Goal: Task Accomplishment & Management: Complete application form

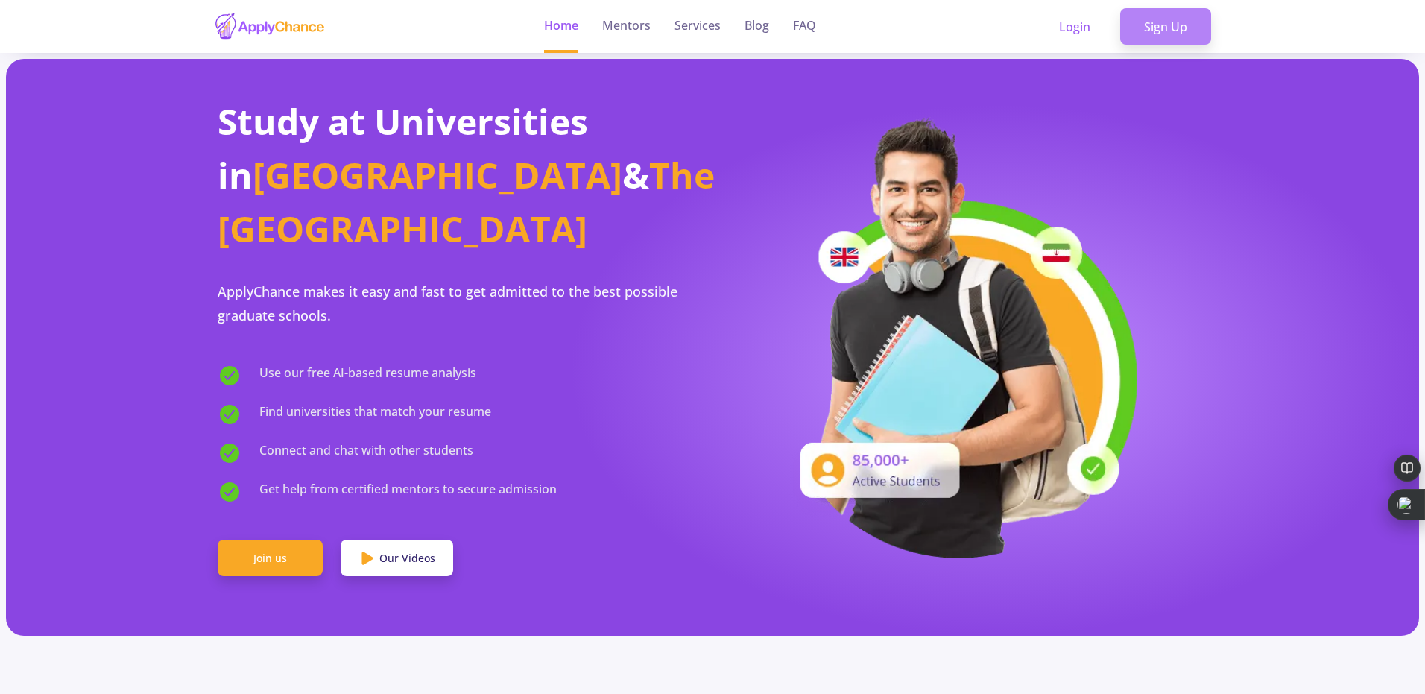
click at [1146, 36] on link "Sign Up" at bounding box center [1166, 26] width 91 height 37
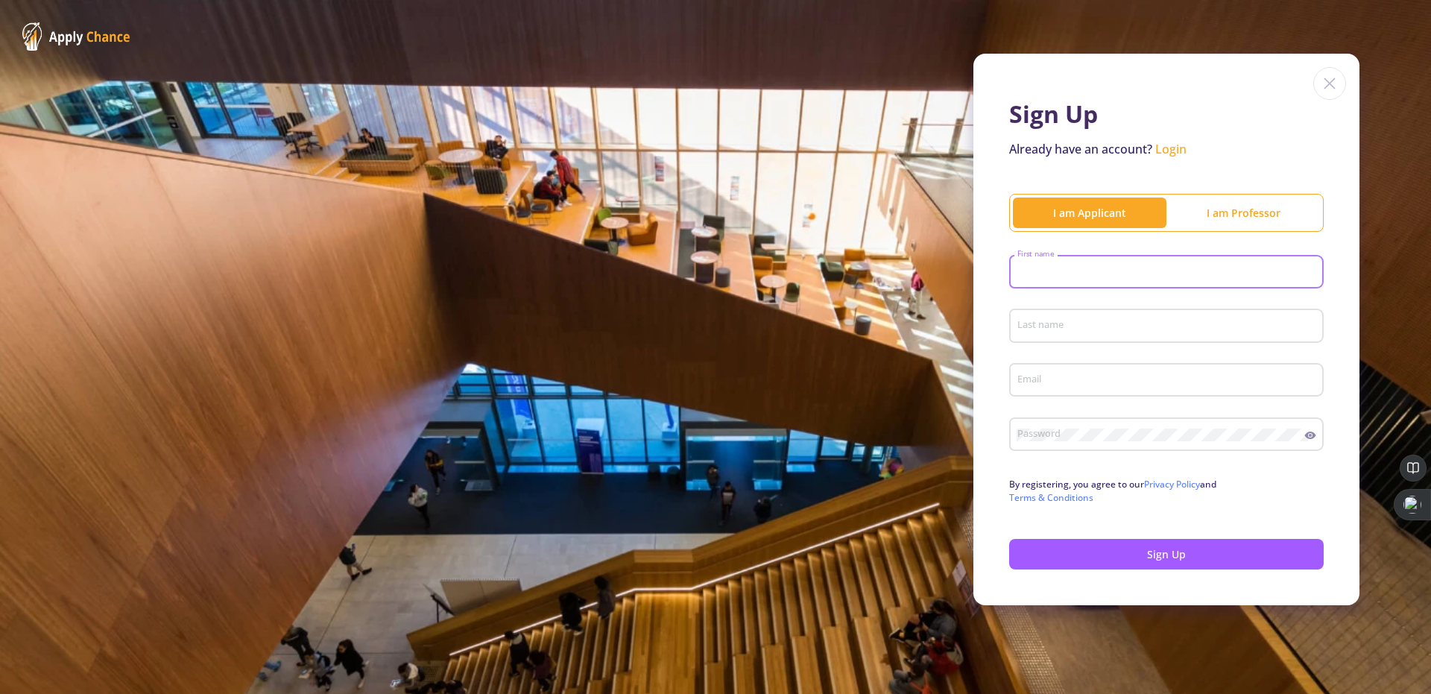
click at [1099, 268] on input "First name" at bounding box center [1169, 272] width 304 height 13
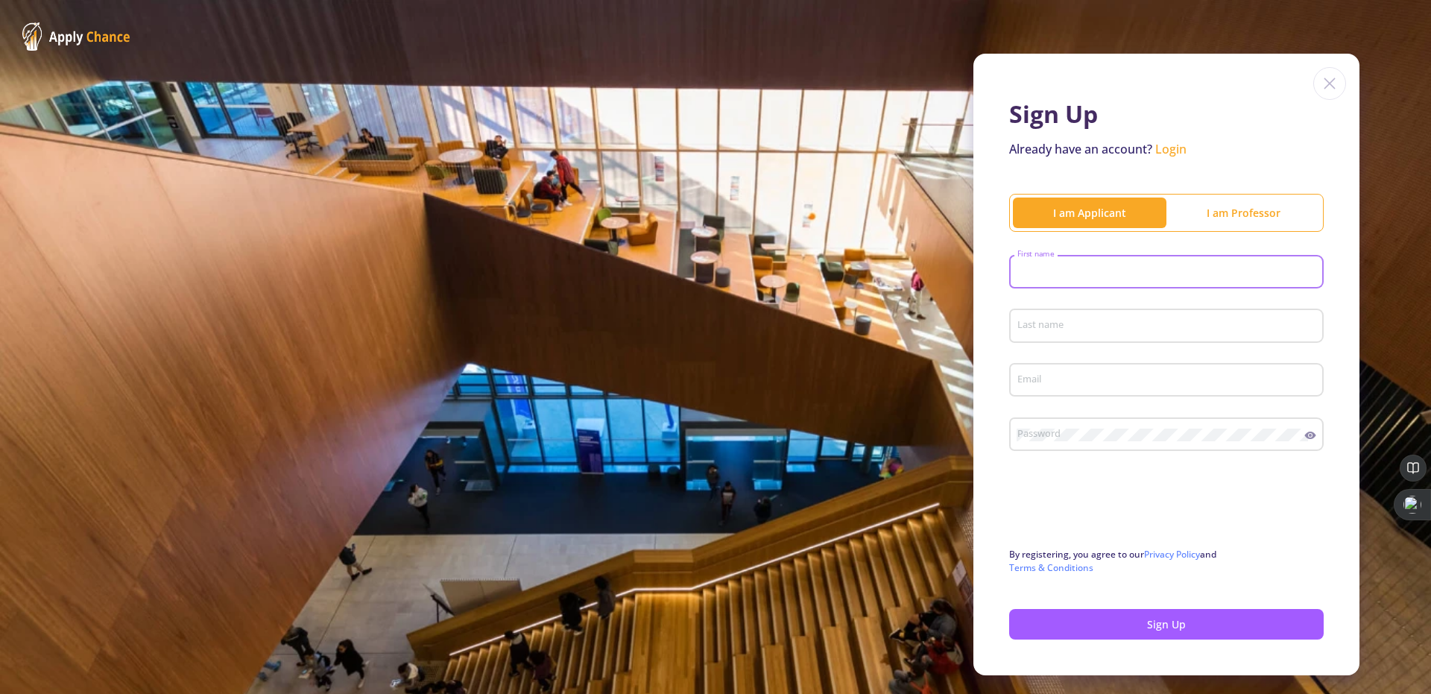
click at [1074, 268] on input "First name" at bounding box center [1169, 272] width 304 height 13
type input "Mohammadreza"
type input "[PERSON_NAME]"
click at [1045, 386] on input "Email" at bounding box center [1169, 380] width 304 height 13
type input "[EMAIL_ADDRESS][DOMAIN_NAME]"
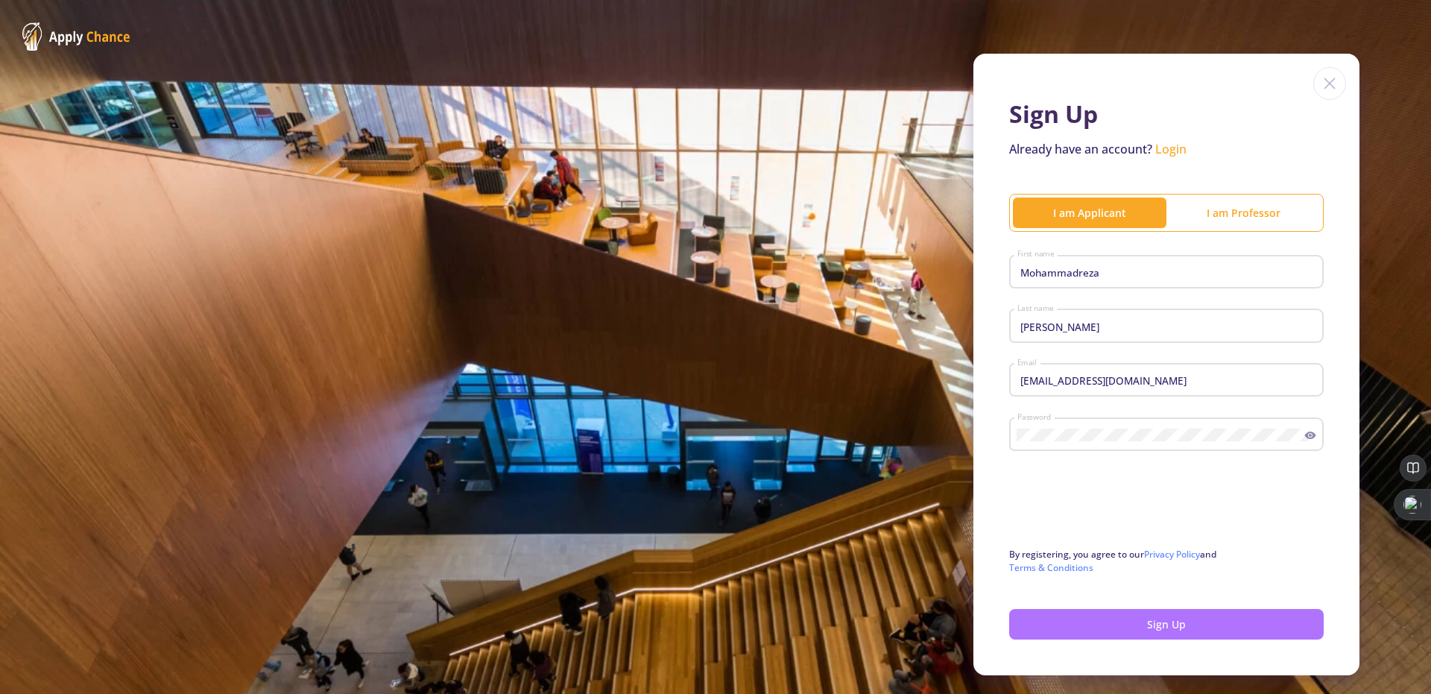
click at [1065, 618] on button "Sign Up" at bounding box center [1166, 624] width 315 height 31
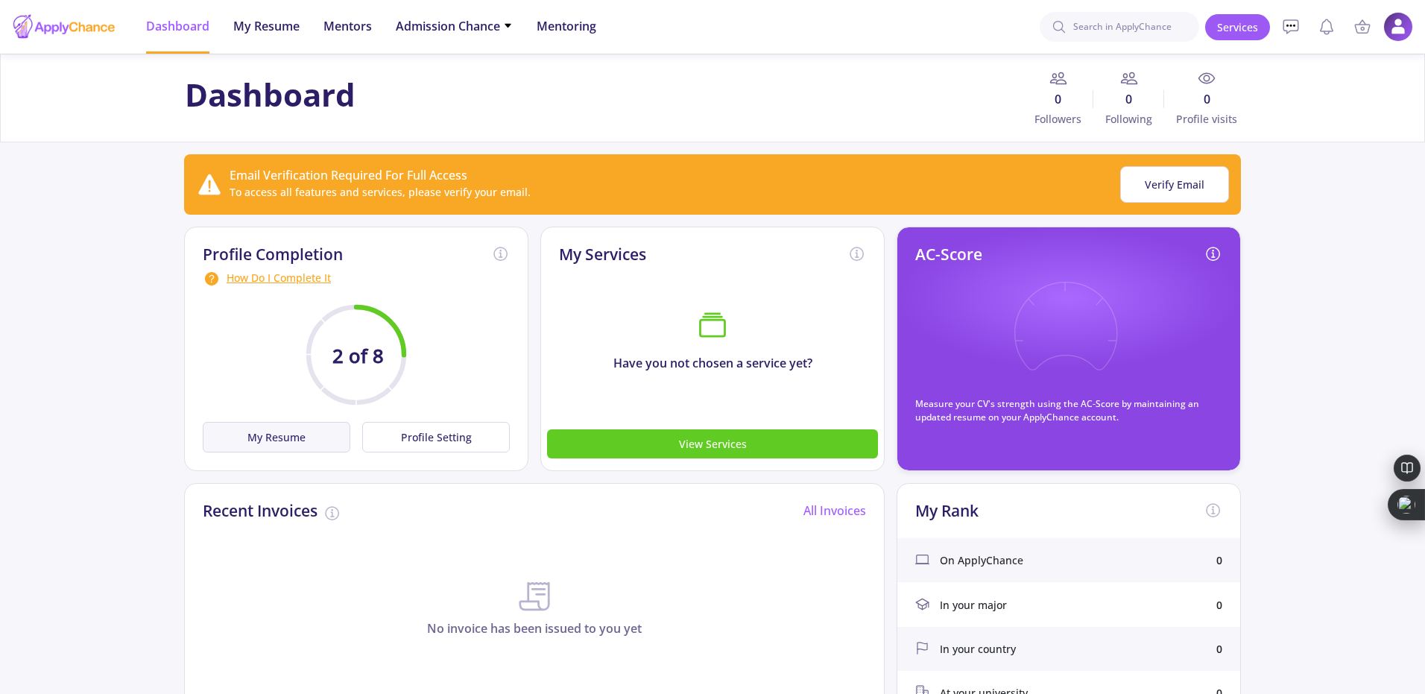
click at [303, 438] on button "My Resume" at bounding box center [277, 437] width 148 height 31
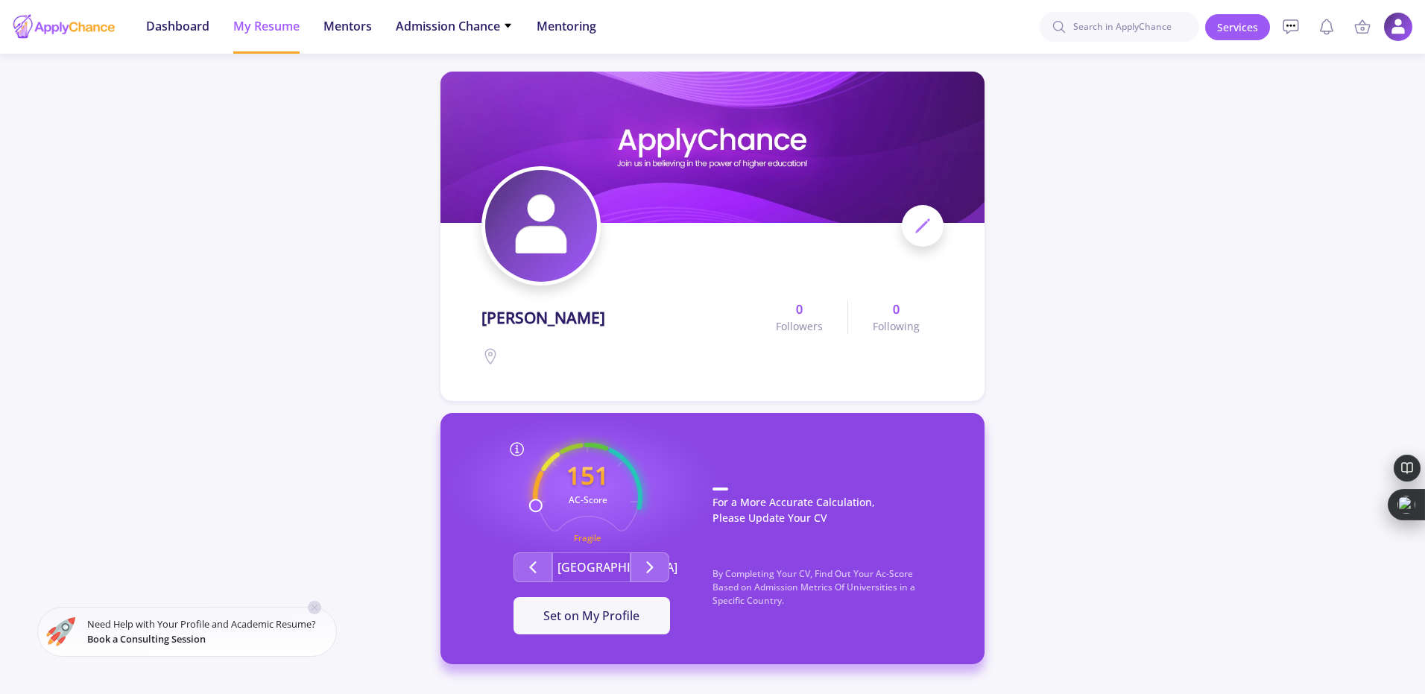
drag, startPoint x: 1431, startPoint y: 101, endPoint x: 1431, endPoint y: 203, distance: 102.1
click at [1425, 203] on html "Dashboard My Resume Services Mentors Admission Chance With Minimum Requirements…" at bounding box center [712, 347] width 1425 height 694
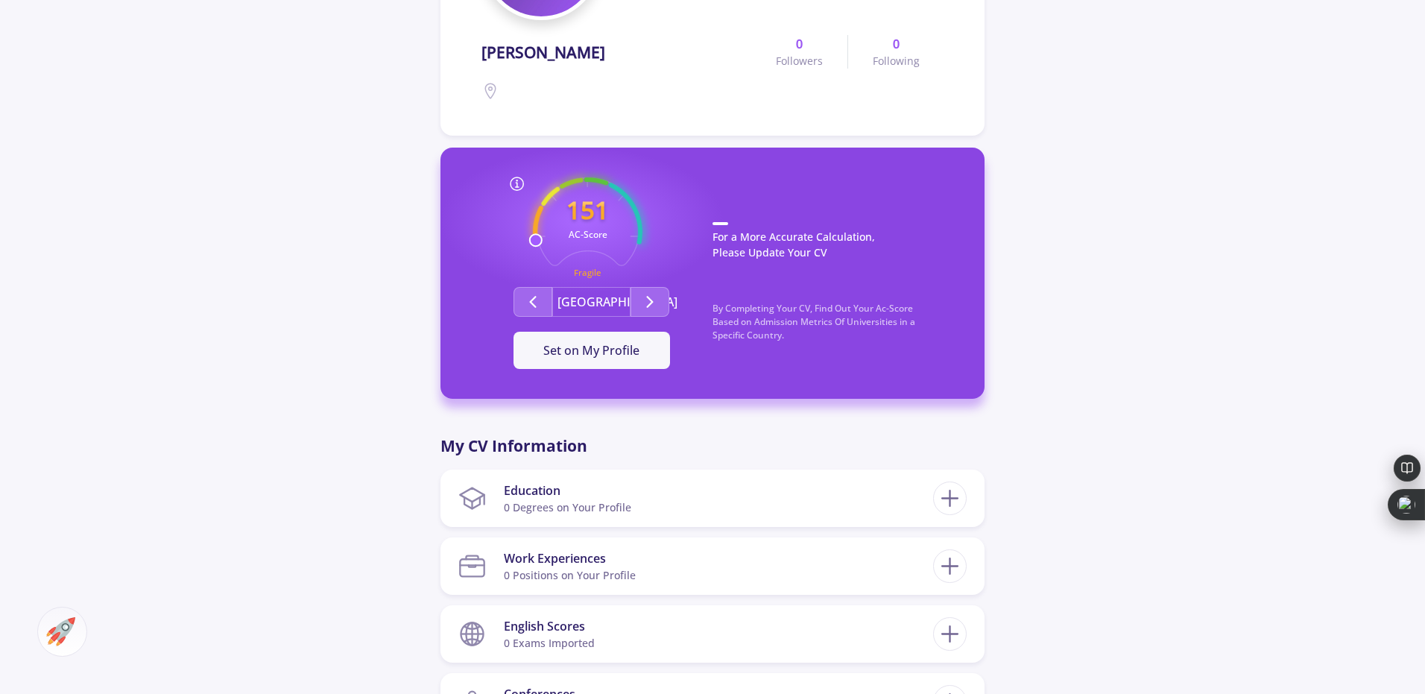
scroll to position [268, 0]
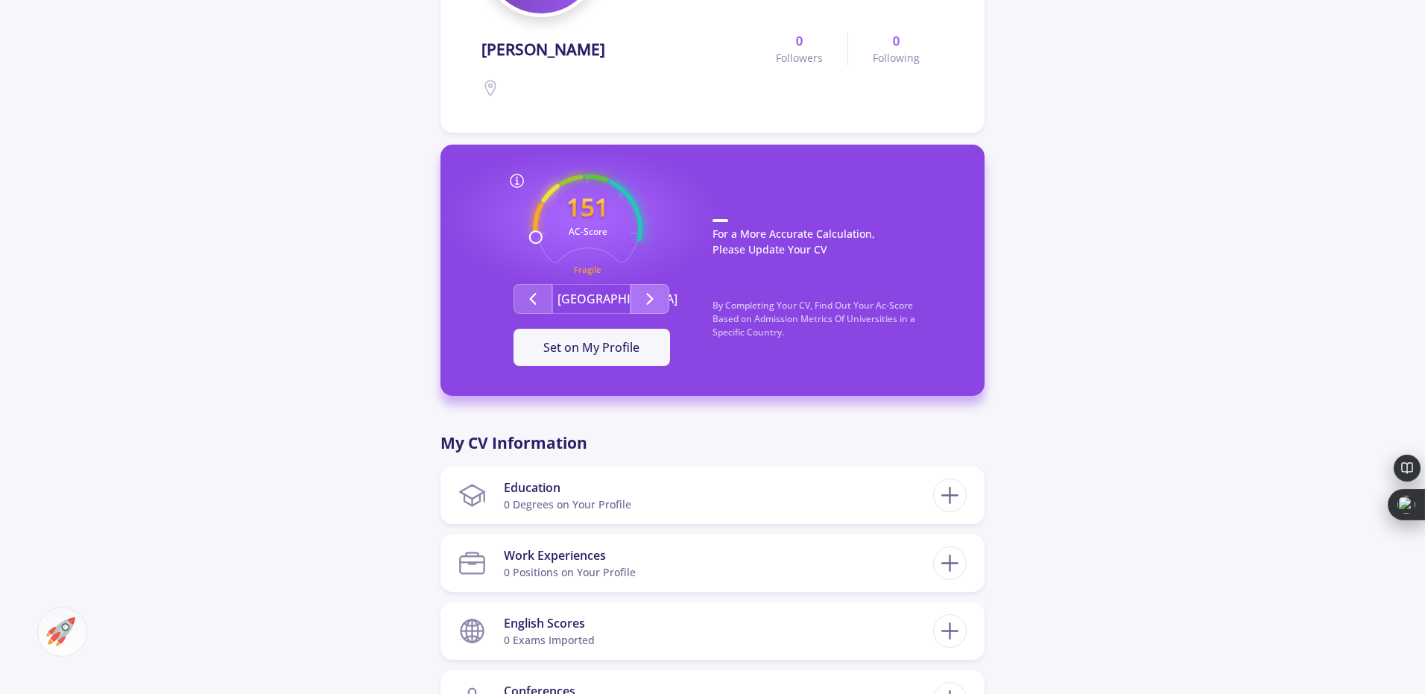
click at [648, 301] on icon "Second group" at bounding box center [650, 299] width 18 height 18
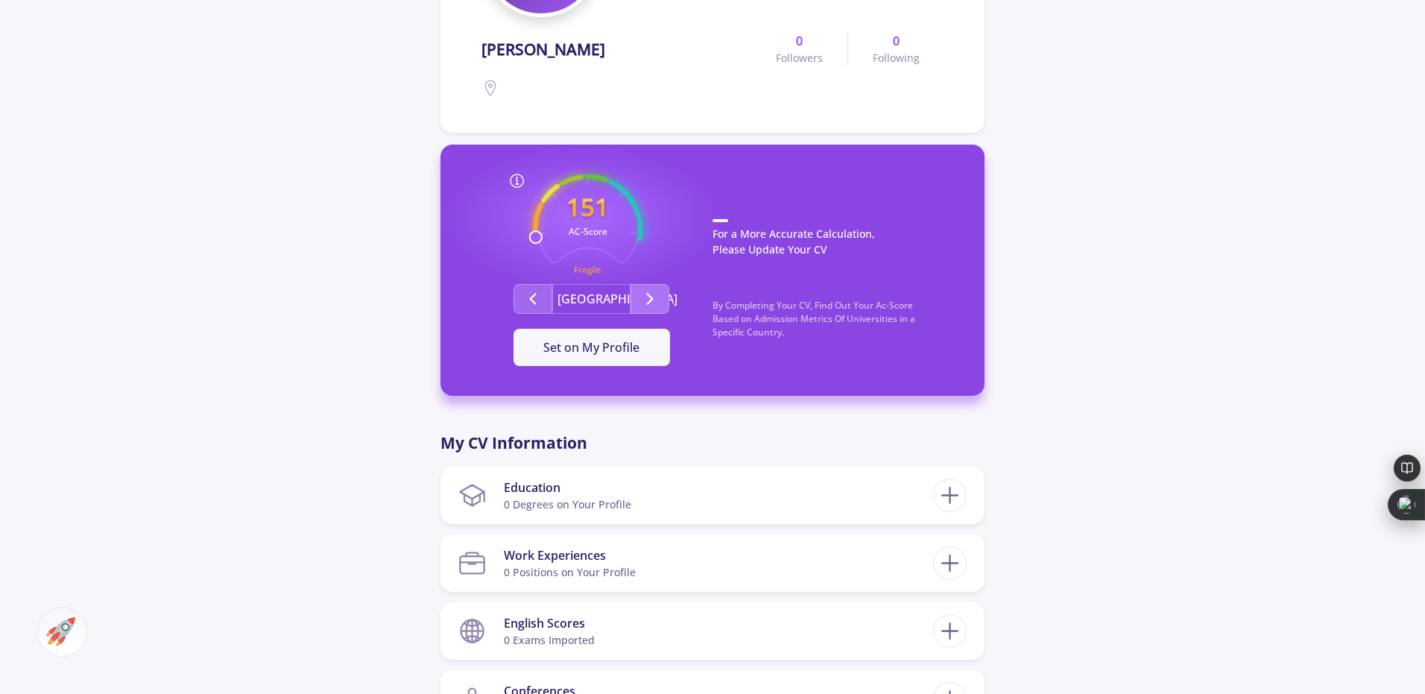
click at [648, 301] on icon "Second group" at bounding box center [650, 299] width 18 height 18
click at [627, 346] on span "Set on My Profile" at bounding box center [591, 347] width 96 height 16
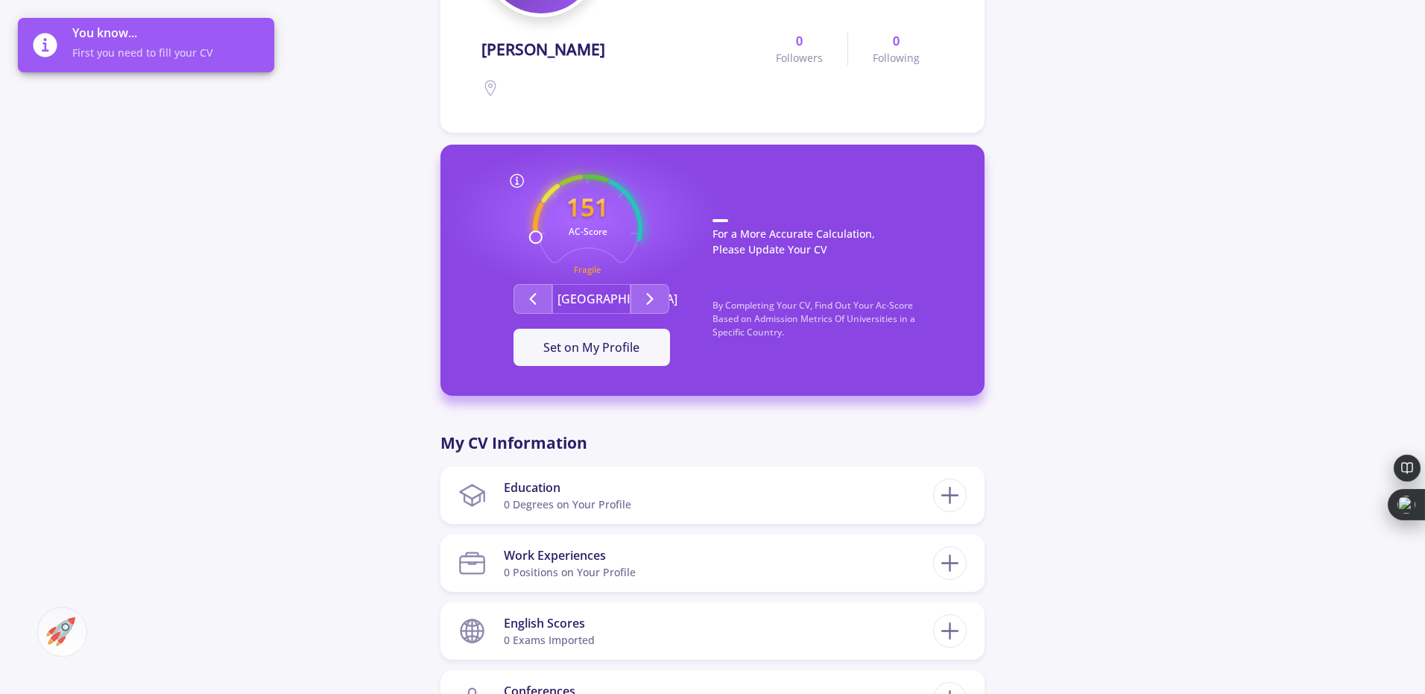
drag, startPoint x: 1431, startPoint y: 199, endPoint x: 1431, endPoint y: 273, distance: 73.8
click at [1425, 273] on html "Dashboard My Resume Services Mentors Admission Chance With Minimum Requirements…" at bounding box center [712, 79] width 1425 height 694
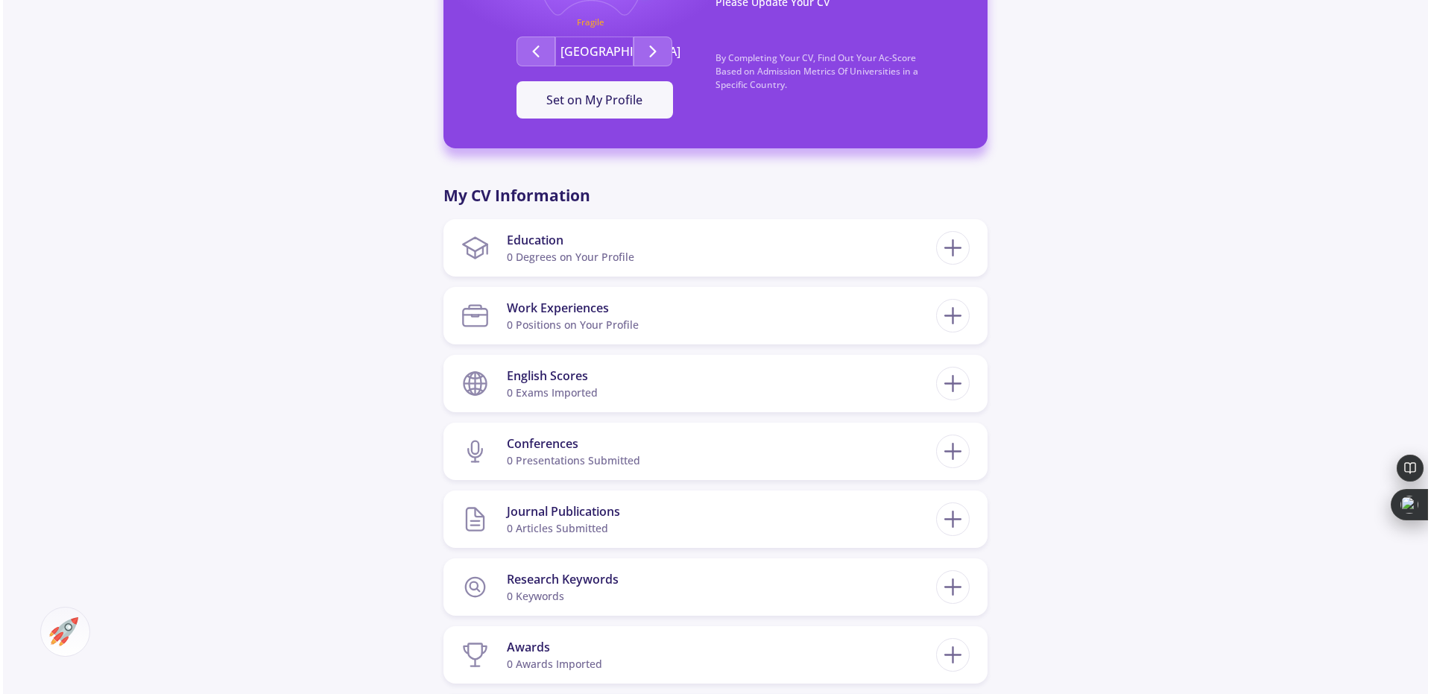
scroll to position [535, 0]
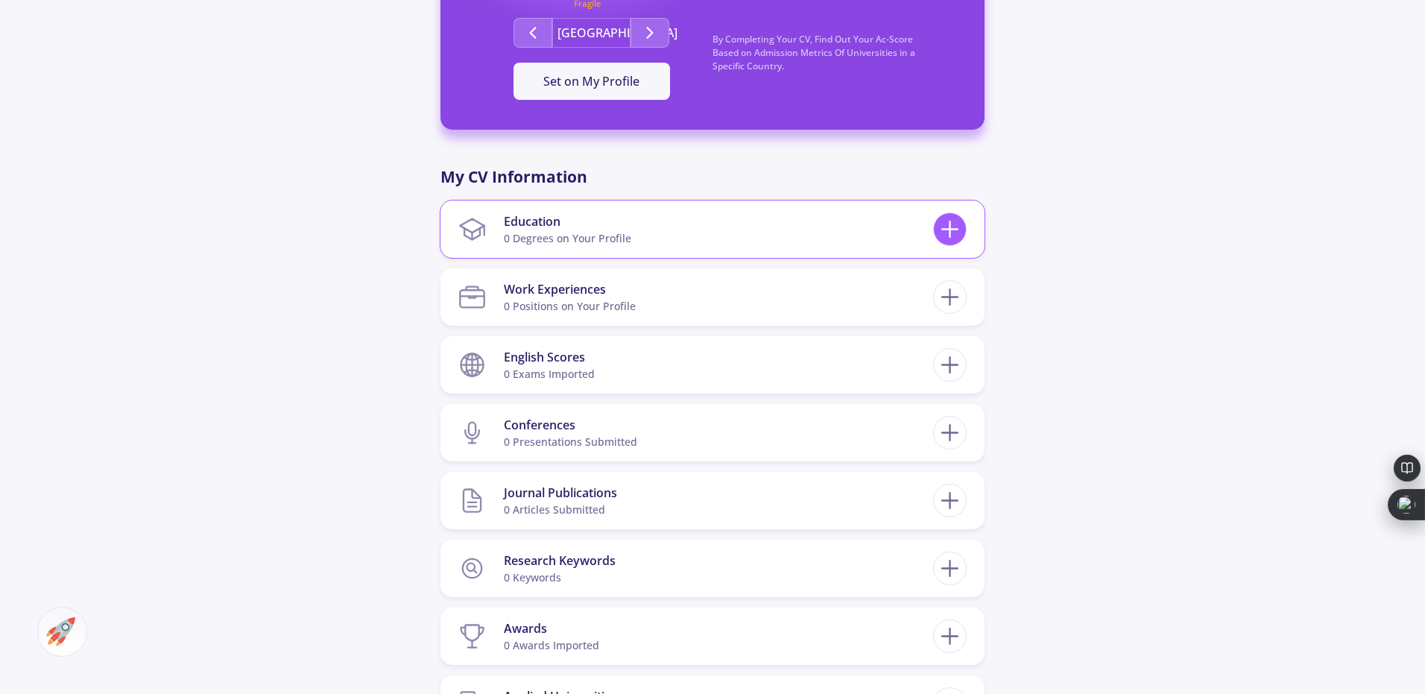
click at [941, 232] on icon at bounding box center [950, 229] width 28 height 28
checkbox input "false"
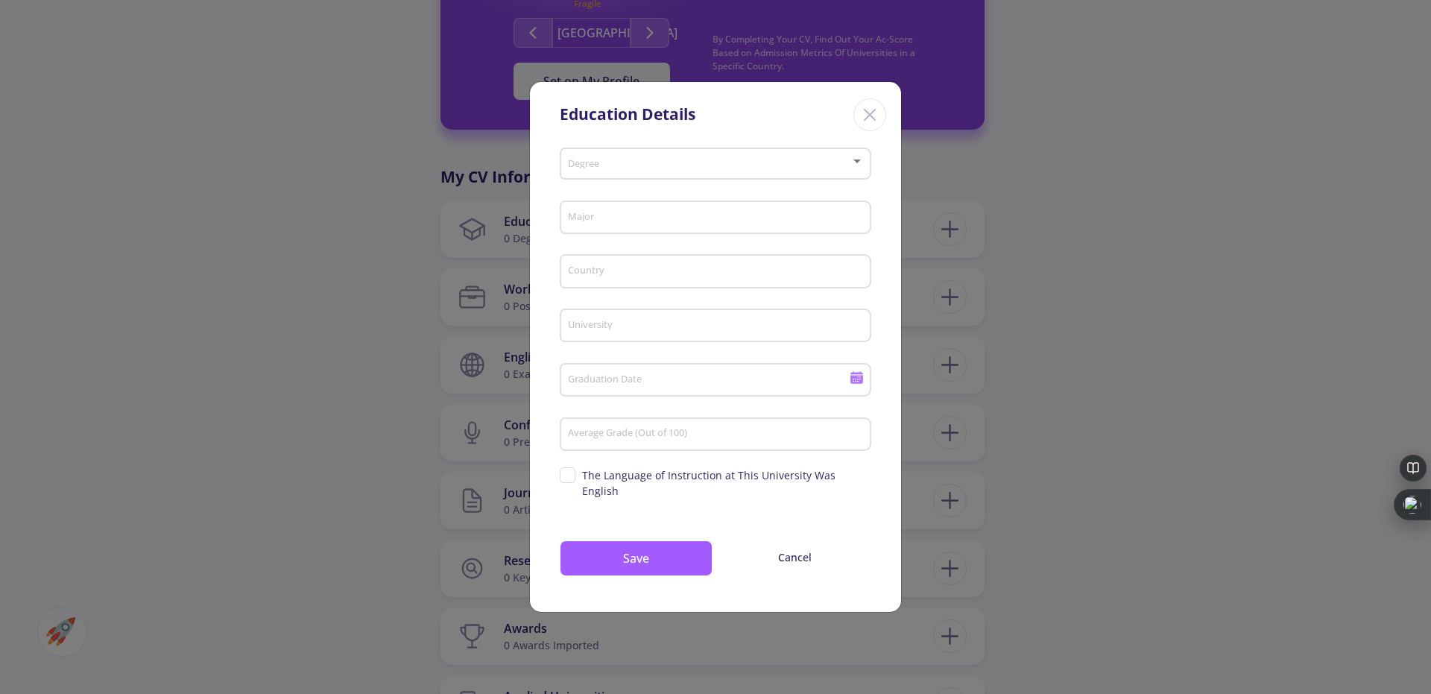
click at [798, 163] on div "Degree" at bounding box center [715, 160] width 297 height 37
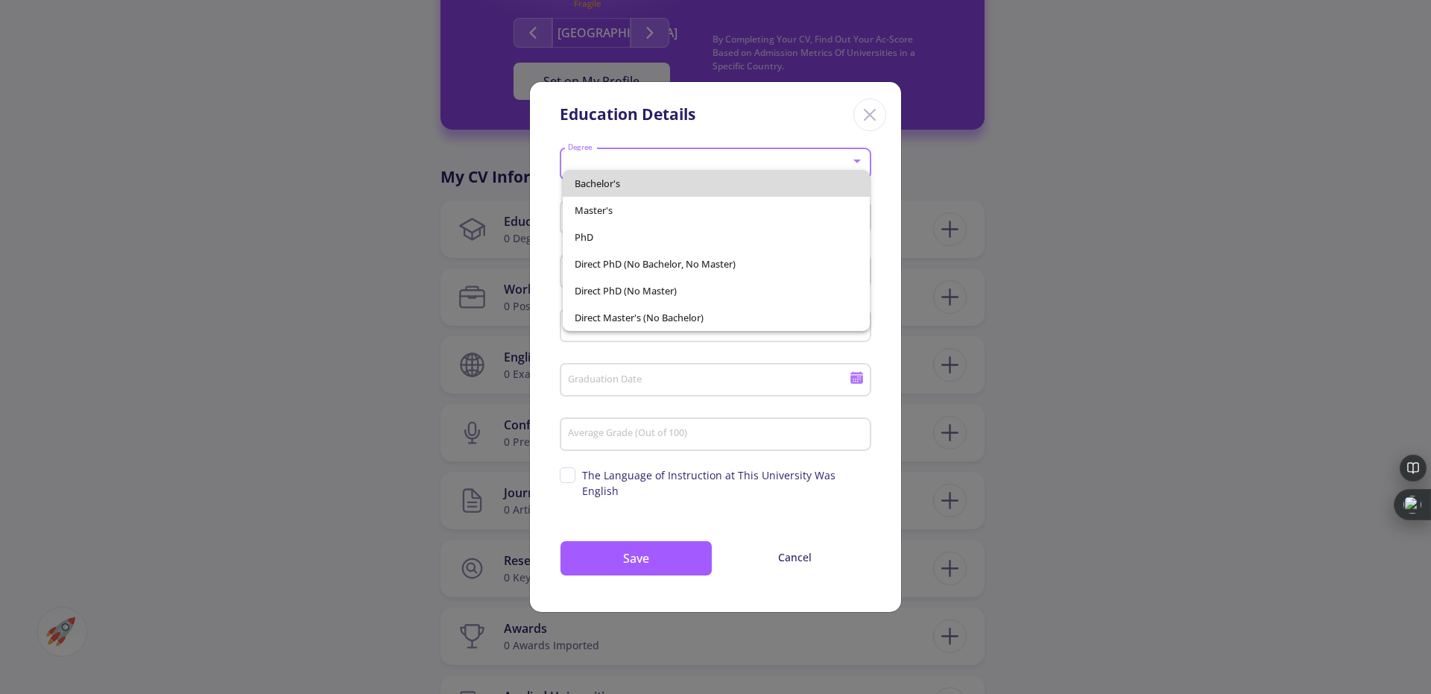
click at [718, 186] on span "Bachelor's" at bounding box center [717, 183] width 284 height 27
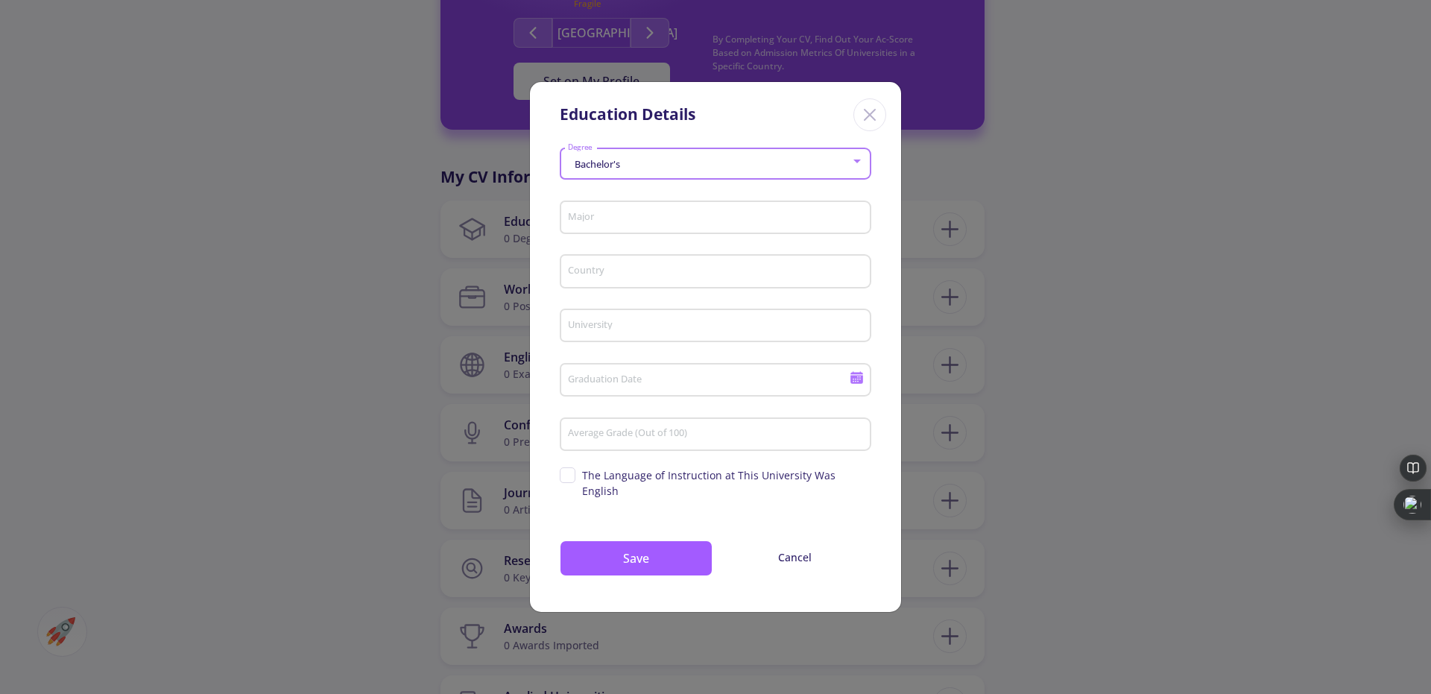
click at [690, 225] on input "Major" at bounding box center [717, 218] width 301 height 13
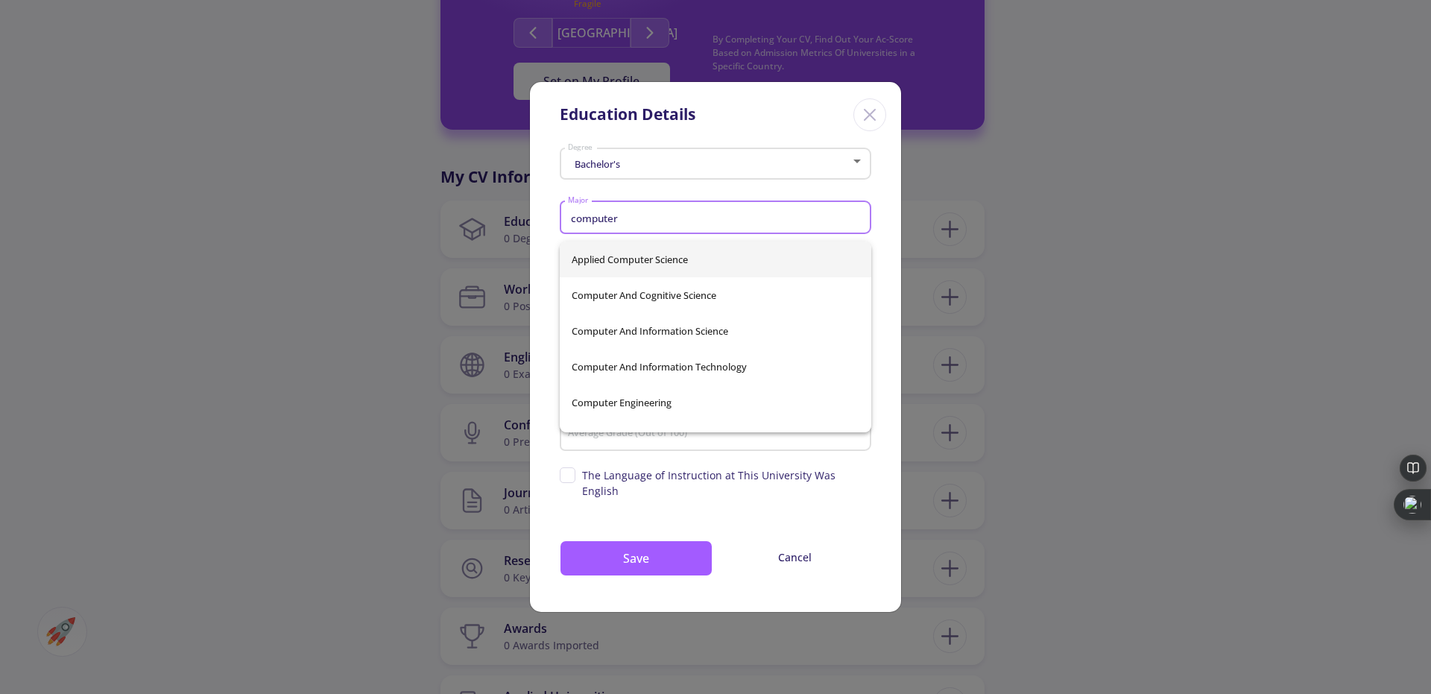
type input "computer"
click at [645, 267] on div "Applied Computer Science Computer And Cognitive Science Computer and Informatio…" at bounding box center [716, 337] width 312 height 191
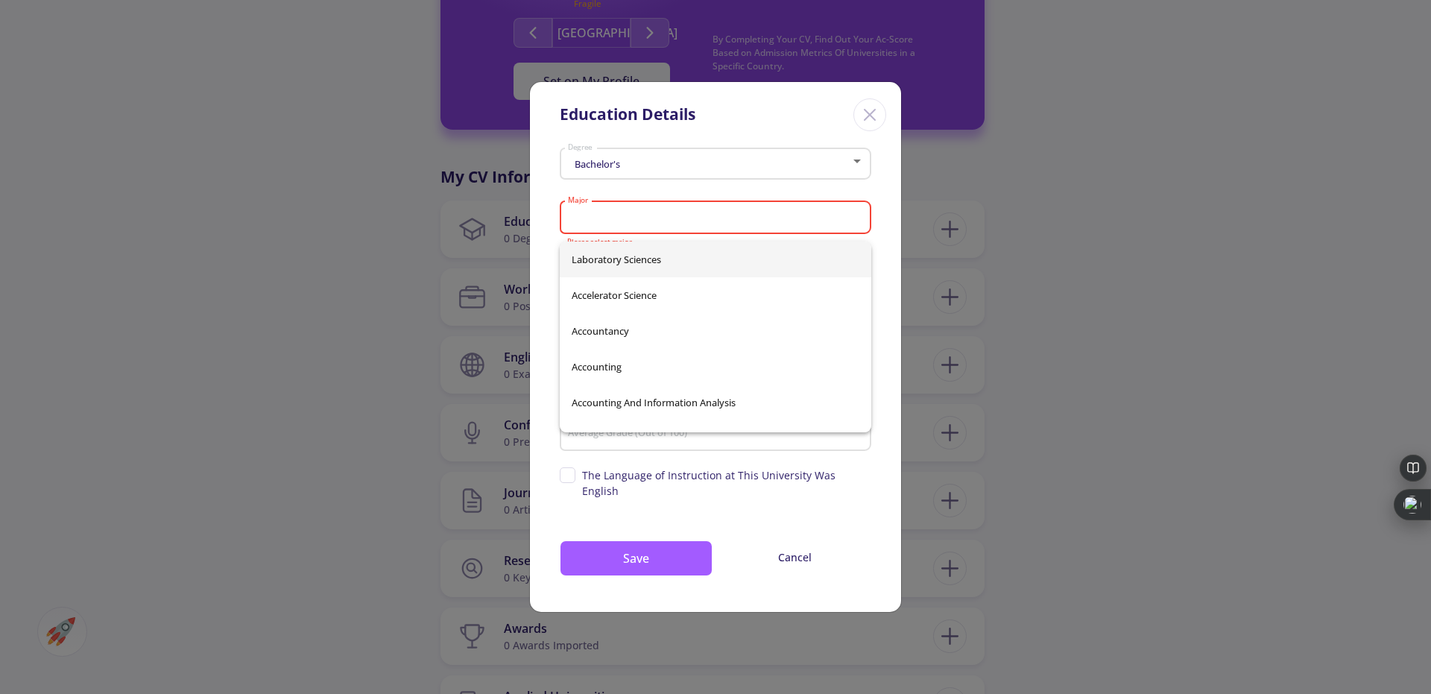
click at [540, 199] on div "Bachelor's Degree Major Please select major Country University Graduation Date …" at bounding box center [715, 377] width 371 height 470
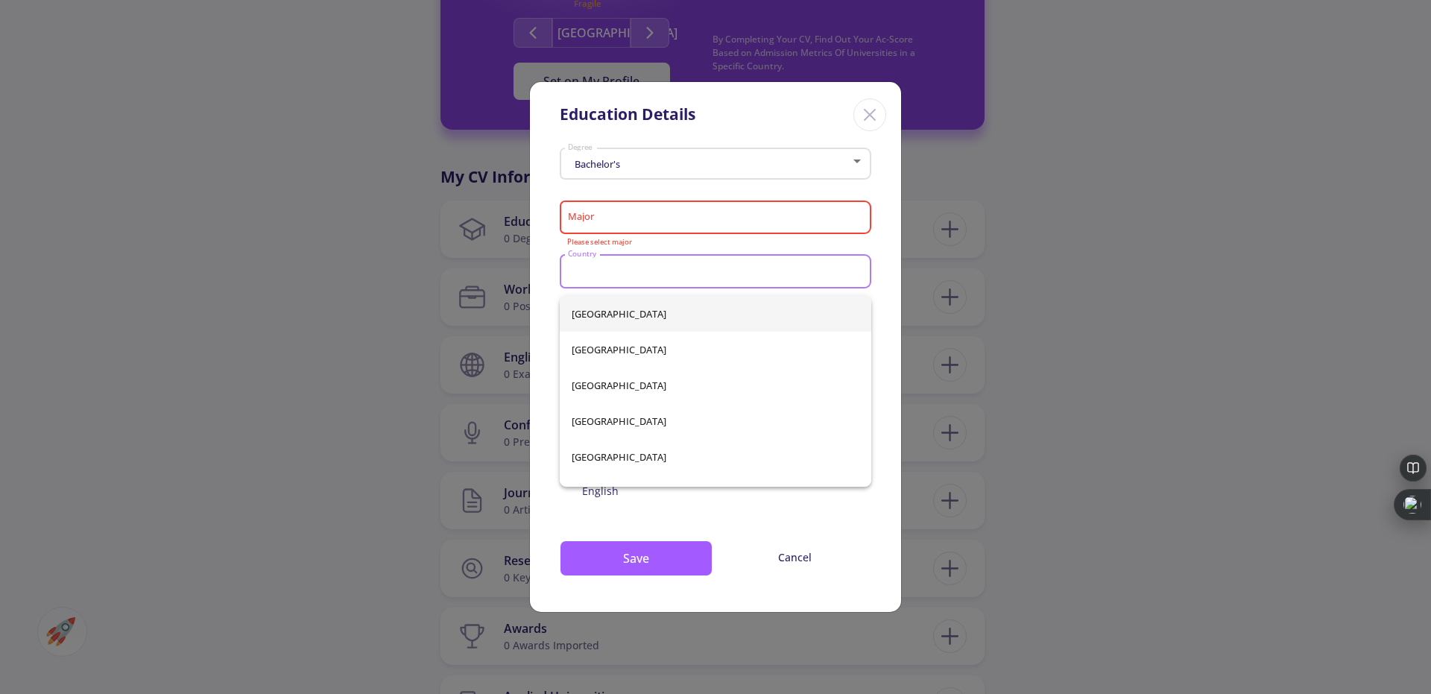
click at [620, 279] on input "Country" at bounding box center [717, 271] width 301 height 13
type input "ira"
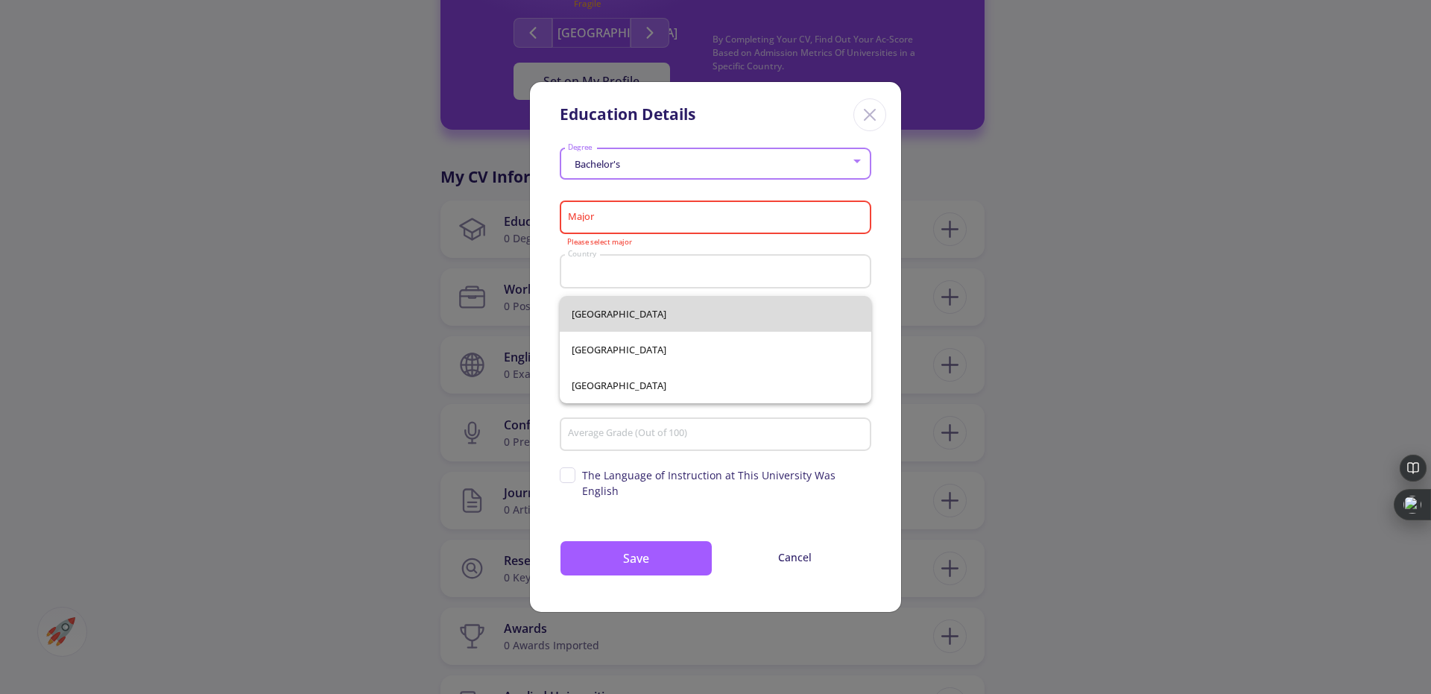
click at [579, 321] on div "[GEOGRAPHIC_DATA] [GEOGRAPHIC_DATA] [GEOGRAPHIC_DATA]" at bounding box center [716, 349] width 312 height 107
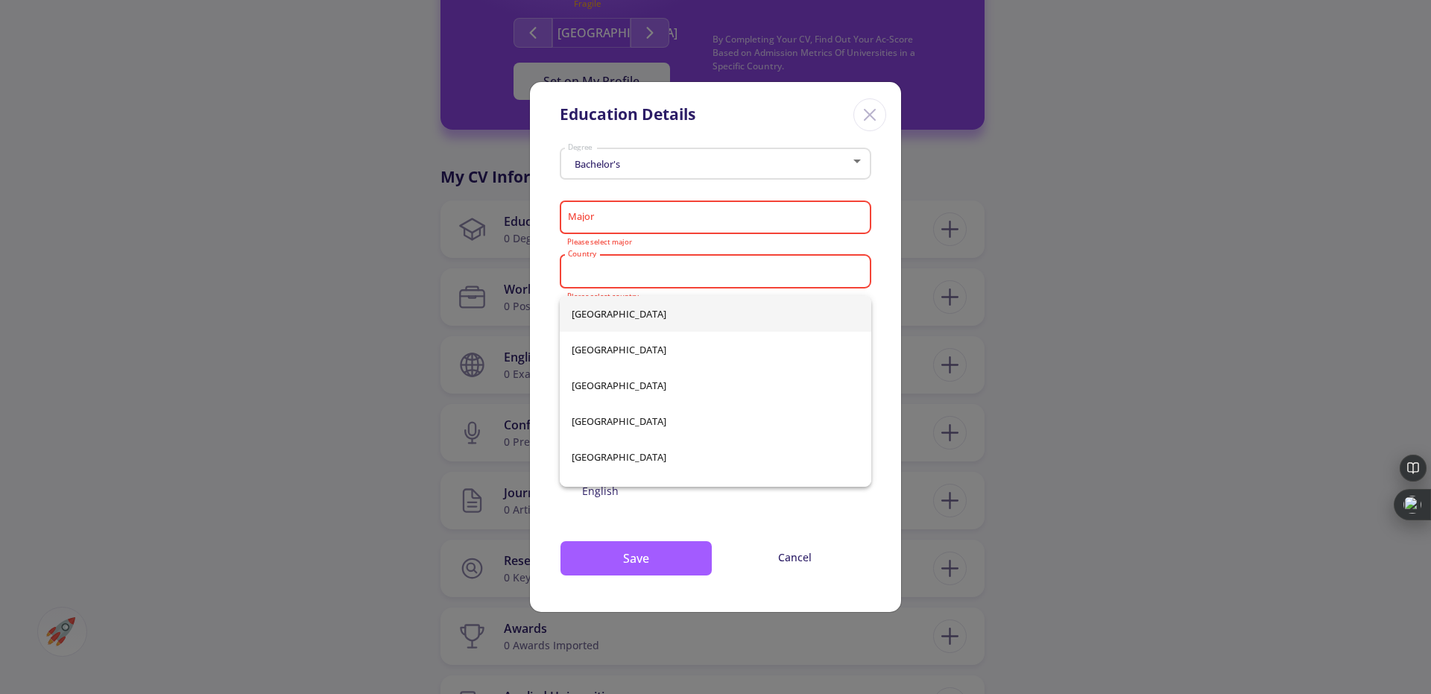
click at [548, 316] on div "Bachelor's Degree Major Please select major Country Please select country Unive…" at bounding box center [715, 377] width 371 height 470
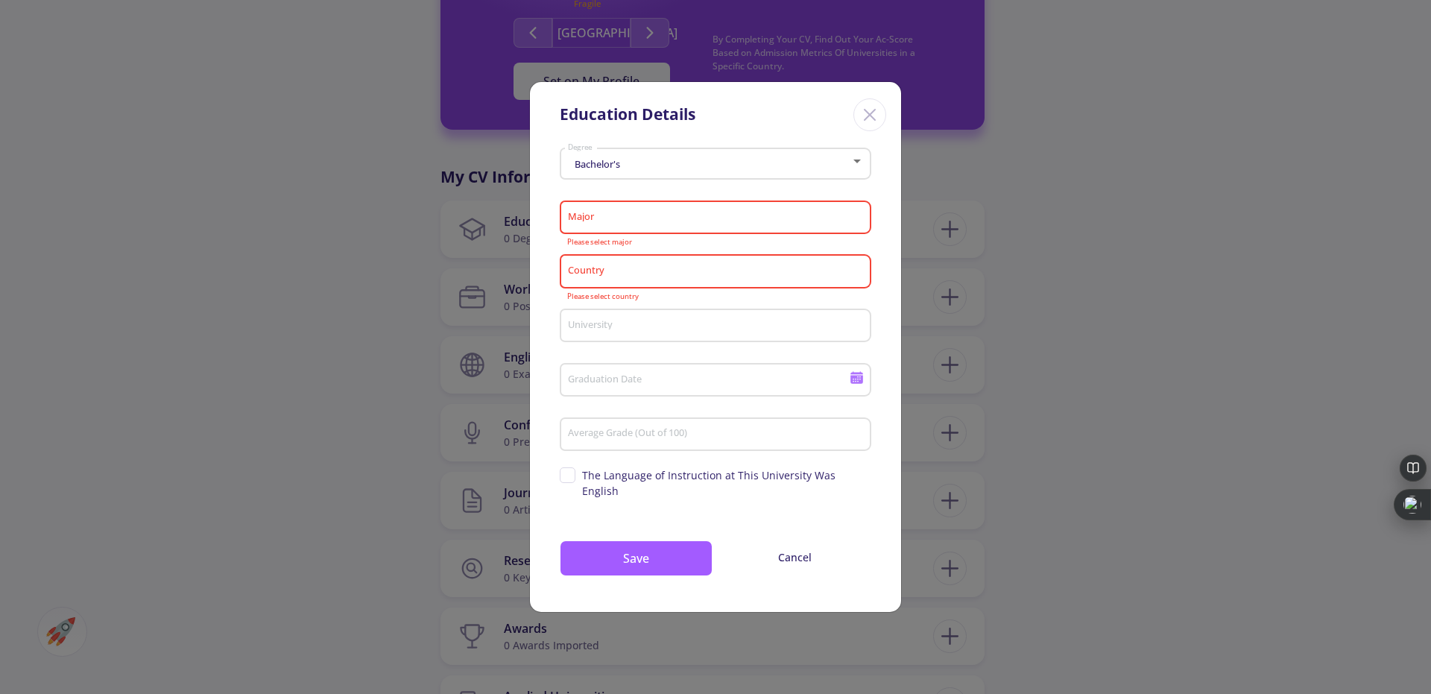
click at [635, 288] on div "Country" at bounding box center [715, 268] width 297 height 39
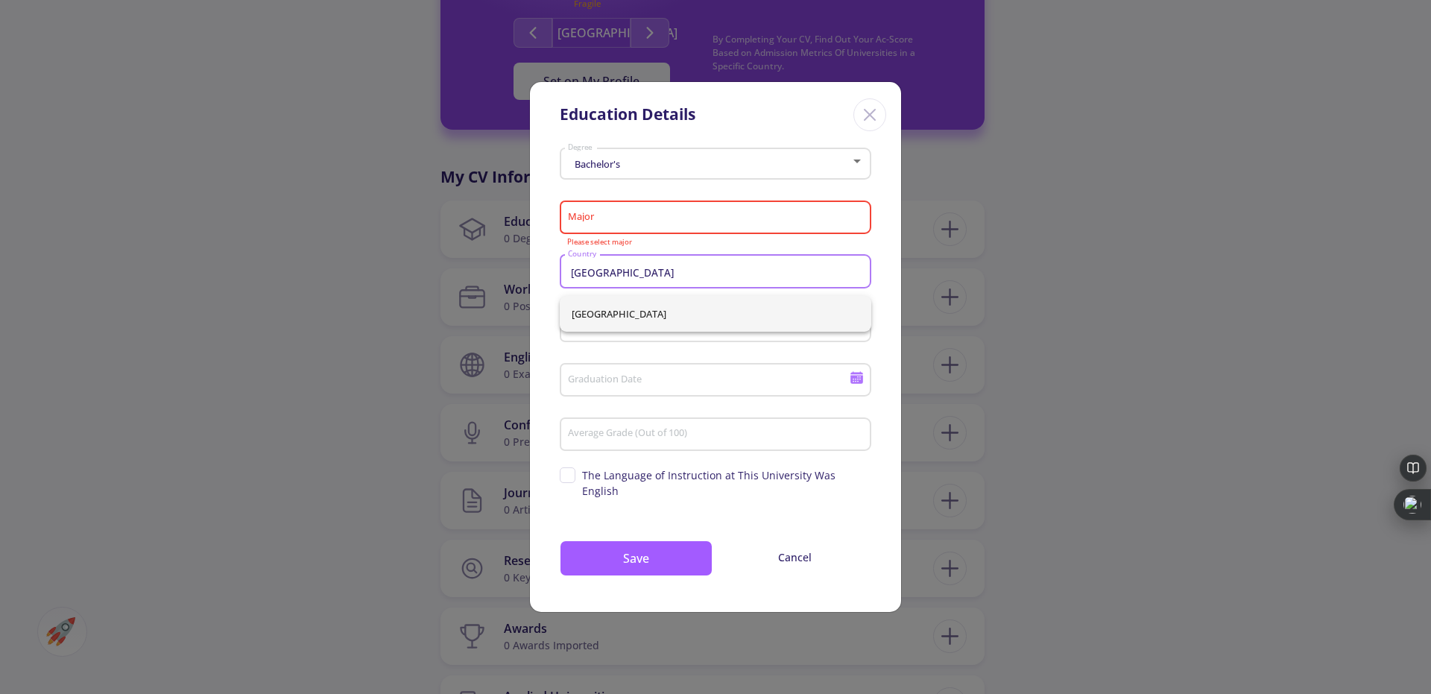
type input "[GEOGRAPHIC_DATA]"
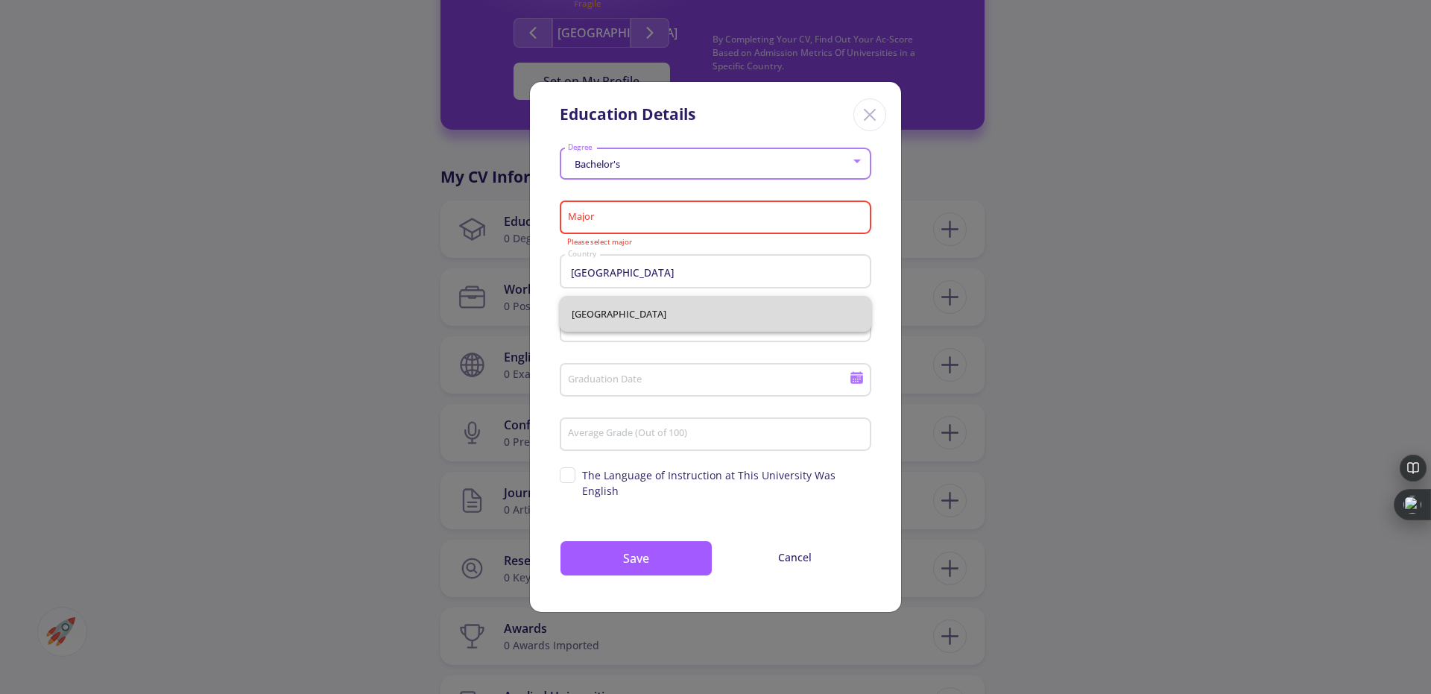
click at [610, 321] on div "[GEOGRAPHIC_DATA]" at bounding box center [716, 314] width 312 height 36
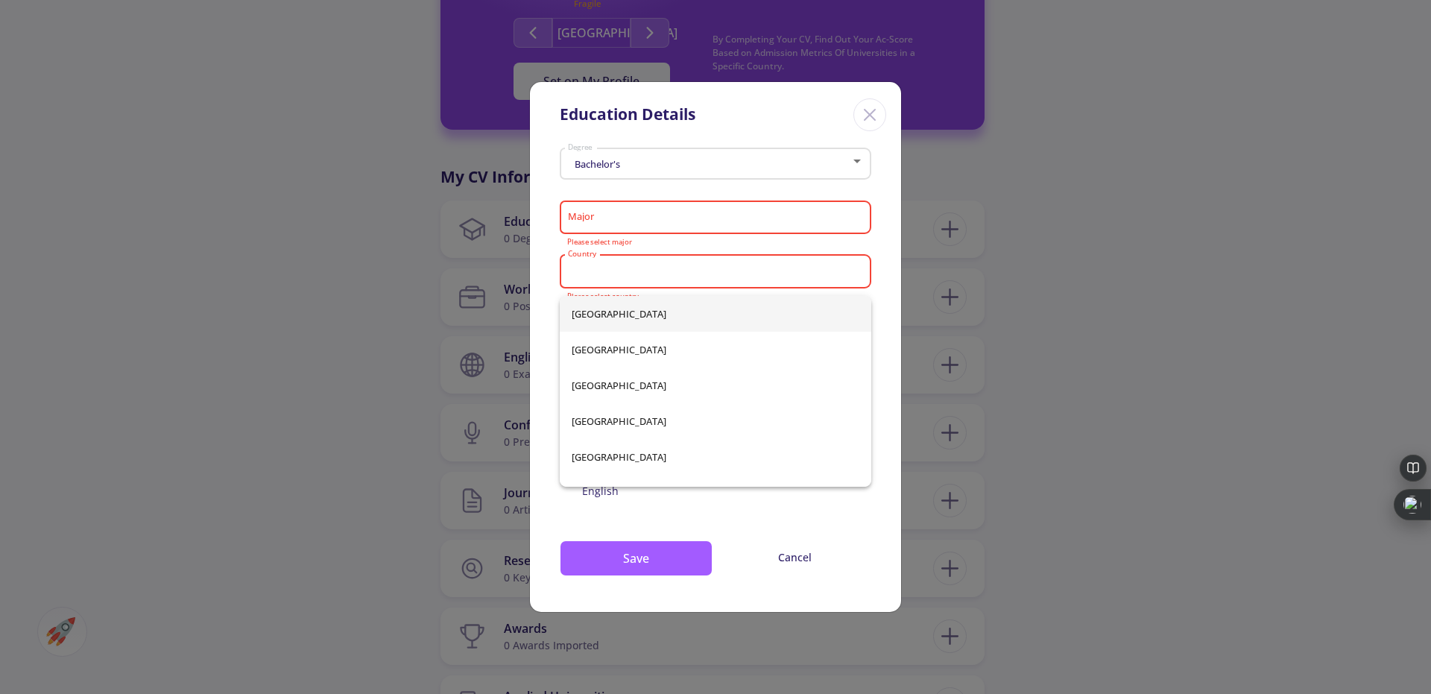
click at [597, 277] on input "Country" at bounding box center [717, 271] width 301 height 13
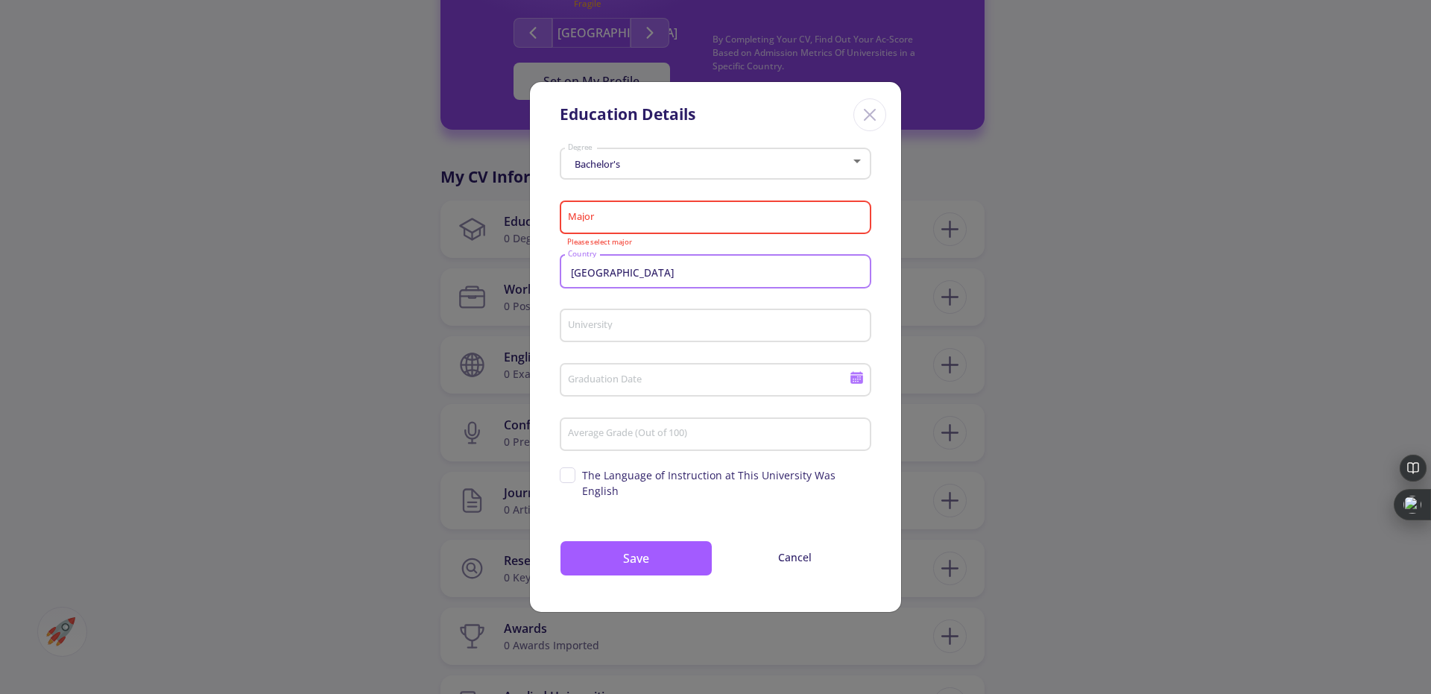
type input "[GEOGRAPHIC_DATA]"
click at [590, 342] on div "University" at bounding box center [715, 322] width 297 height 39
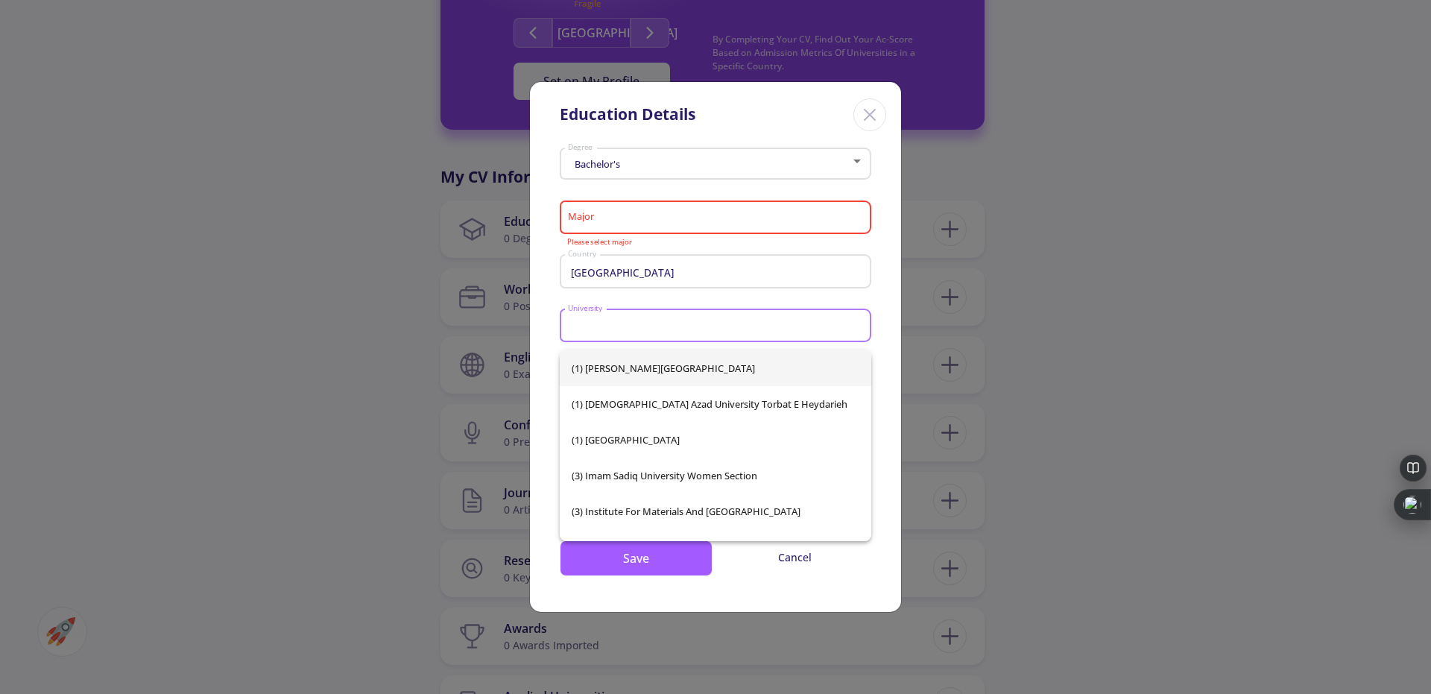
click at [605, 331] on input "University" at bounding box center [717, 326] width 301 height 13
type input "A"
click at [660, 330] on input "[GEOGRAPHIC_DATA]" at bounding box center [717, 326] width 301 height 13
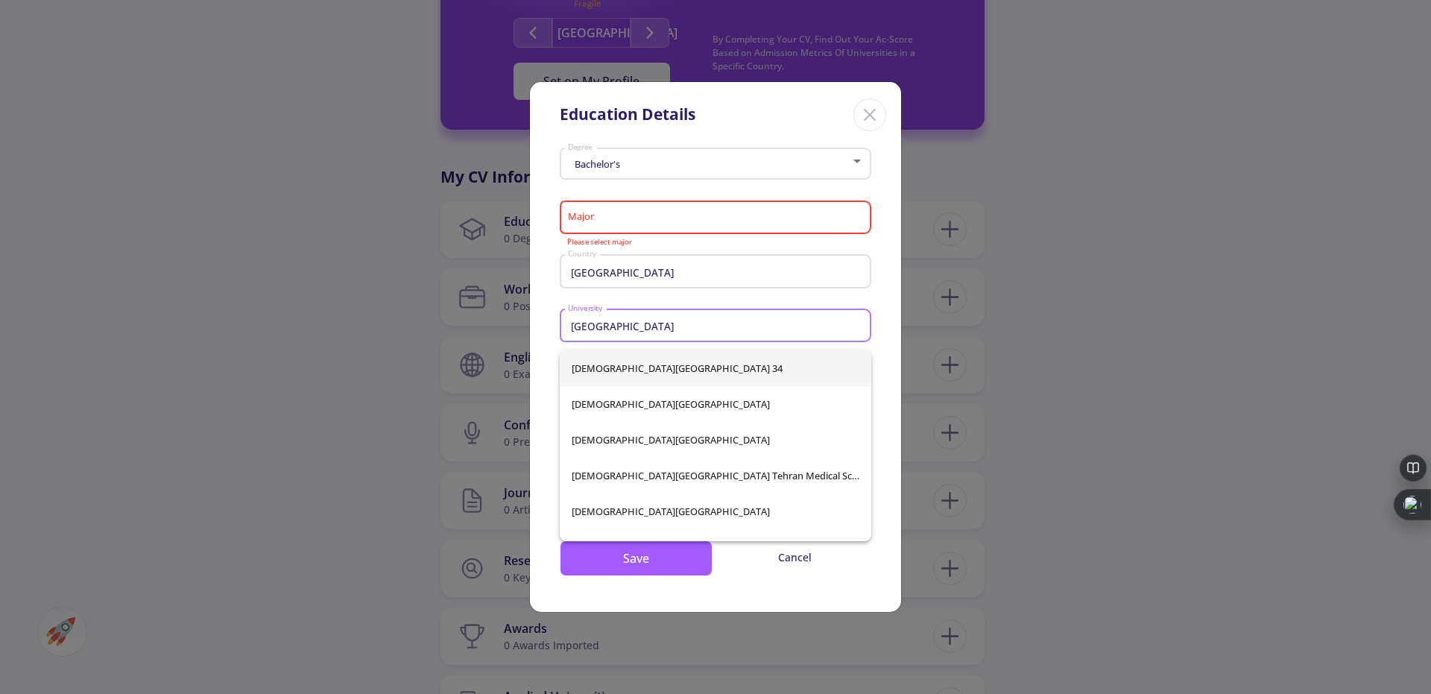
click at [660, 330] on input "[GEOGRAPHIC_DATA]" at bounding box center [717, 326] width 301 height 13
type input "[GEOGRAPHIC_DATA]"
click at [750, 415] on div "[DEMOGRAPHIC_DATA][GEOGRAPHIC_DATA] [GEOGRAPHIC_DATA][DEMOGRAPHIC_DATA] [GEOGRA…" at bounding box center [716, 445] width 312 height 191
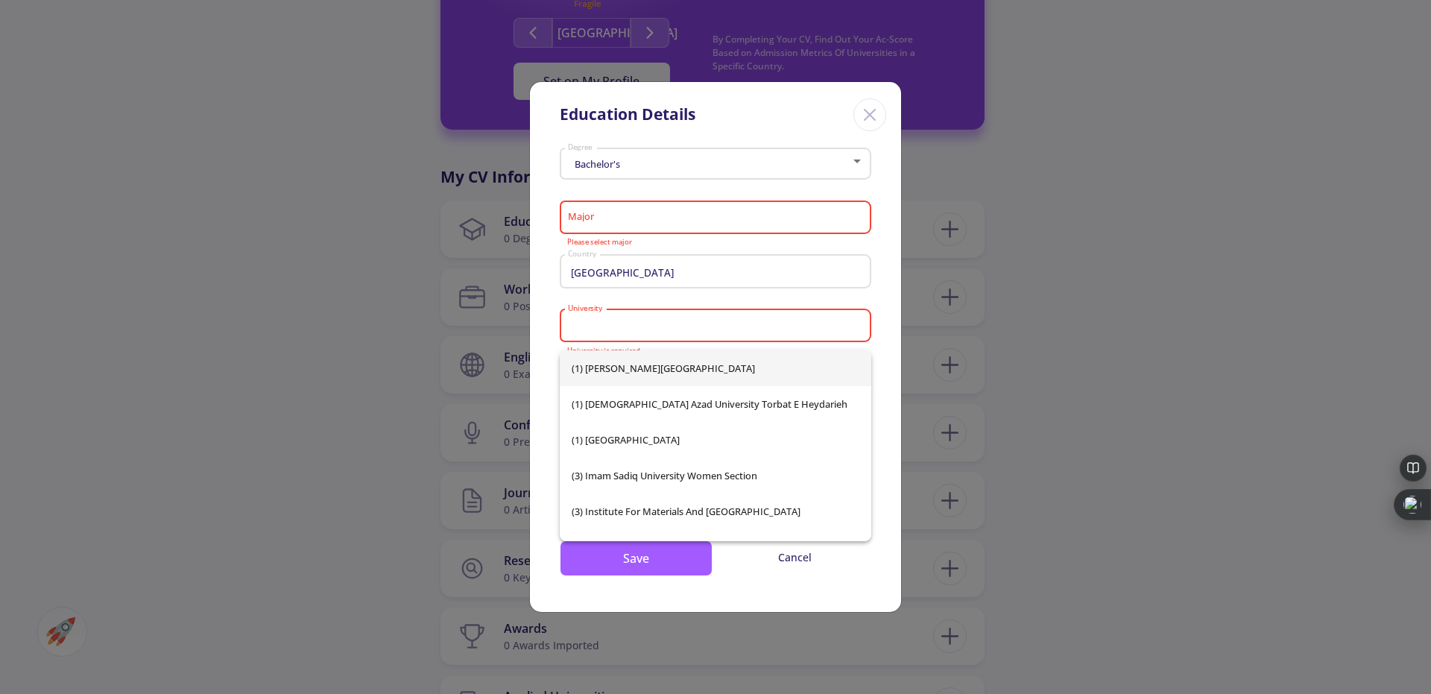
click at [643, 331] on input "University" at bounding box center [717, 326] width 301 height 13
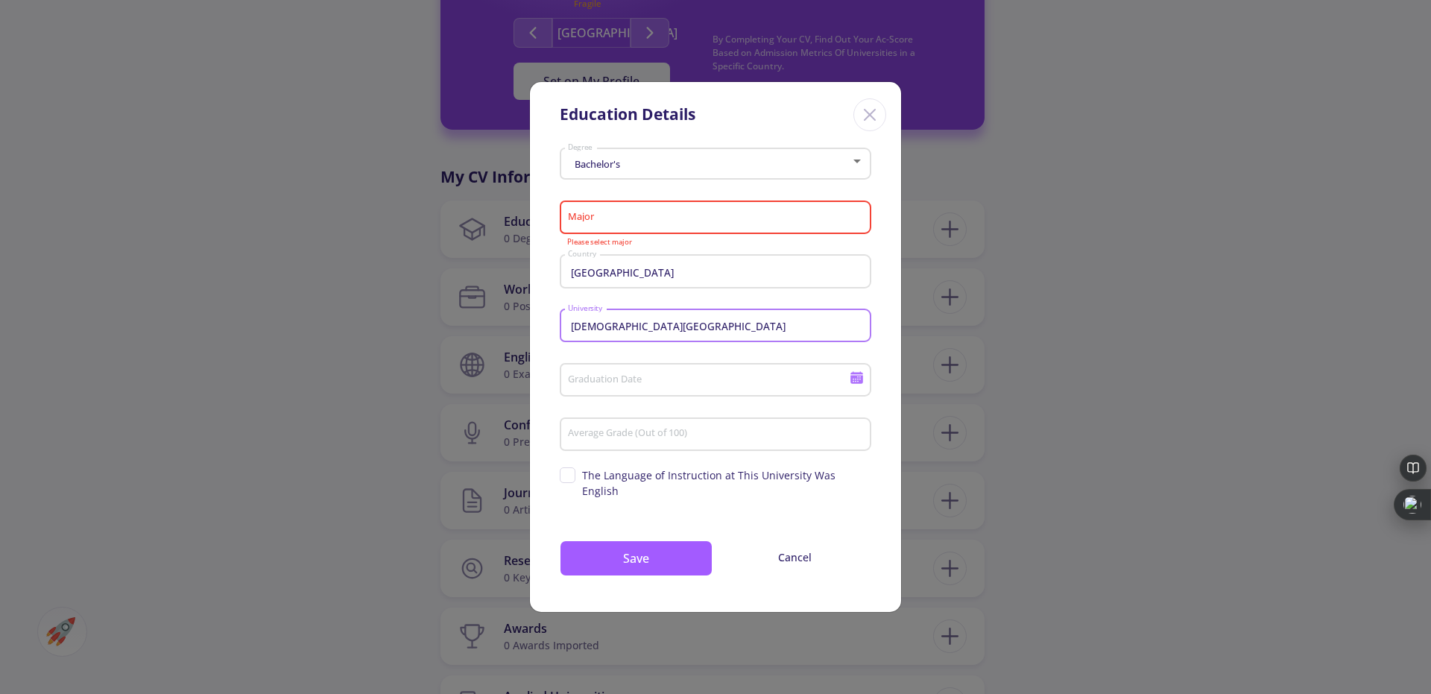
type input "[DEMOGRAPHIC_DATA][GEOGRAPHIC_DATA]"
click at [619, 388] on input "Graduation Date" at bounding box center [710, 380] width 287 height 13
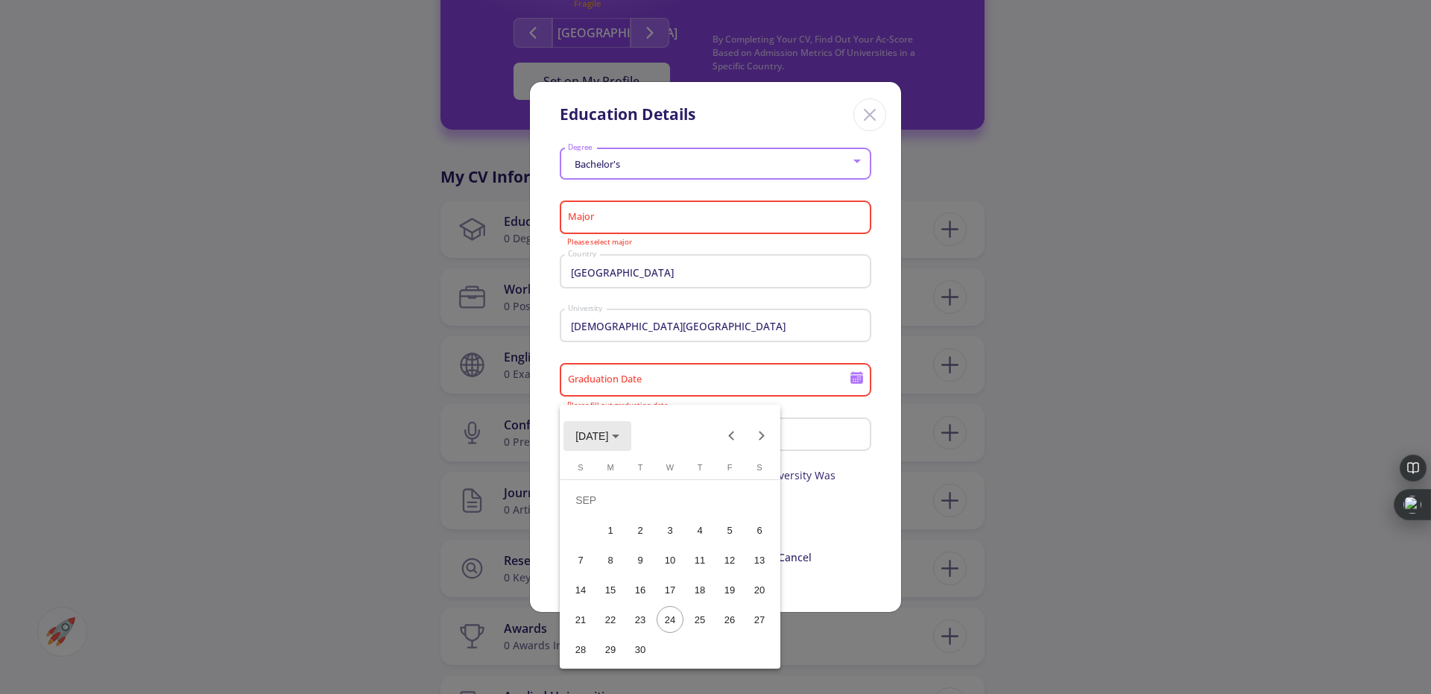
click at [620, 435] on icon "Choose month and year" at bounding box center [615, 437] width 7 height 4
click at [580, 547] on div "2024" at bounding box center [592, 542] width 47 height 27
click at [590, 578] on div "SEP" at bounding box center [592, 571] width 47 height 27
click at [731, 589] on div "20" at bounding box center [729, 589] width 27 height 27
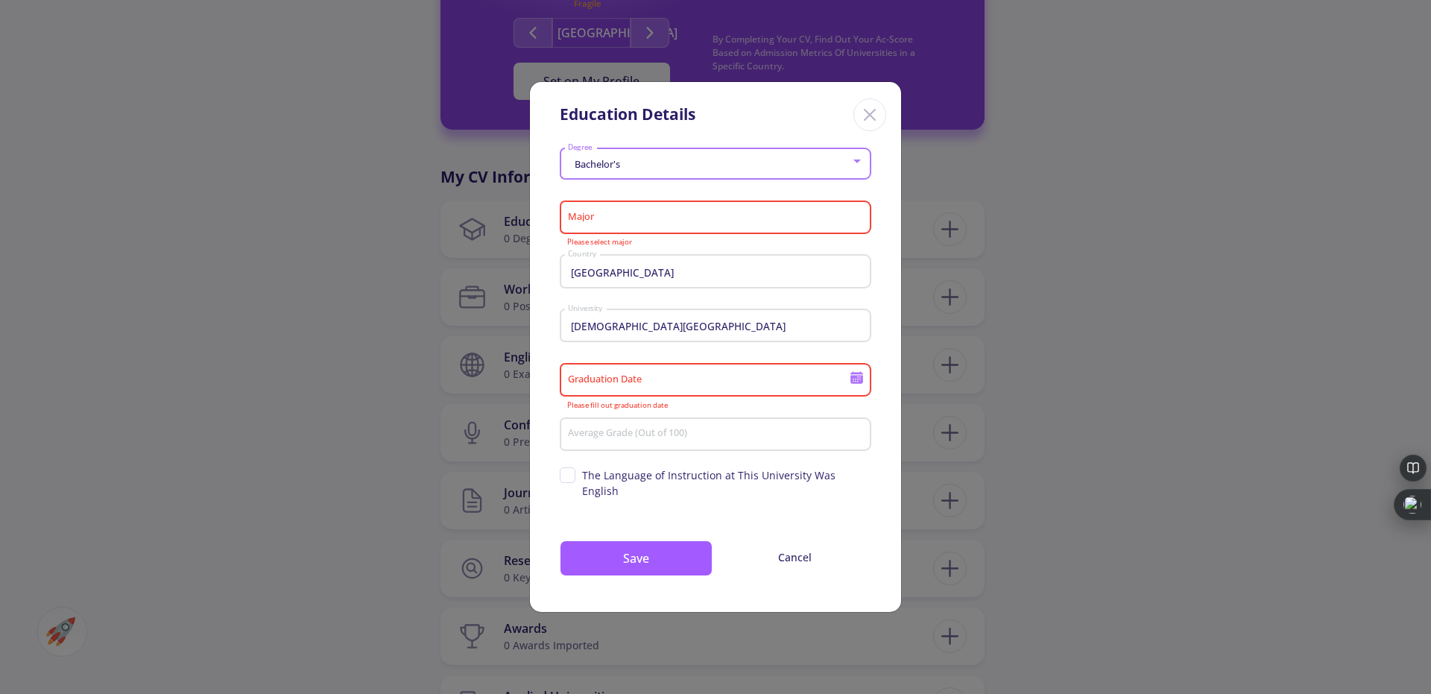
type input "[DATE]"
click at [655, 232] on div "Major" at bounding box center [715, 214] width 297 height 39
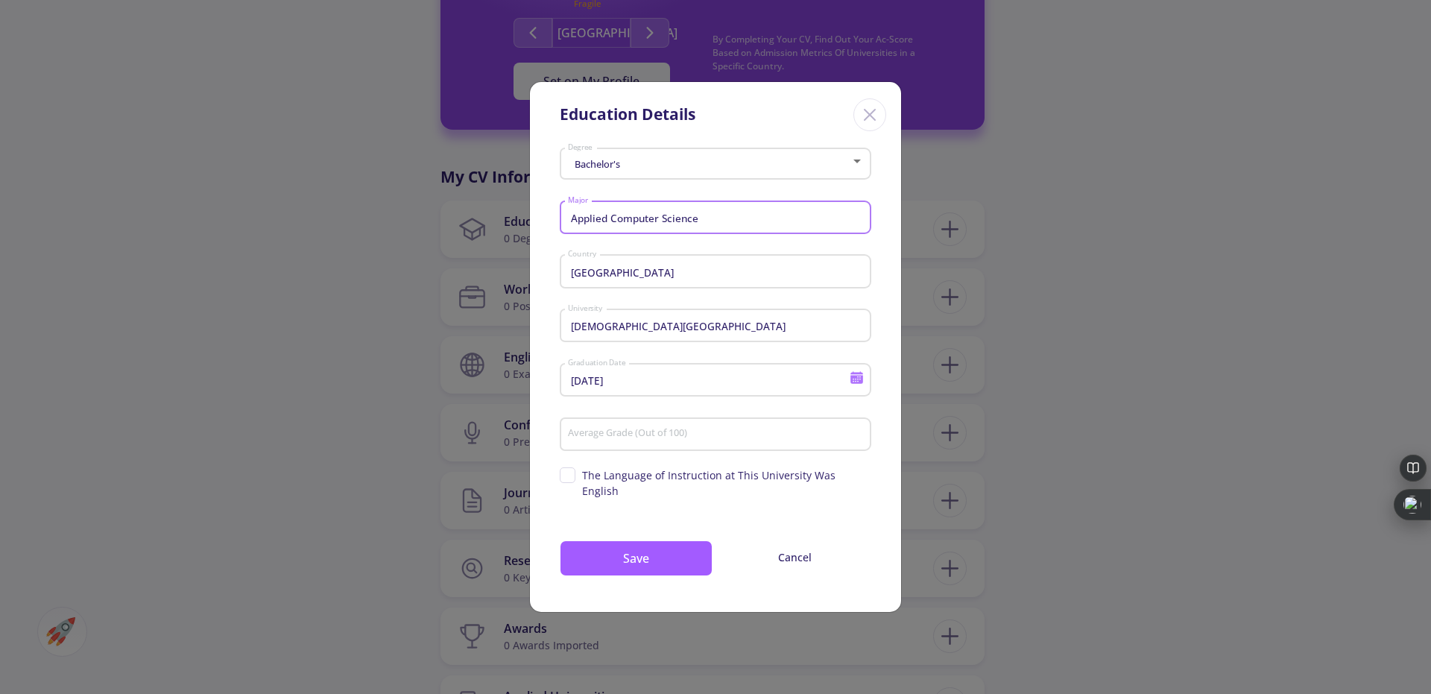
type input "Applied Computer Science"
click at [696, 439] on input "Average Grade (Out of 100)" at bounding box center [717, 434] width 301 height 13
type input "76.1"
click at [596, 552] on button "Save" at bounding box center [636, 558] width 153 height 36
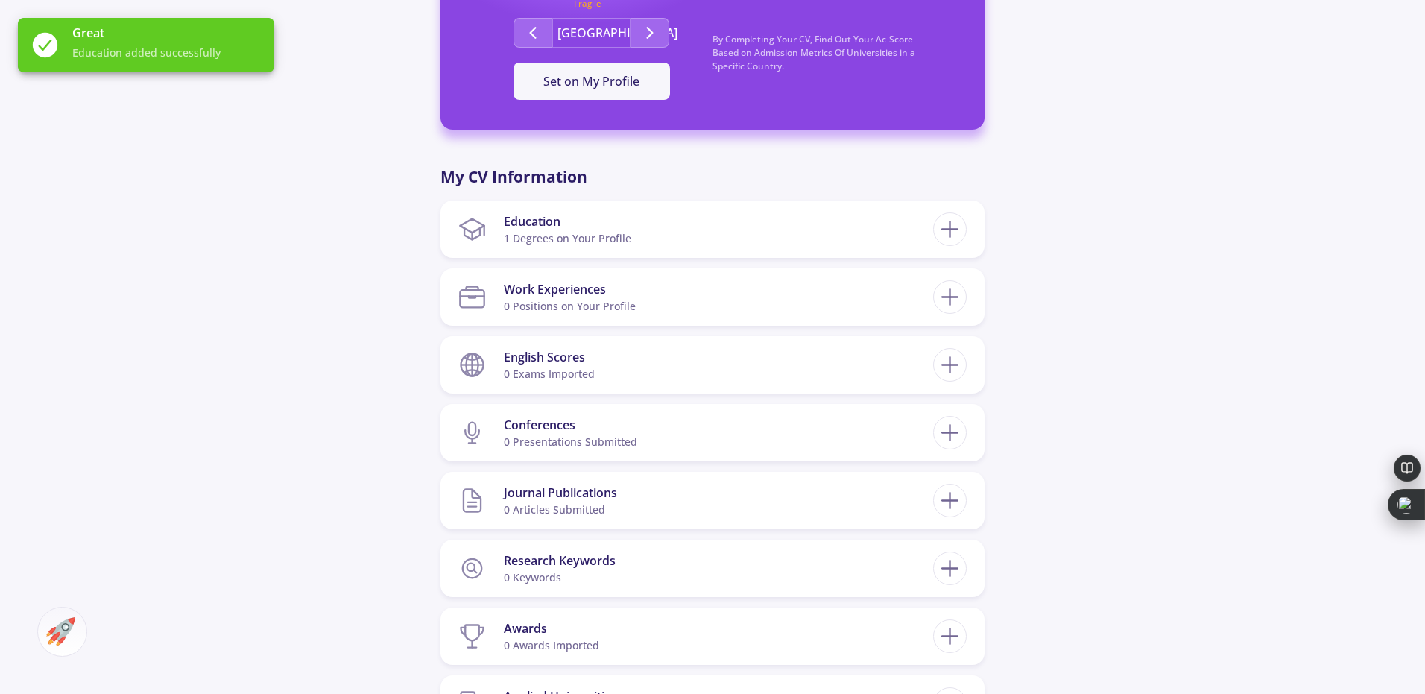
click at [374, 208] on div "[PERSON_NAME] 0 Followers 0 Following 257 AC-Score Fragile By Completing Your C…" at bounding box center [712, 238] width 1425 height 1439
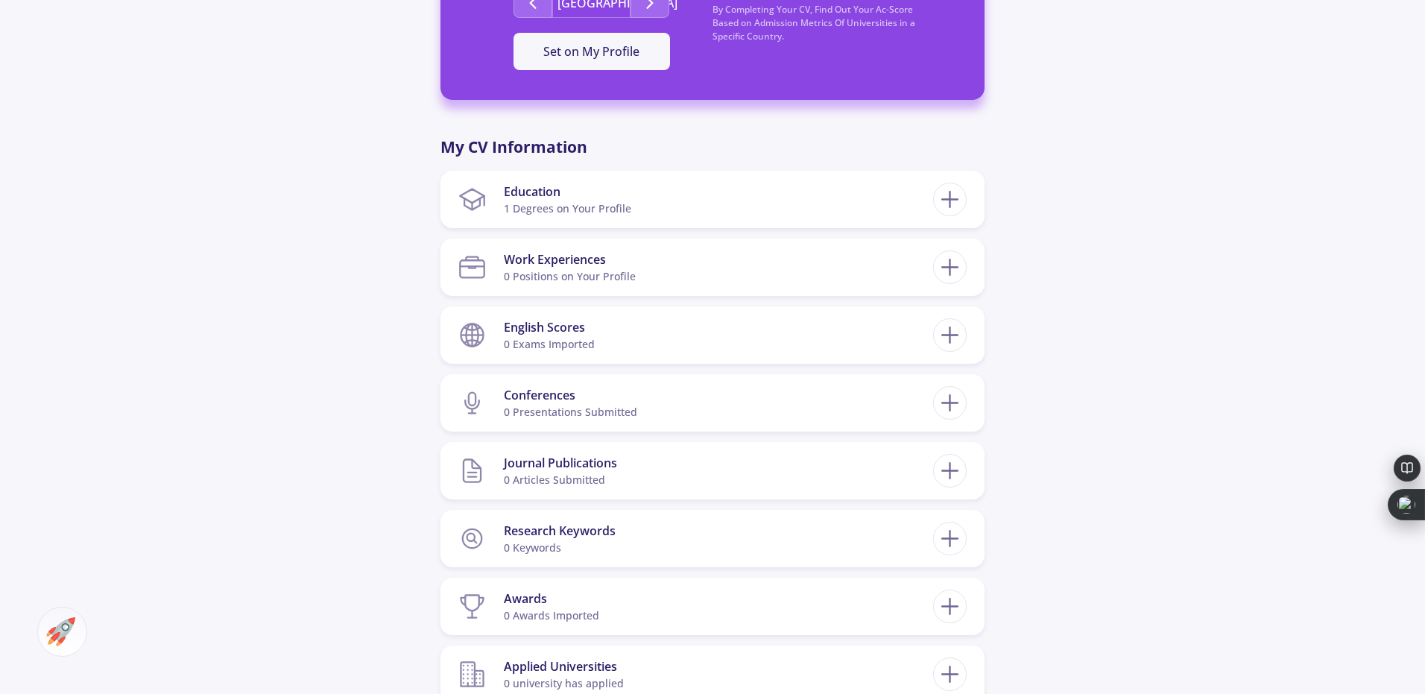
scroll to position [535, 0]
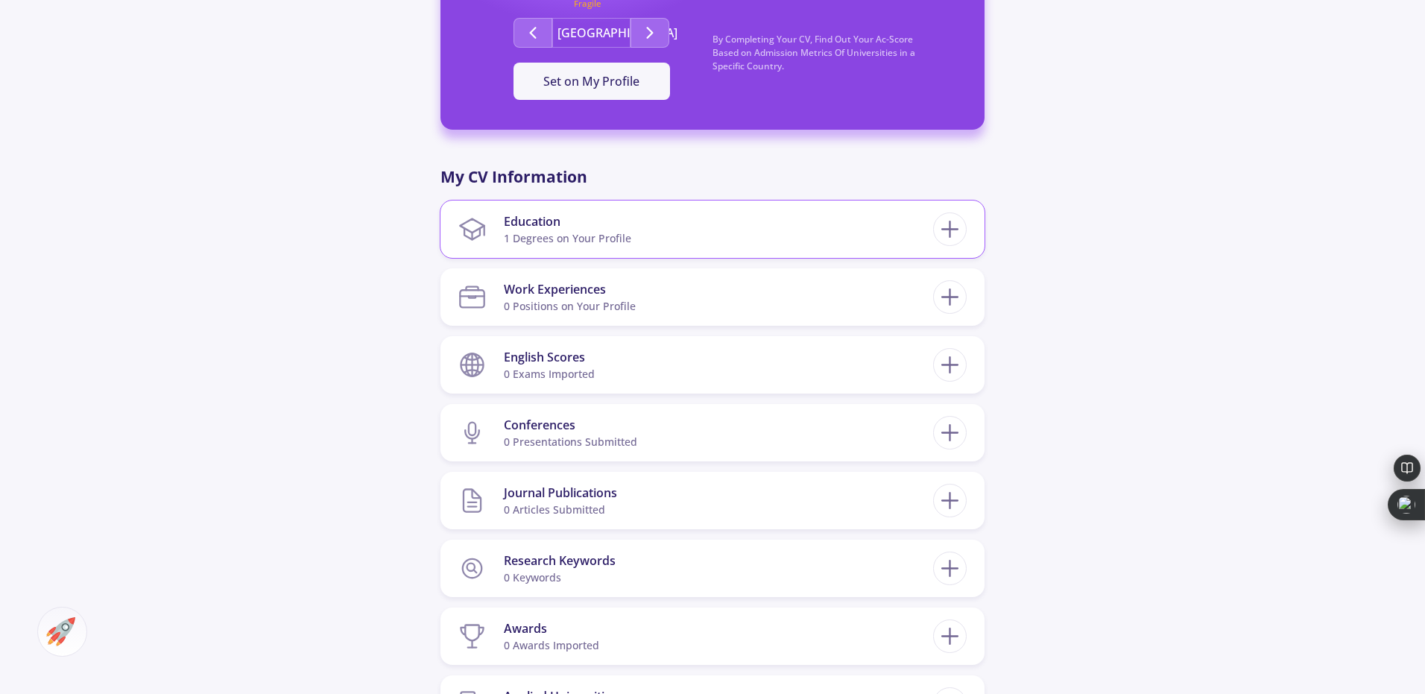
click at [555, 237] on div "1 Degrees on Your Profile" at bounding box center [567, 238] width 127 height 16
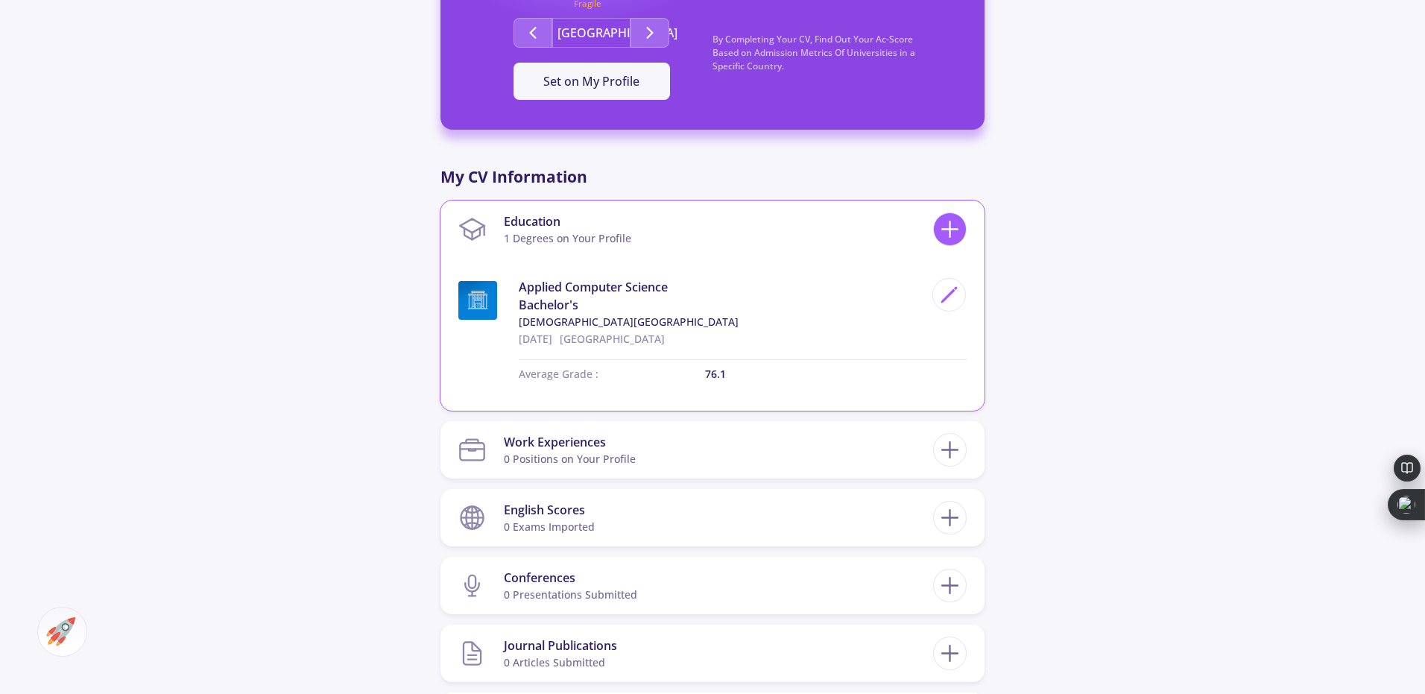
click at [951, 221] on icon at bounding box center [950, 229] width 28 height 28
checkbox input "false"
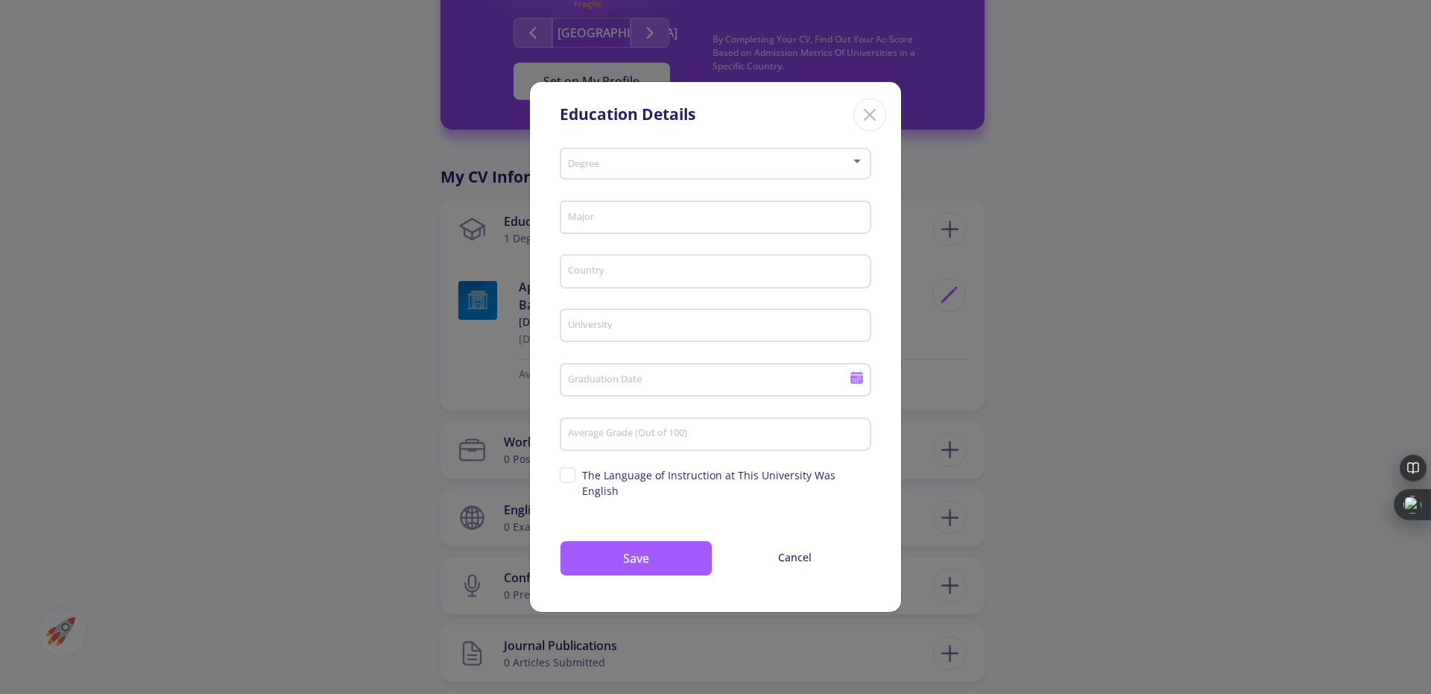
click at [629, 160] on div "Degree" at bounding box center [715, 160] width 297 height 37
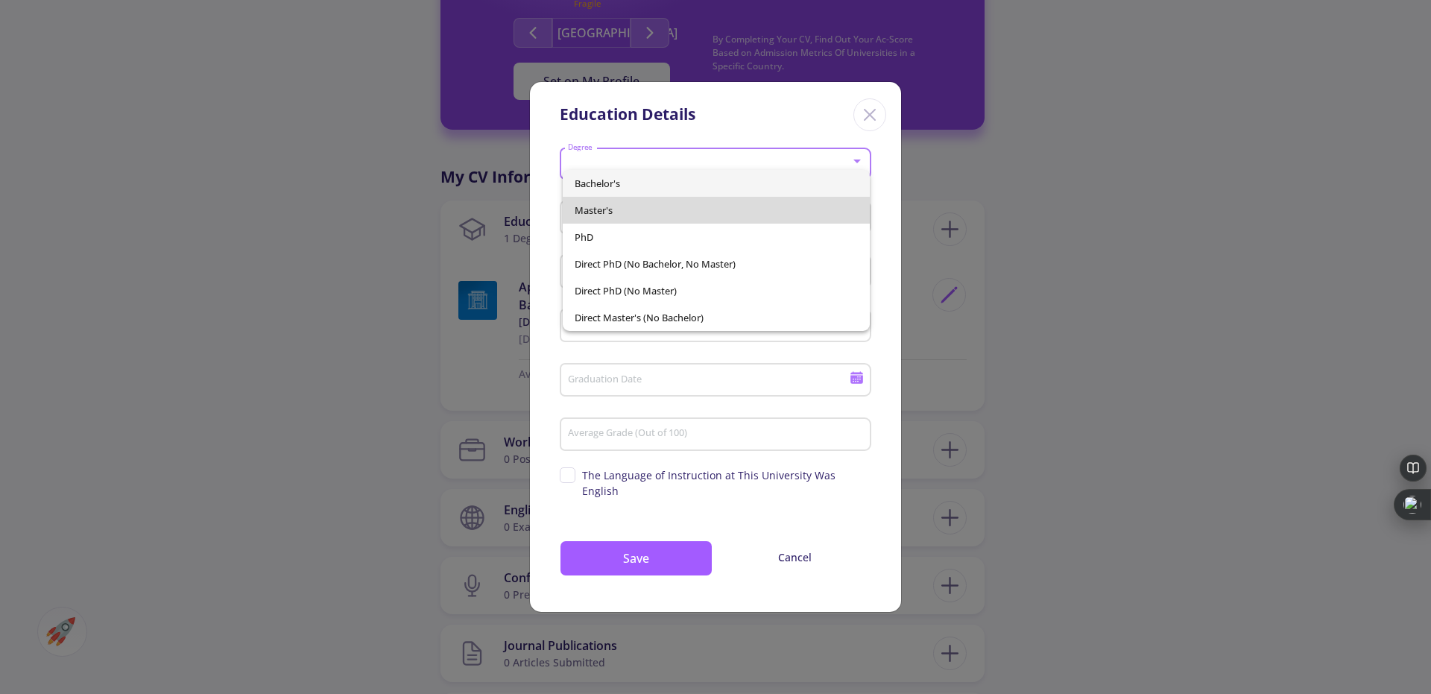
click at [614, 211] on span "Master's" at bounding box center [717, 210] width 284 height 27
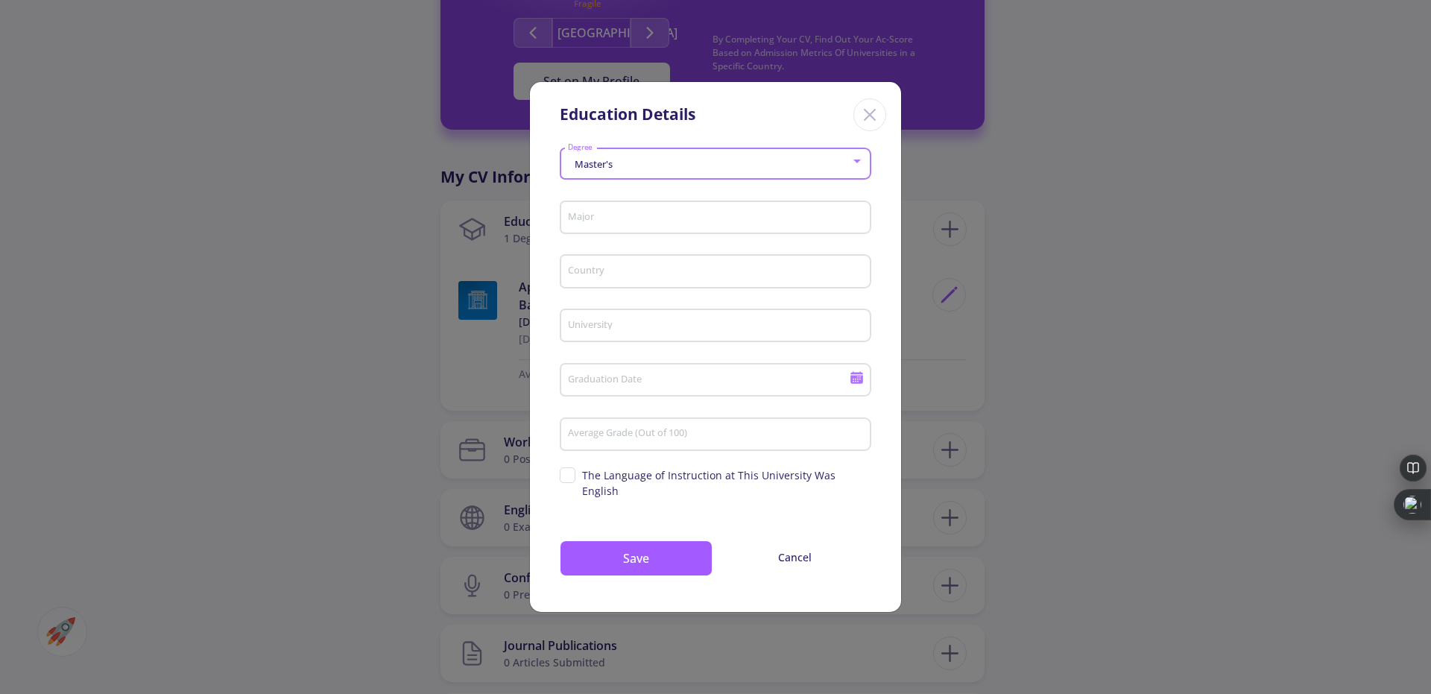
click at [610, 225] on input "Major" at bounding box center [717, 218] width 301 height 13
type input "َ"
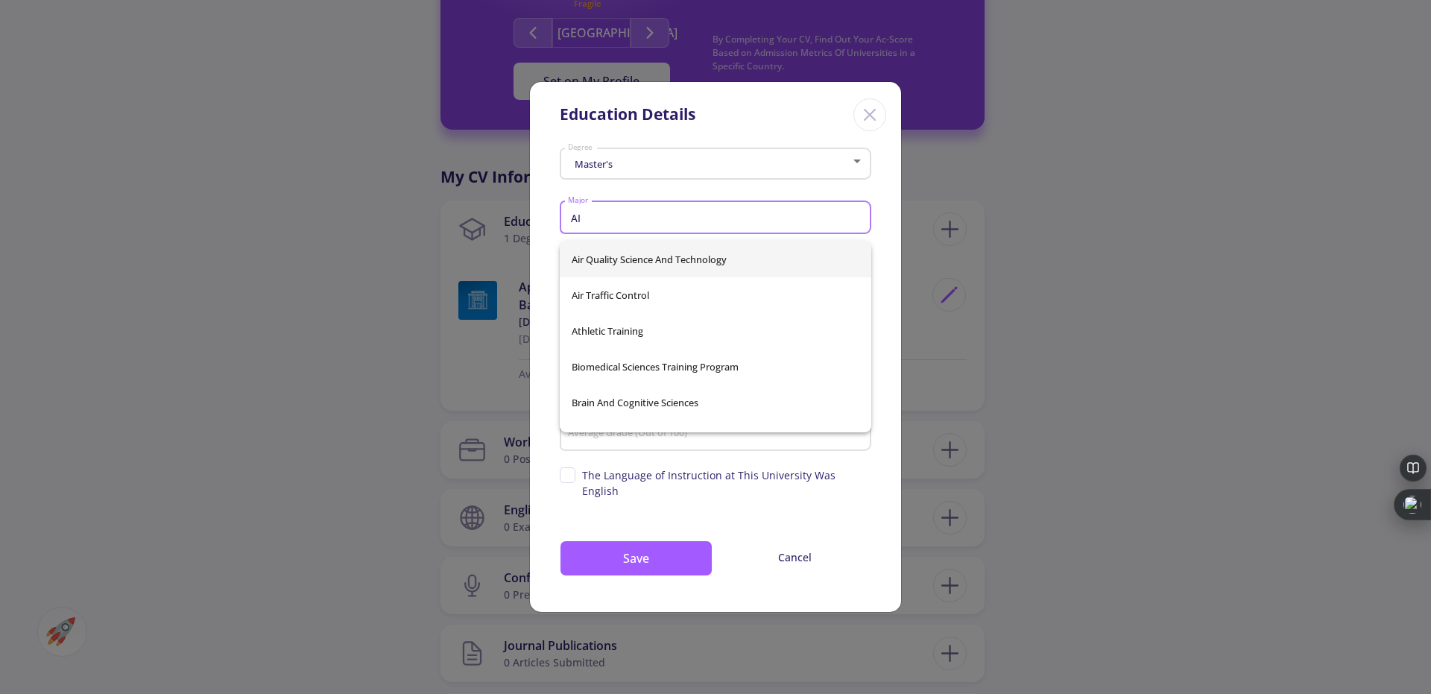
type input "A"
type input "Arti"
click at [649, 265] on div "Applied Artificial Intelligence Applied Artificial Intelligencems Artificial In…" at bounding box center [716, 313] width 312 height 143
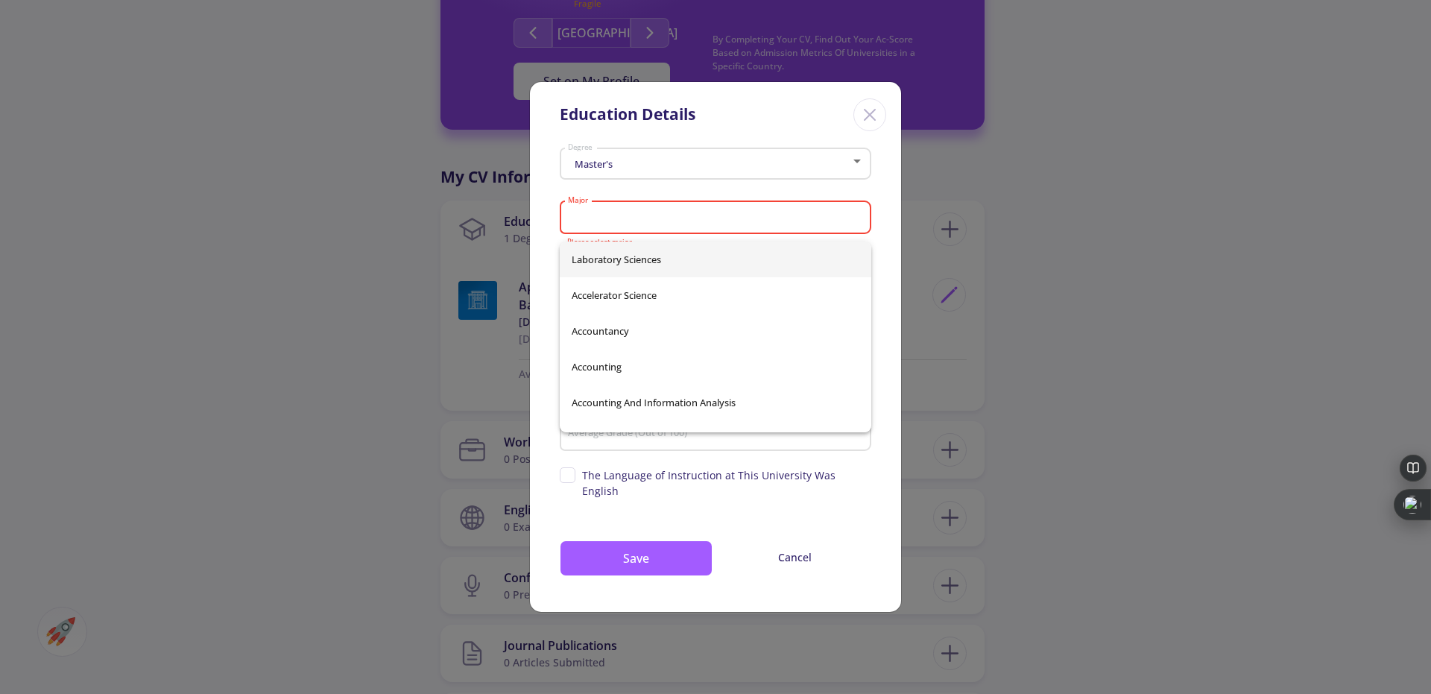
click at [650, 225] on input "Major" at bounding box center [717, 218] width 301 height 13
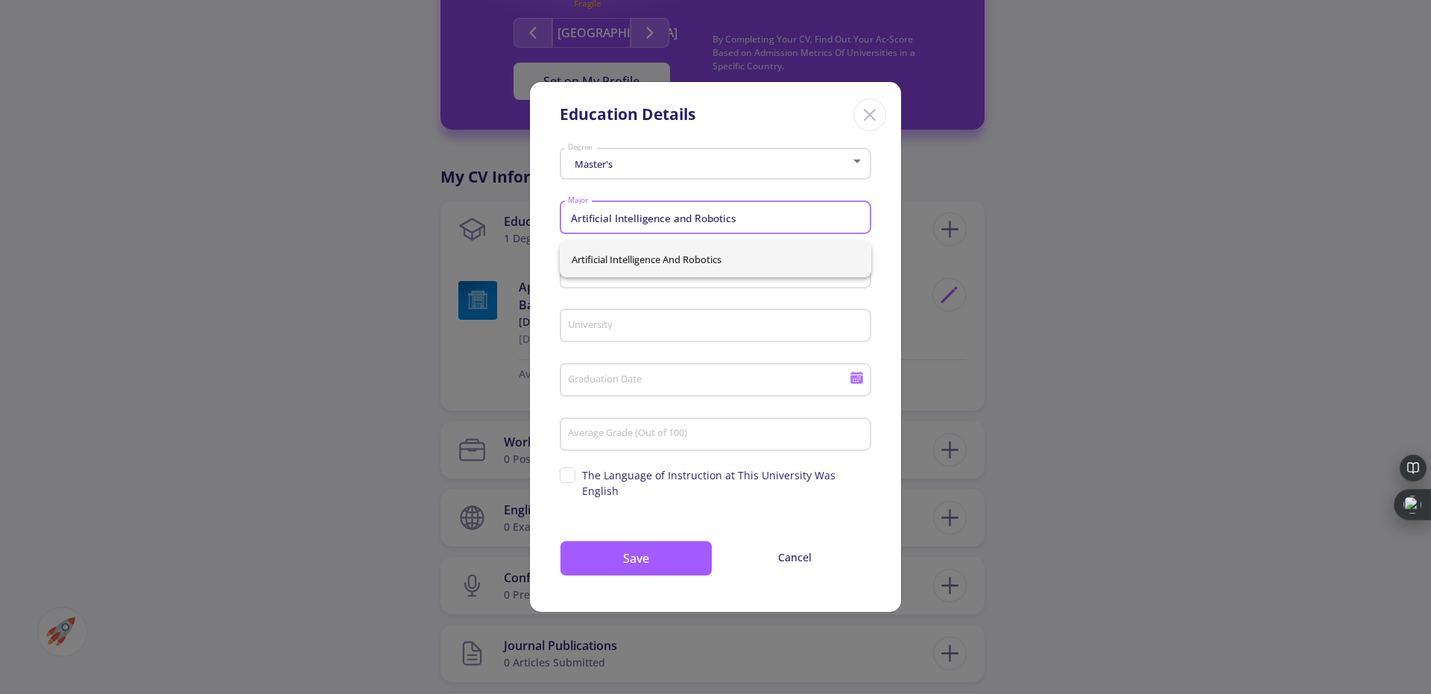
type input "Artificial Intelligence and Robotics"
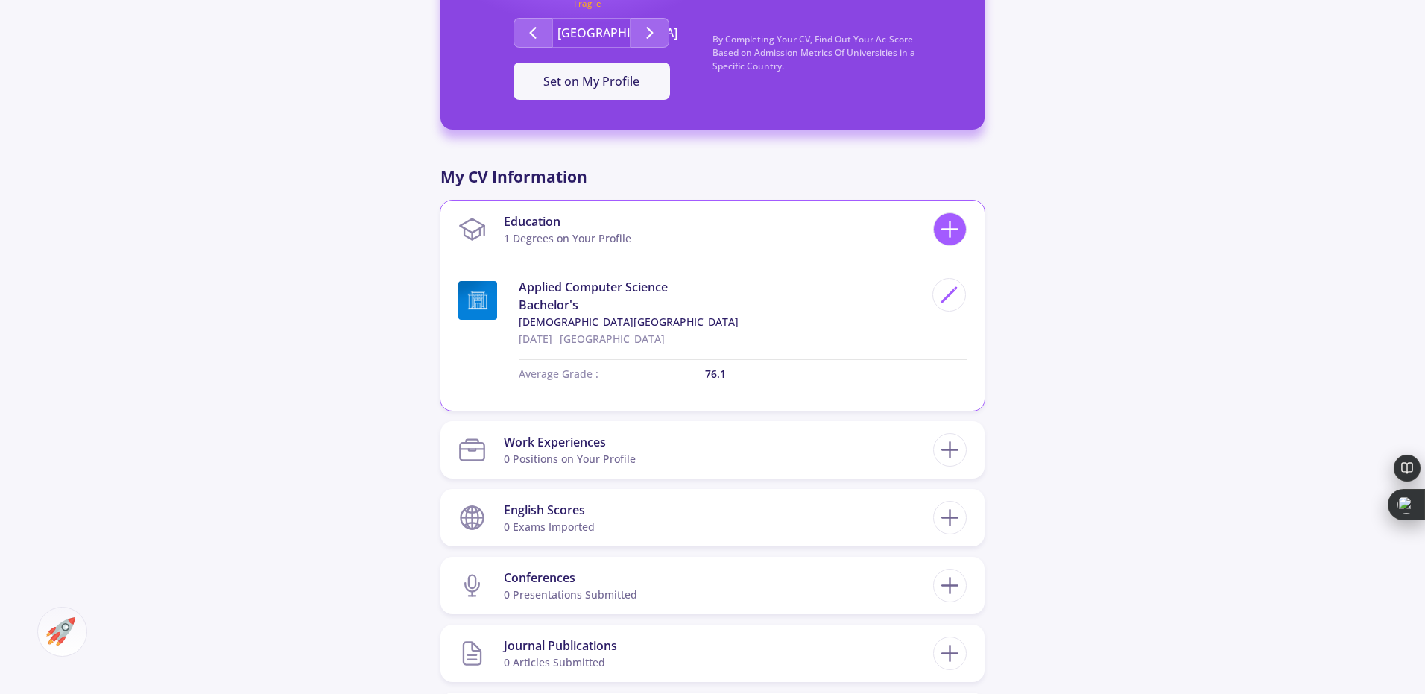
click at [945, 231] on icon at bounding box center [950, 229] width 28 height 28
checkbox input "false"
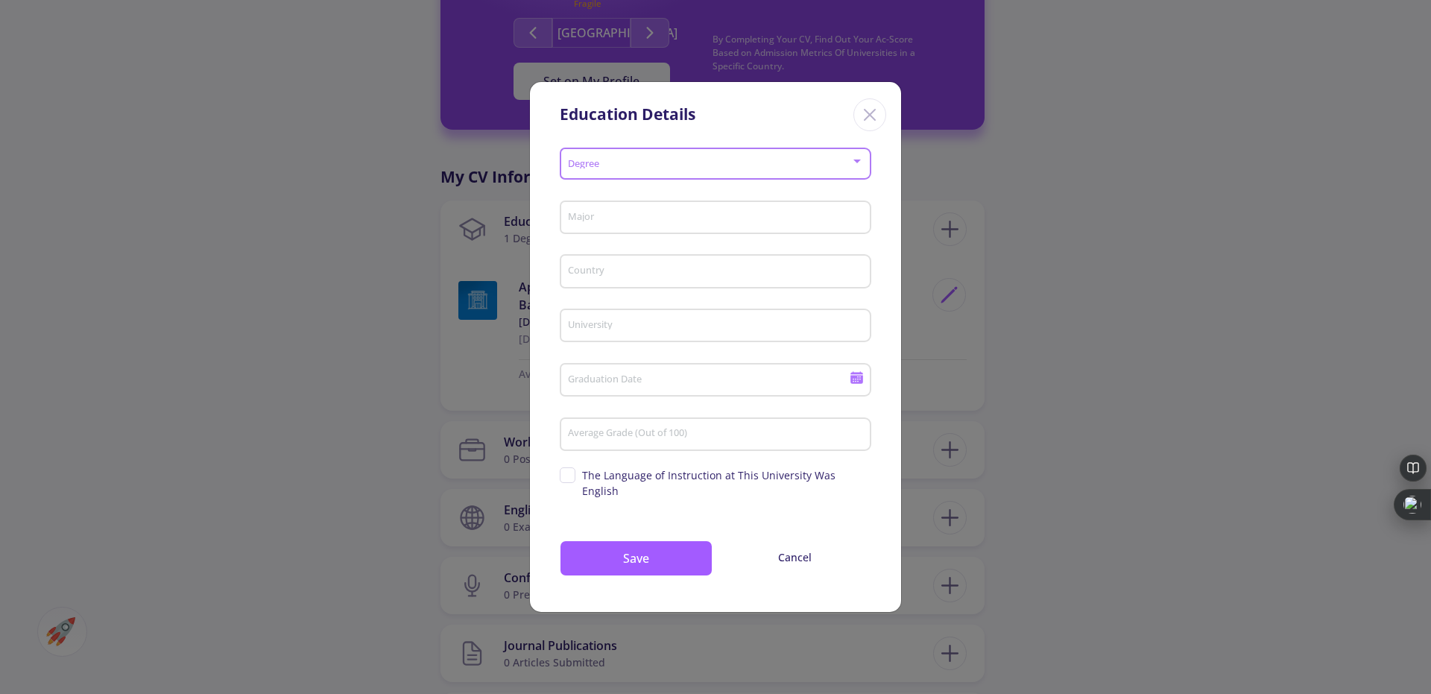
click at [660, 168] on span at bounding box center [711, 164] width 280 height 10
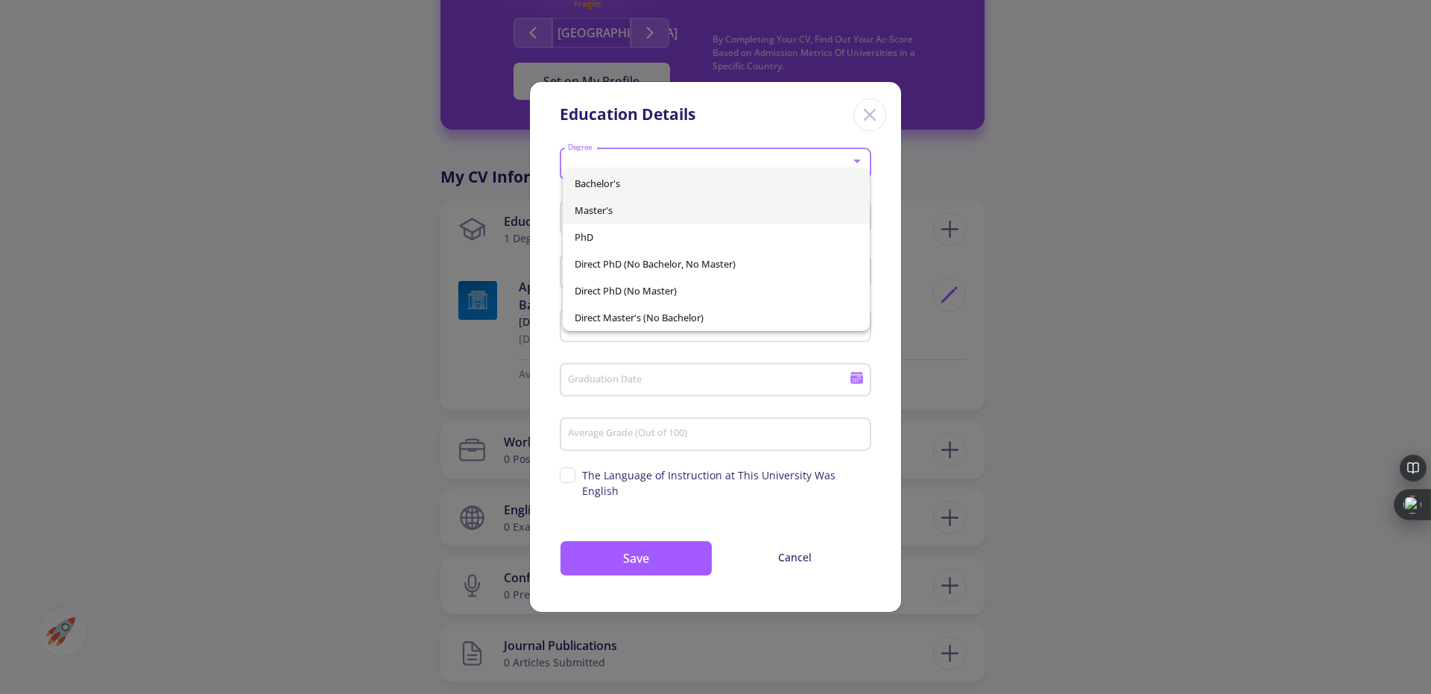
click at [632, 214] on span "Master's" at bounding box center [717, 210] width 284 height 27
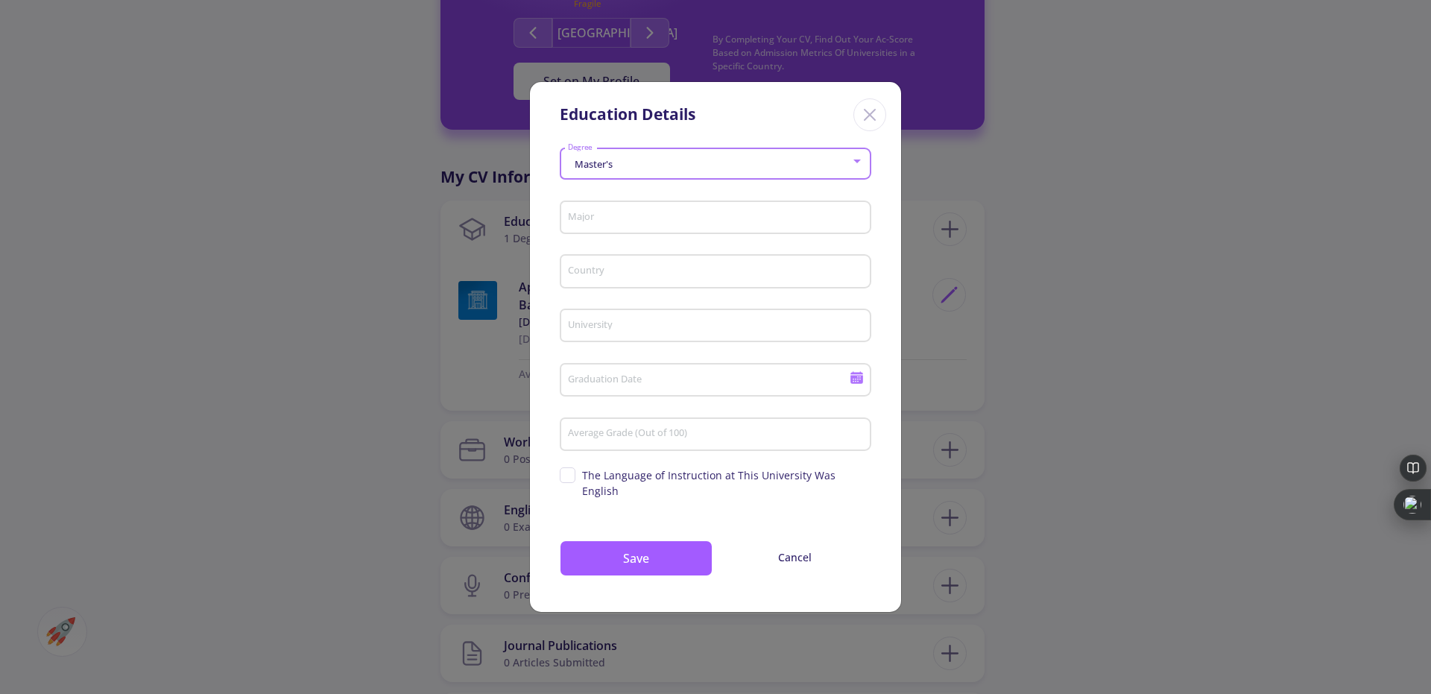
click at [620, 224] on input "Major" at bounding box center [717, 218] width 301 height 13
type input "Artificial Intelligence and Robotics"
click at [589, 279] on input "Country" at bounding box center [717, 271] width 301 height 13
type input "[GEOGRAPHIC_DATA]"
click at [584, 330] on input "University" at bounding box center [717, 326] width 301 height 13
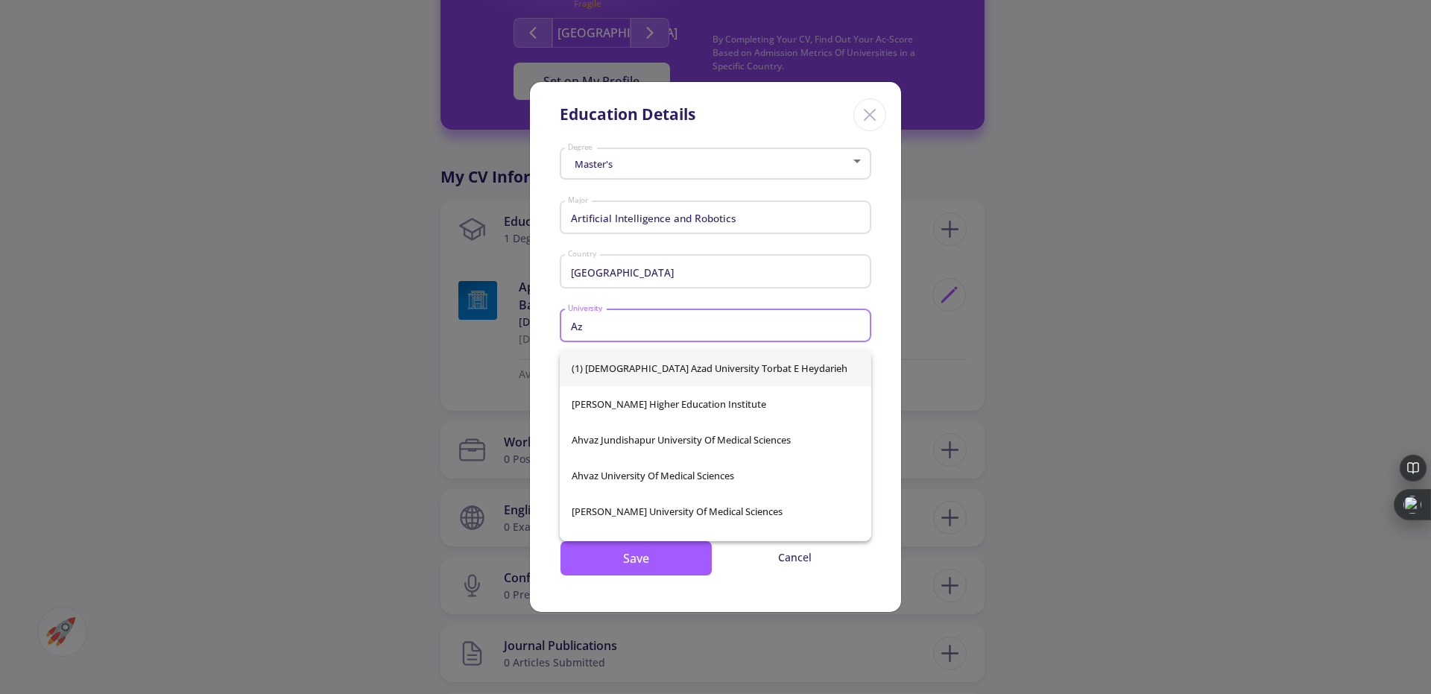
type input "A"
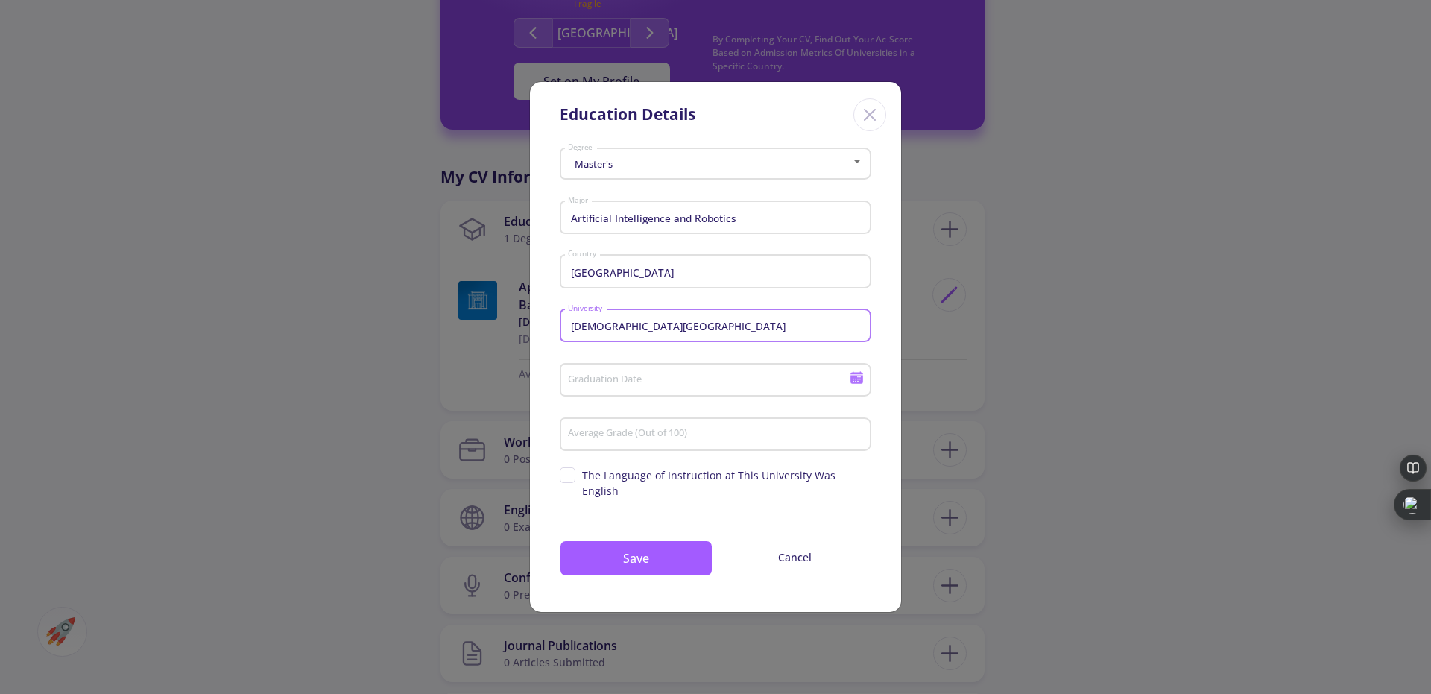
type input "[DEMOGRAPHIC_DATA][GEOGRAPHIC_DATA]"
click at [624, 380] on div "Graduation Date" at bounding box center [708, 377] width 283 height 39
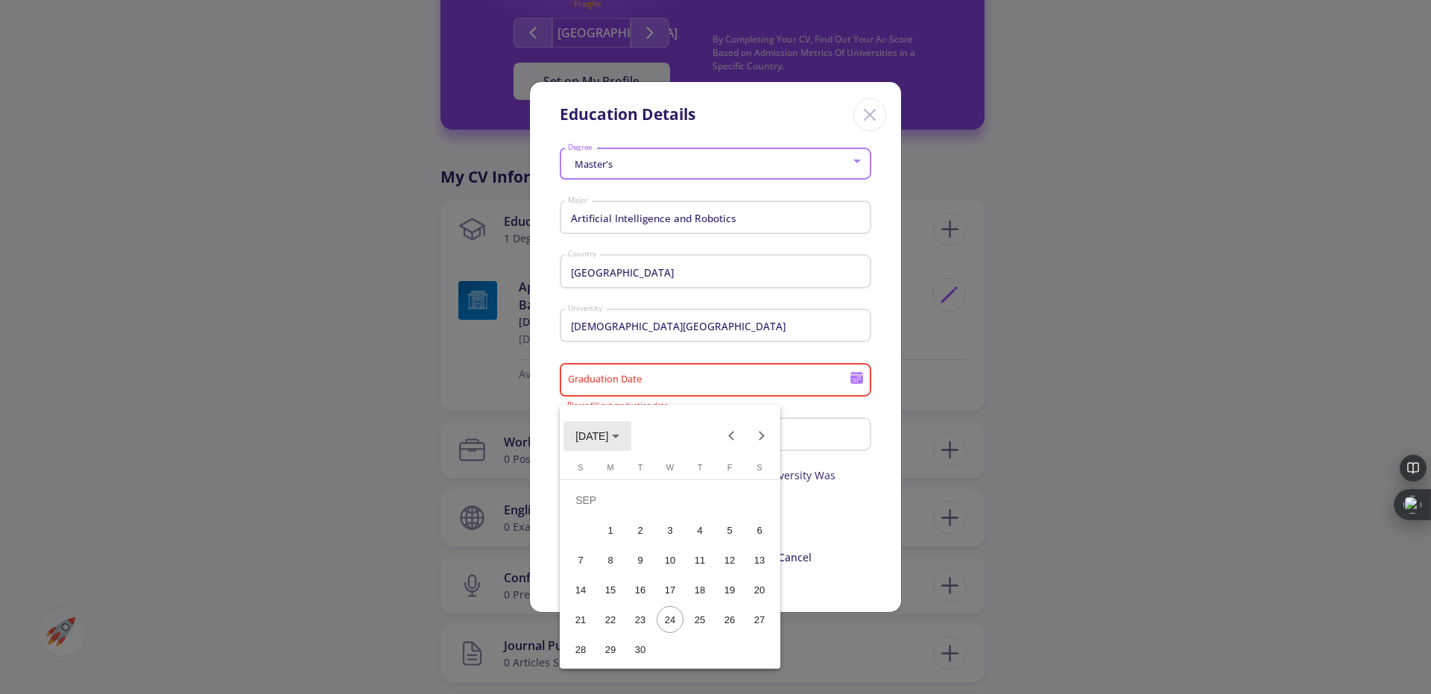
click at [620, 437] on polygon "Choose month and year" at bounding box center [615, 437] width 7 height 4
click at [690, 538] on div "2026" at bounding box center [696, 542] width 47 height 27
click at [593, 567] on div "SEP" at bounding box center [592, 571] width 47 height 27
click at [664, 620] on div "23" at bounding box center [670, 619] width 27 height 27
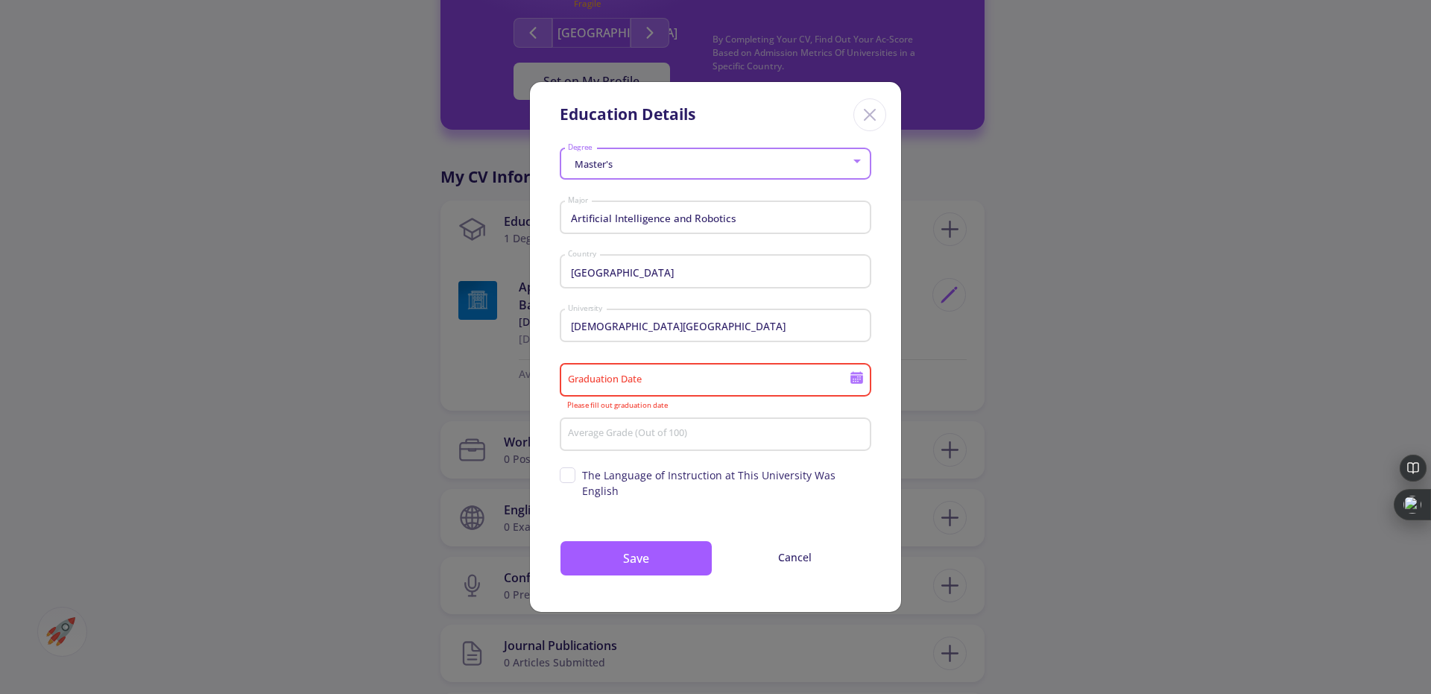
type input "[DATE]"
click at [611, 435] on input "Average Grade (Out of 100)" at bounding box center [717, 434] width 301 height 13
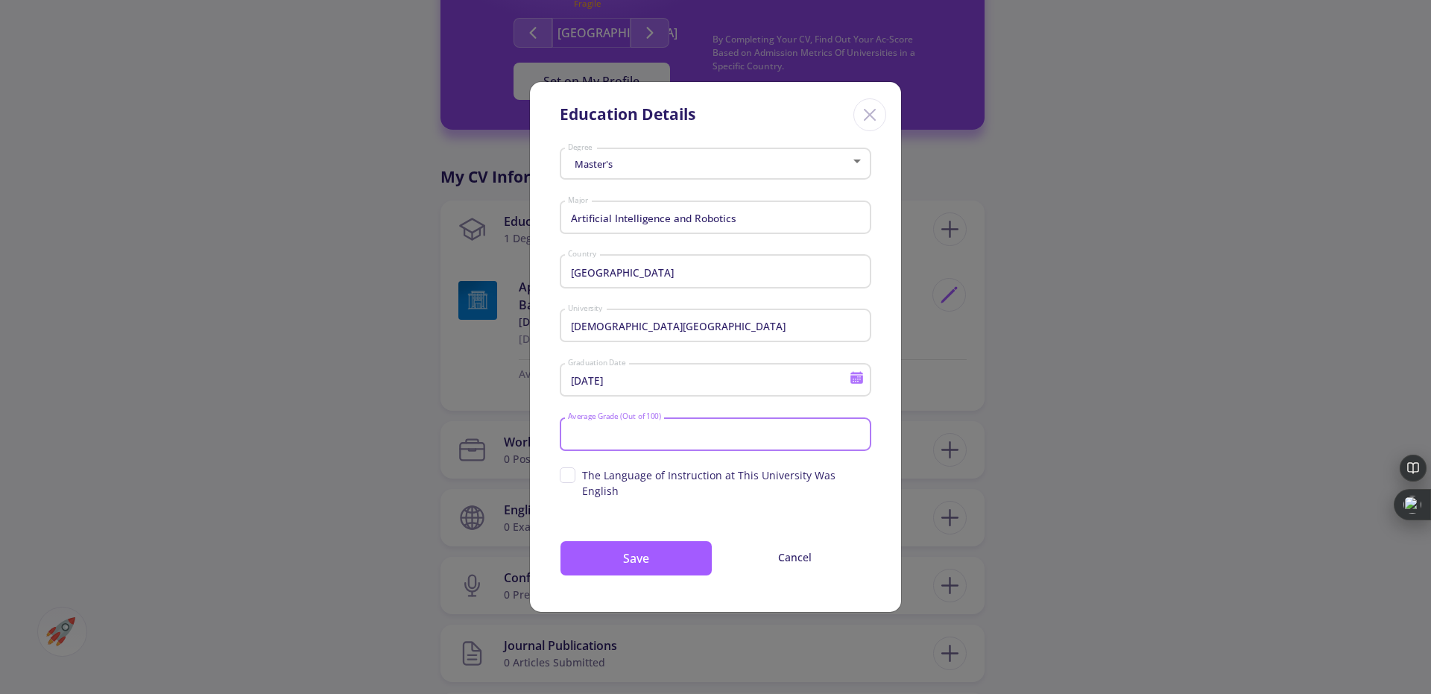
paste input "96.5"
type input "96.5"
click at [604, 557] on button "Save" at bounding box center [636, 558] width 153 height 36
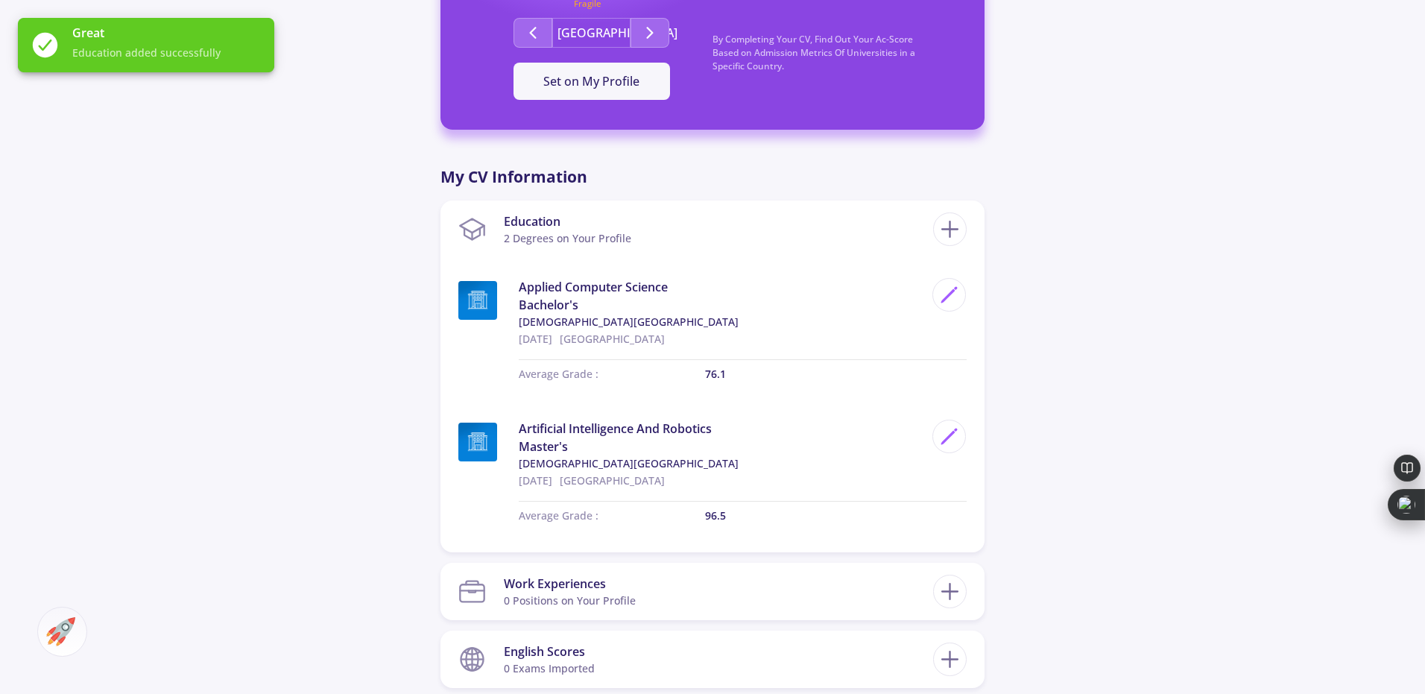
click at [286, 494] on div "[PERSON_NAME] 0 Followers 0 Following 250 AC-Score Fragile By Completing Your C…" at bounding box center [712, 385] width 1425 height 1733
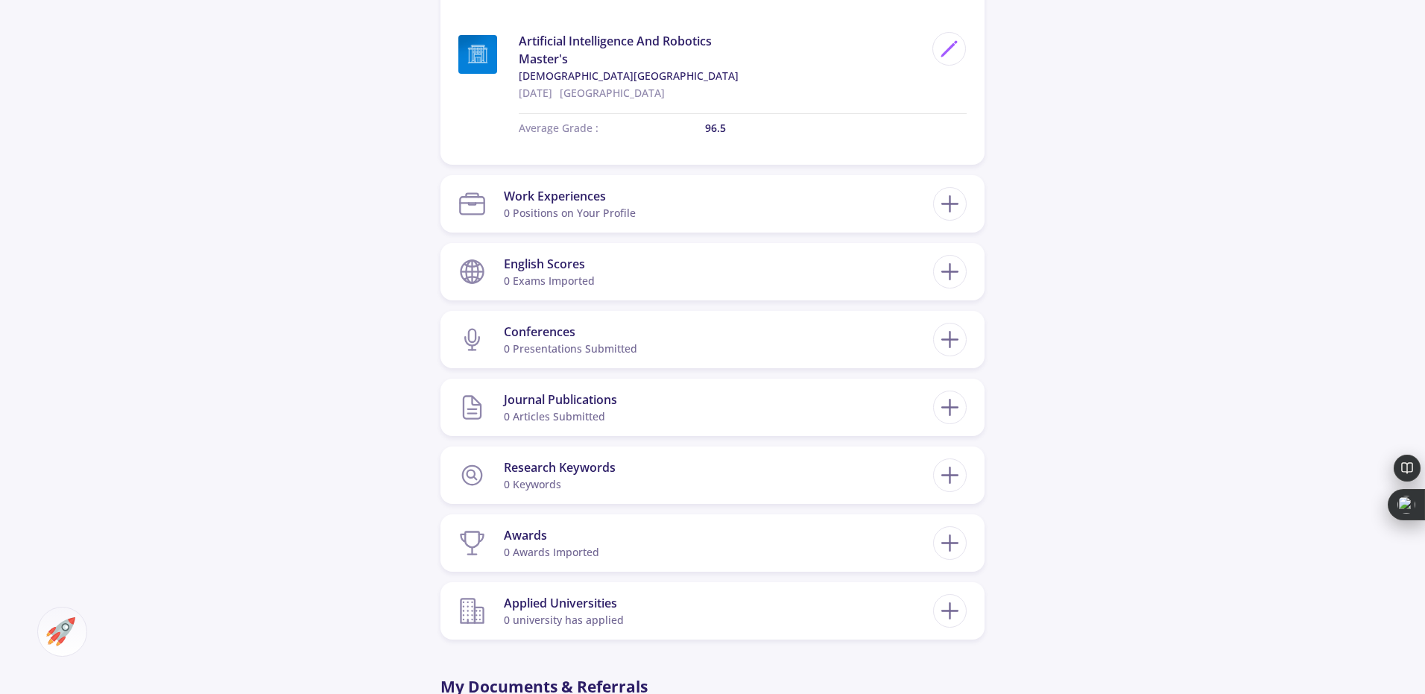
scroll to position [952, 0]
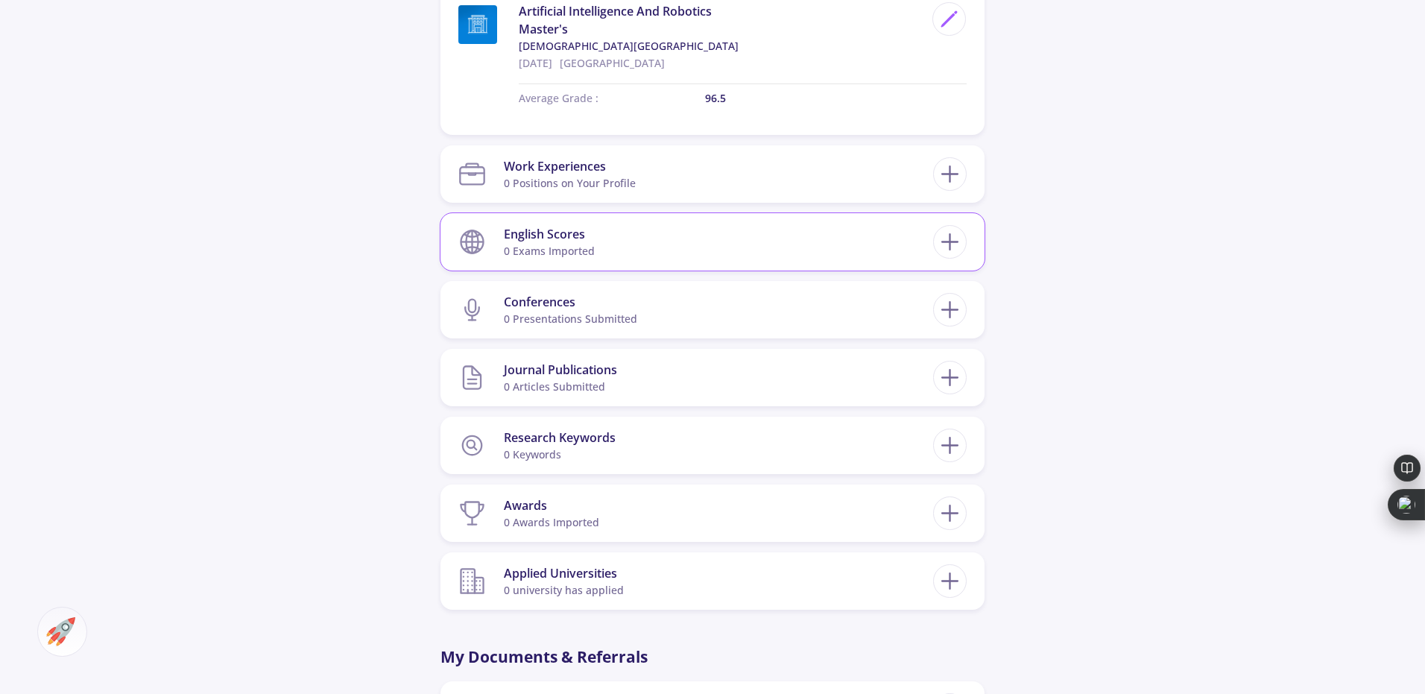
click at [687, 219] on section "English Scores 0 exams imported" at bounding box center [695, 241] width 475 height 45
click at [952, 247] on icon at bounding box center [950, 242] width 28 height 28
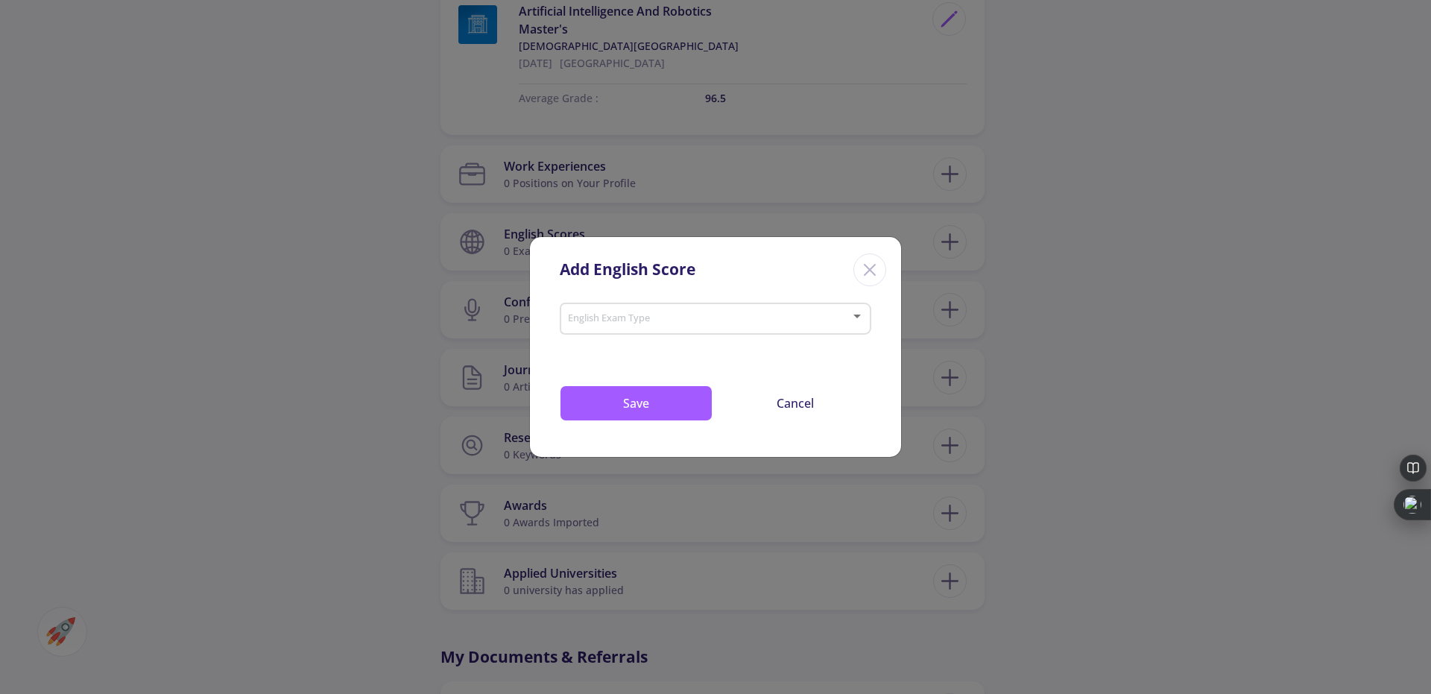
click at [799, 330] on div "English Exam Type" at bounding box center [715, 315] width 297 height 37
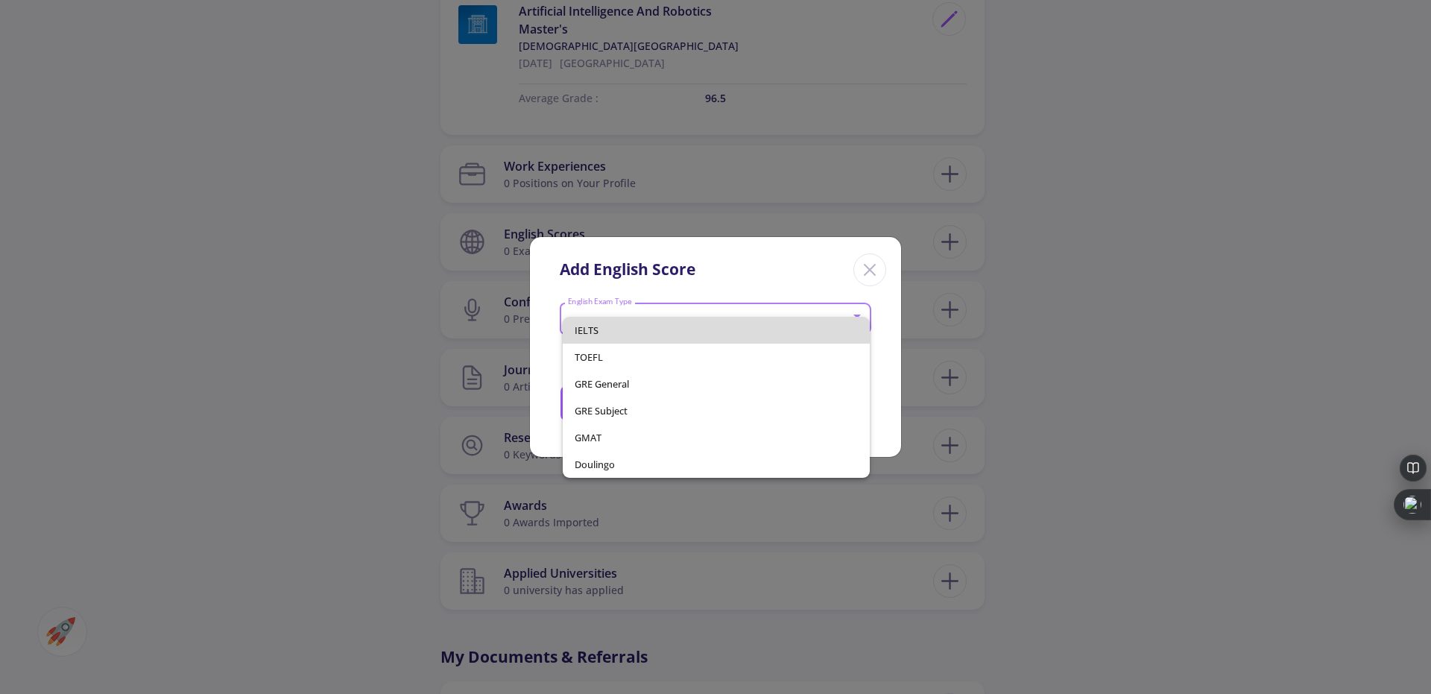
click at [666, 332] on span "IELTS" at bounding box center [717, 330] width 284 height 27
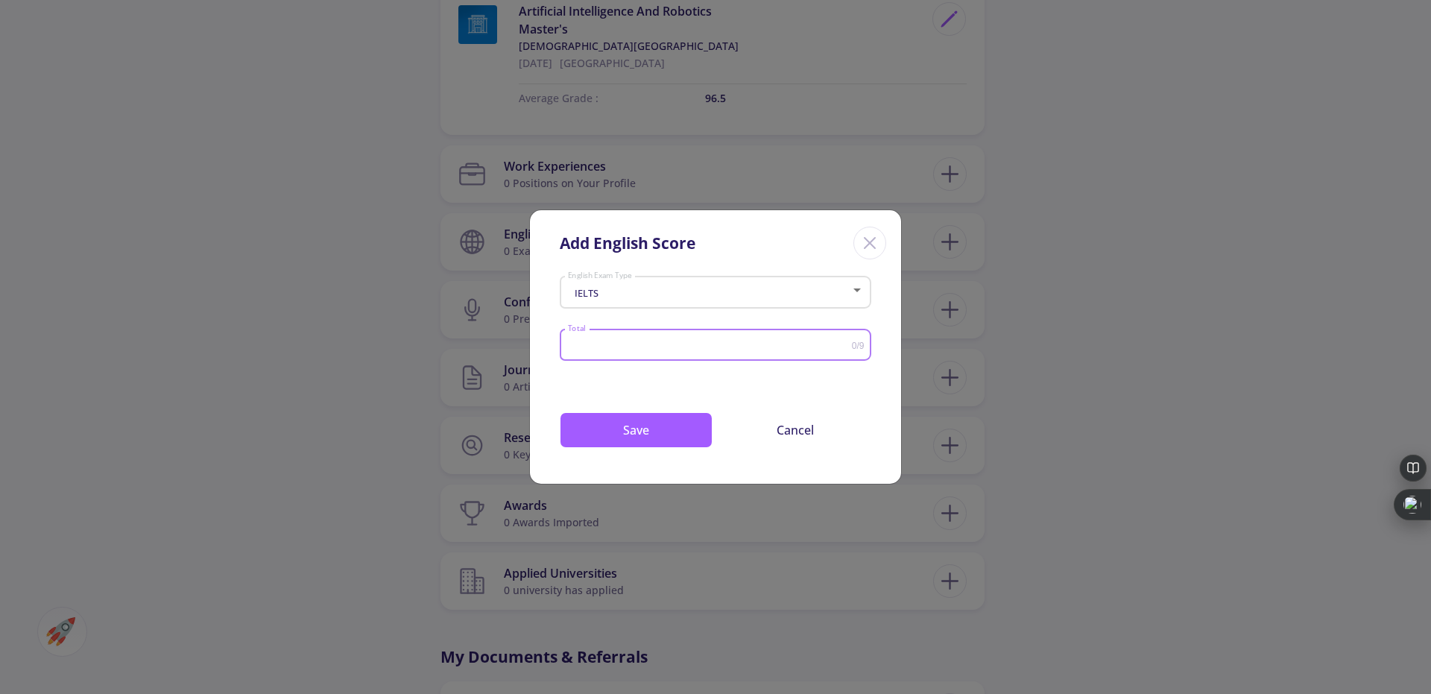
click at [634, 347] on input "Total" at bounding box center [709, 345] width 285 height 11
type input "7"
click at [621, 417] on button "Save" at bounding box center [636, 430] width 153 height 36
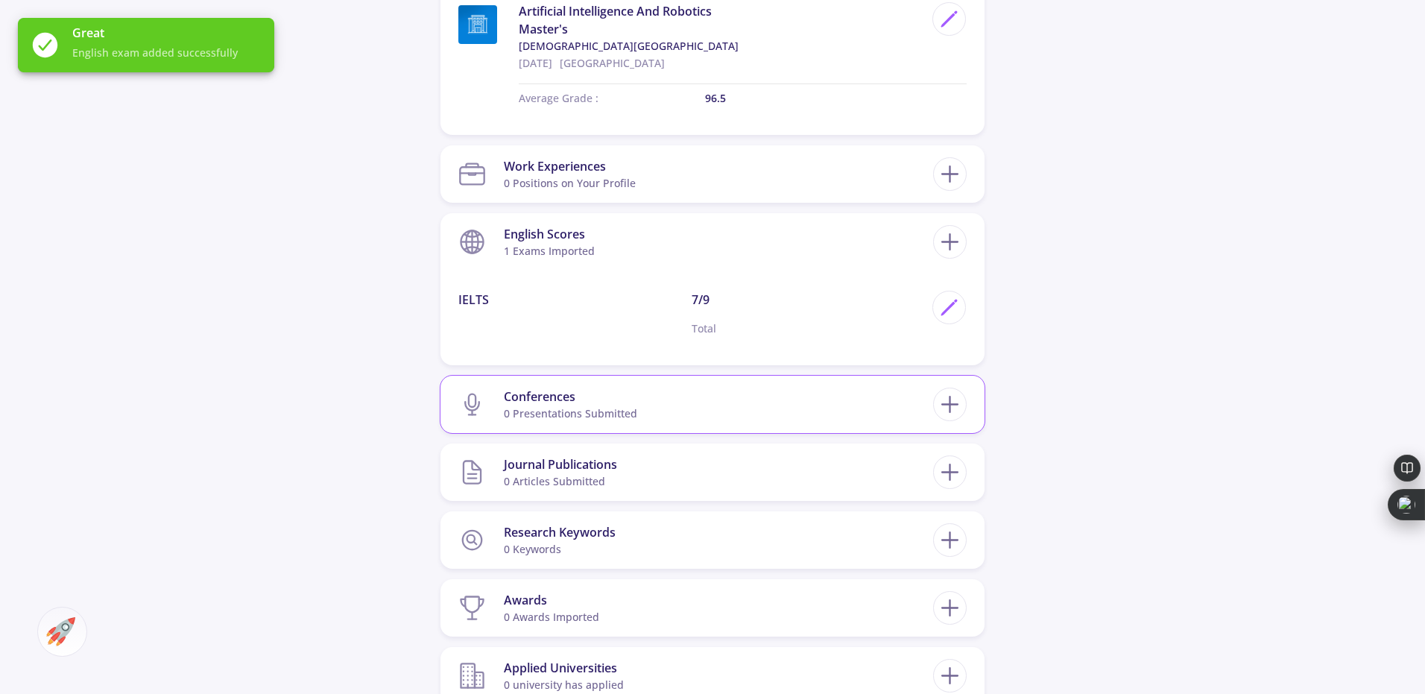
click at [696, 402] on section "Conferences 0 presentations submitted" at bounding box center [695, 404] width 475 height 45
click at [951, 400] on line at bounding box center [951, 405] width 0 height 16
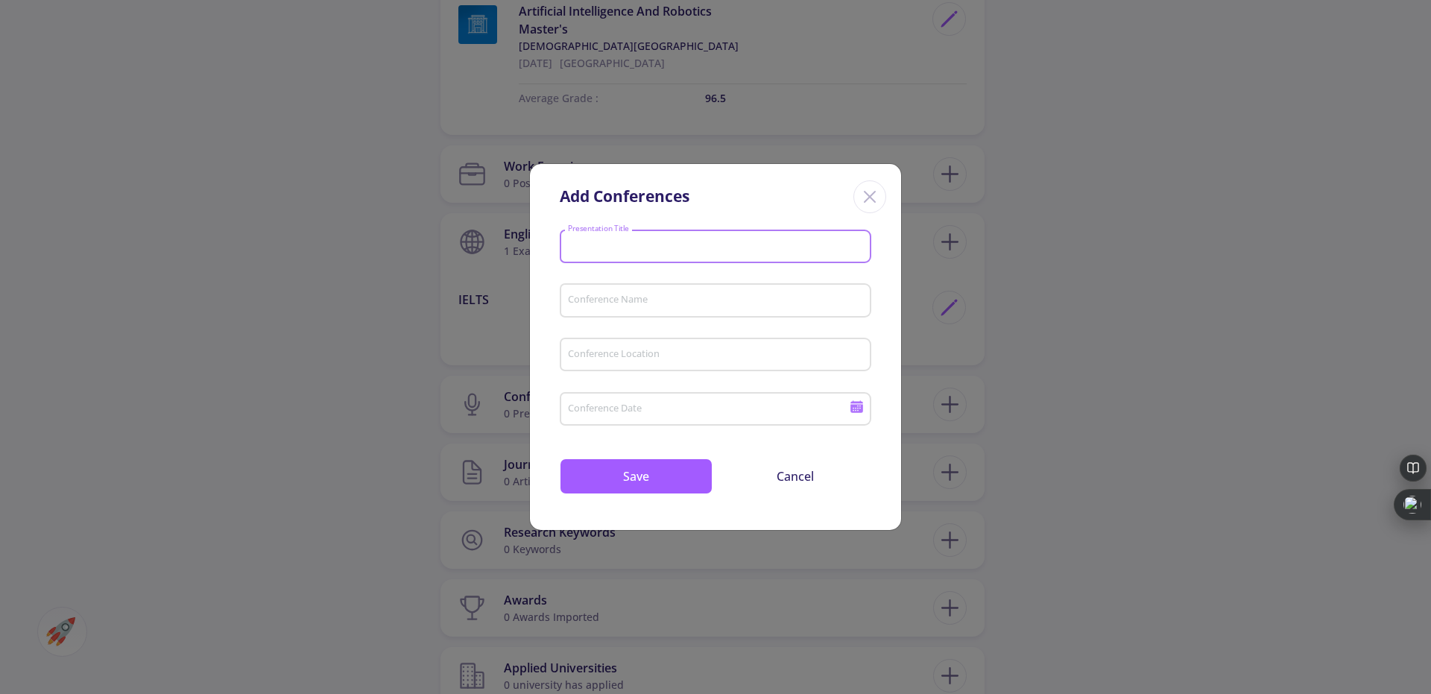
click at [735, 242] on input "Presentation Title" at bounding box center [717, 247] width 301 height 13
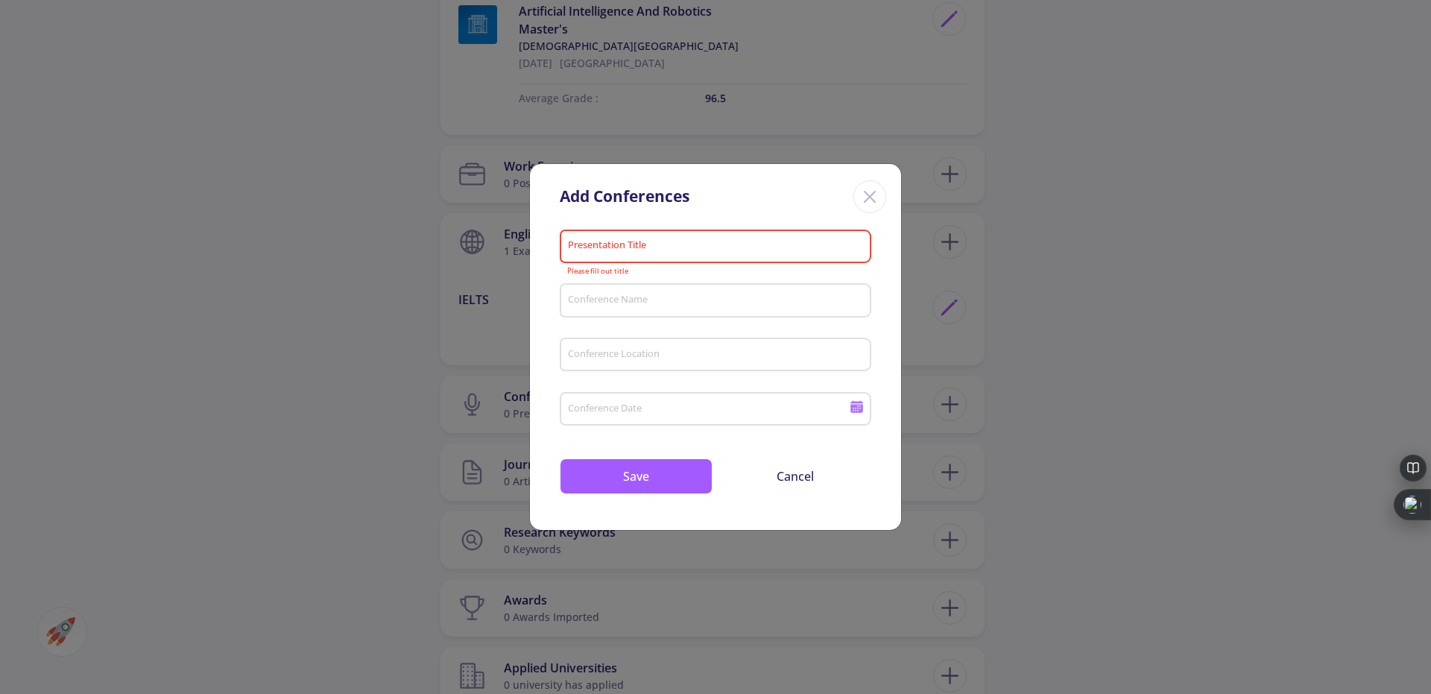
click at [690, 291] on div "Conference Name" at bounding box center [715, 297] width 297 height 39
click at [666, 347] on div "Conference Location" at bounding box center [715, 351] width 297 height 39
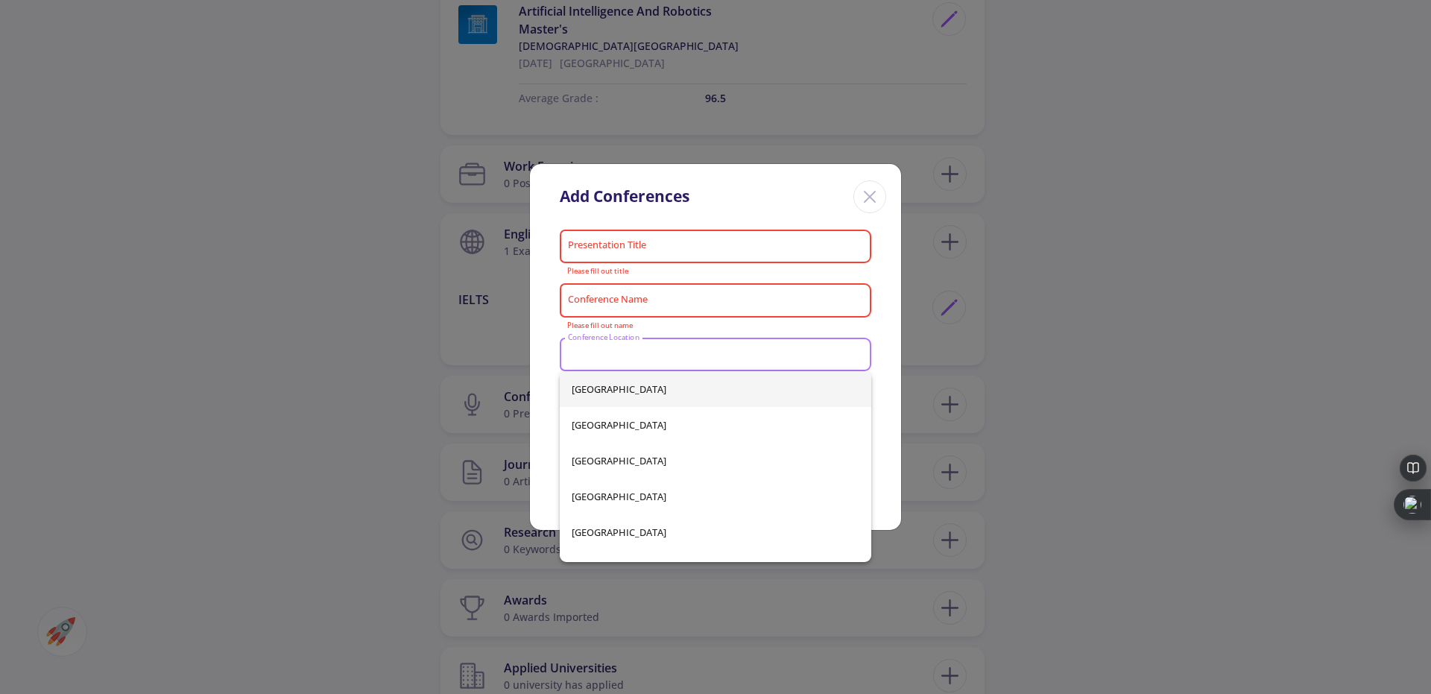
click at [862, 198] on icon "Close" at bounding box center [870, 197] width 24 height 24
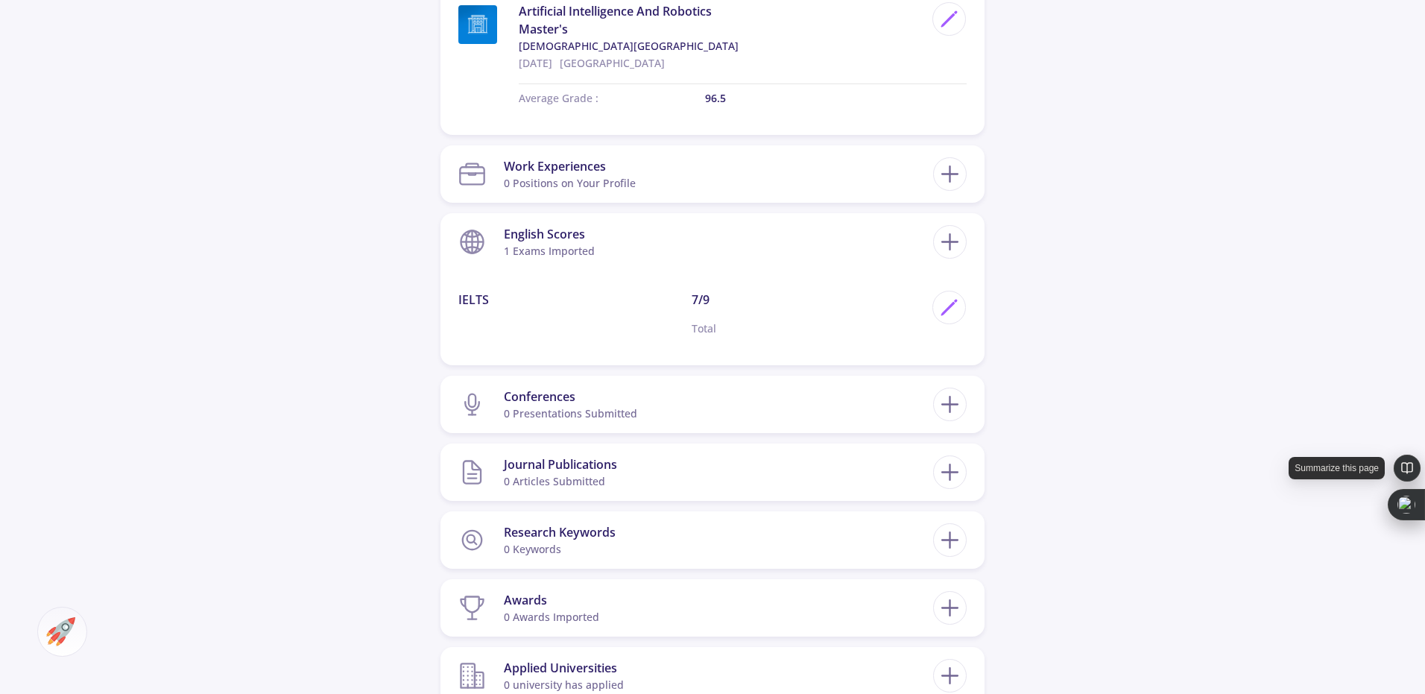
drag, startPoint x: 1431, startPoint y: 385, endPoint x: 1393, endPoint y: 491, distance: 113.2
click at [1254, 392] on div "[PERSON_NAME] 0 Followers 0 Following 322 AC-Score Average By Completing Your C…" at bounding box center [712, 16] width 1425 height 1828
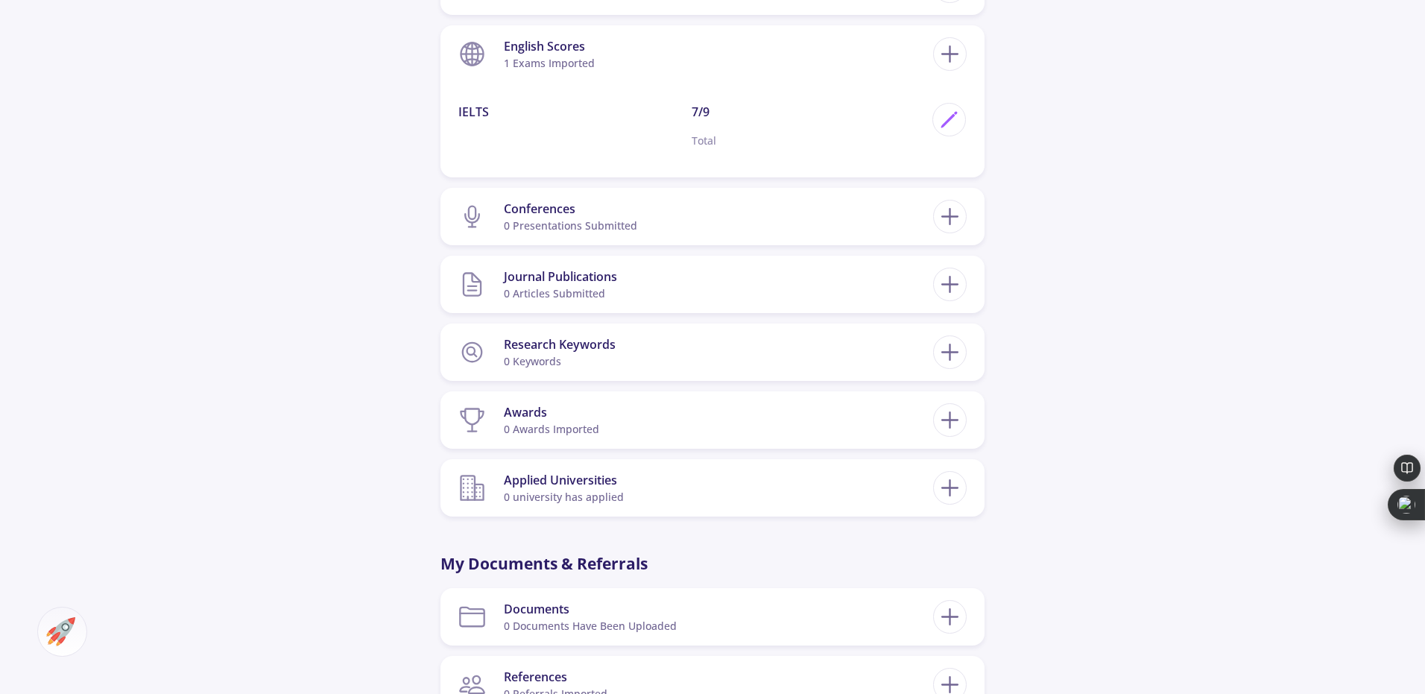
scroll to position [1161, 0]
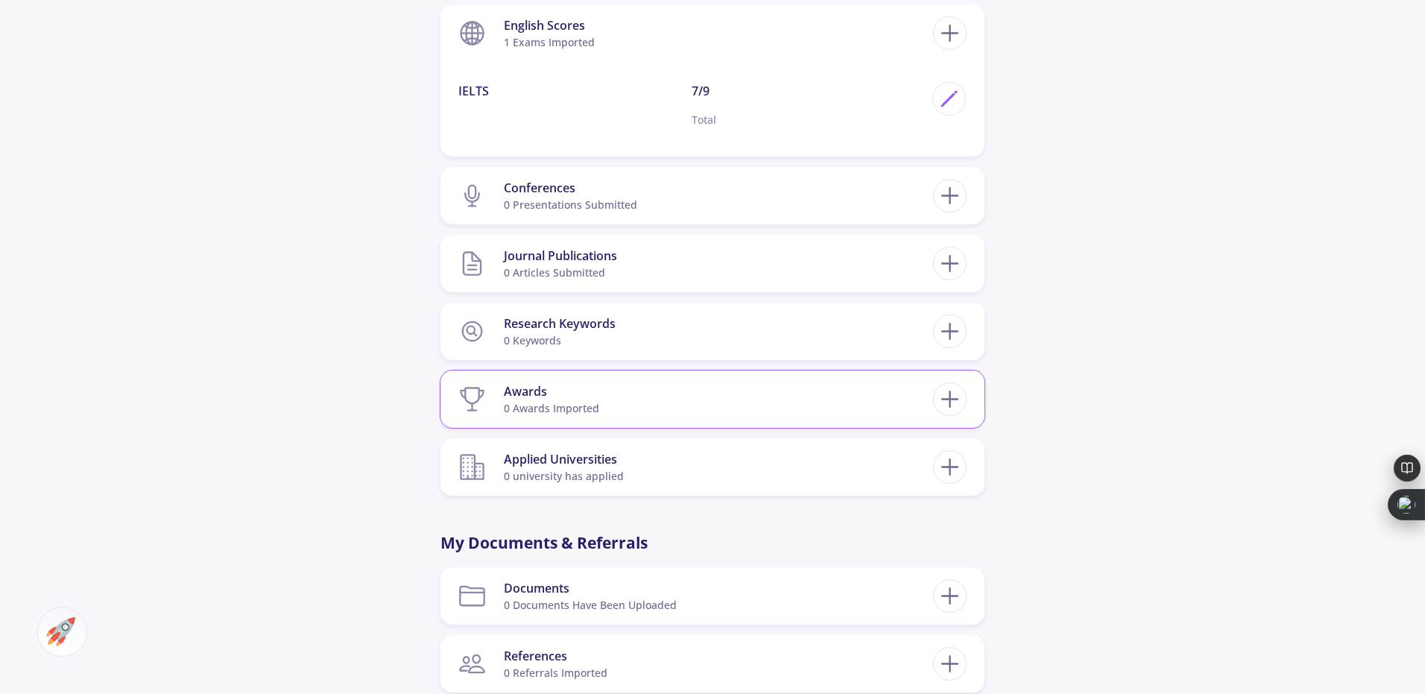
click at [874, 411] on section "Awards 0 awards imported" at bounding box center [695, 398] width 475 height 45
click at [951, 403] on line at bounding box center [951, 399] width 0 height 16
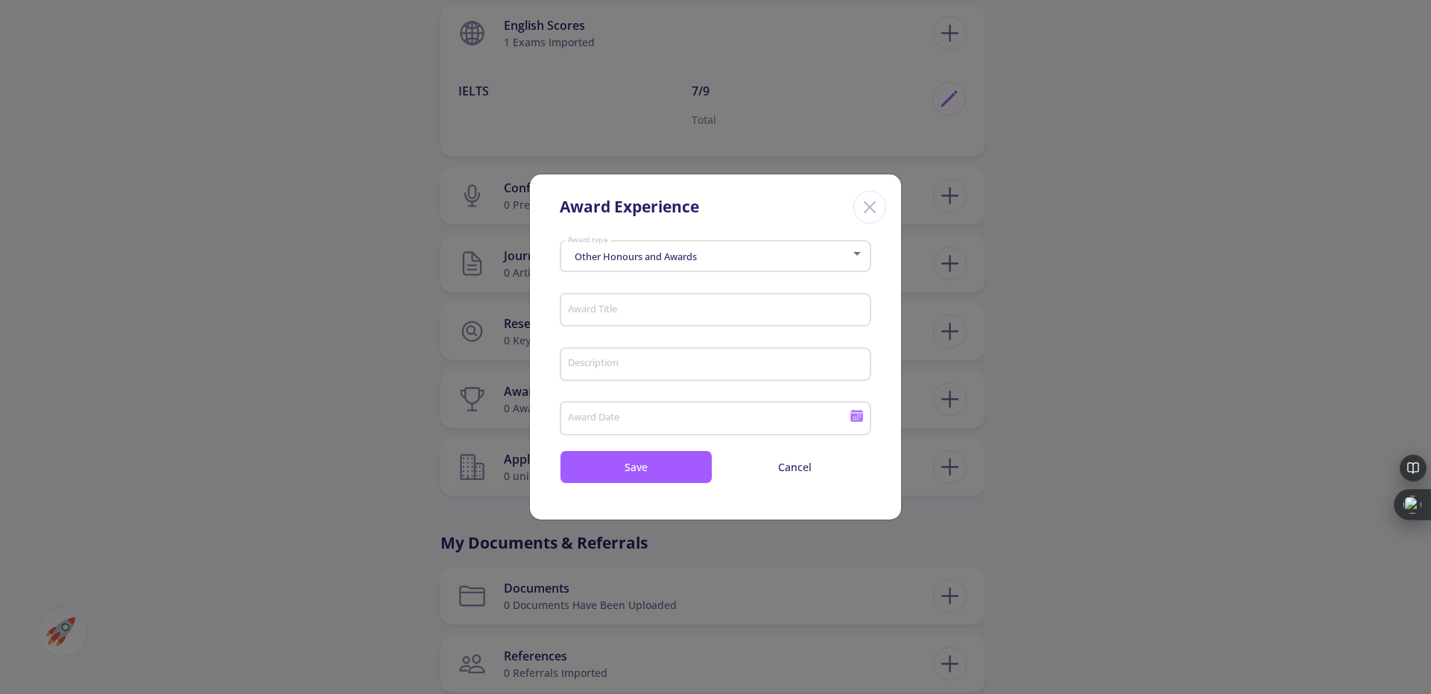
click at [784, 260] on div "Other Honours and Awards" at bounding box center [709, 256] width 284 height 11
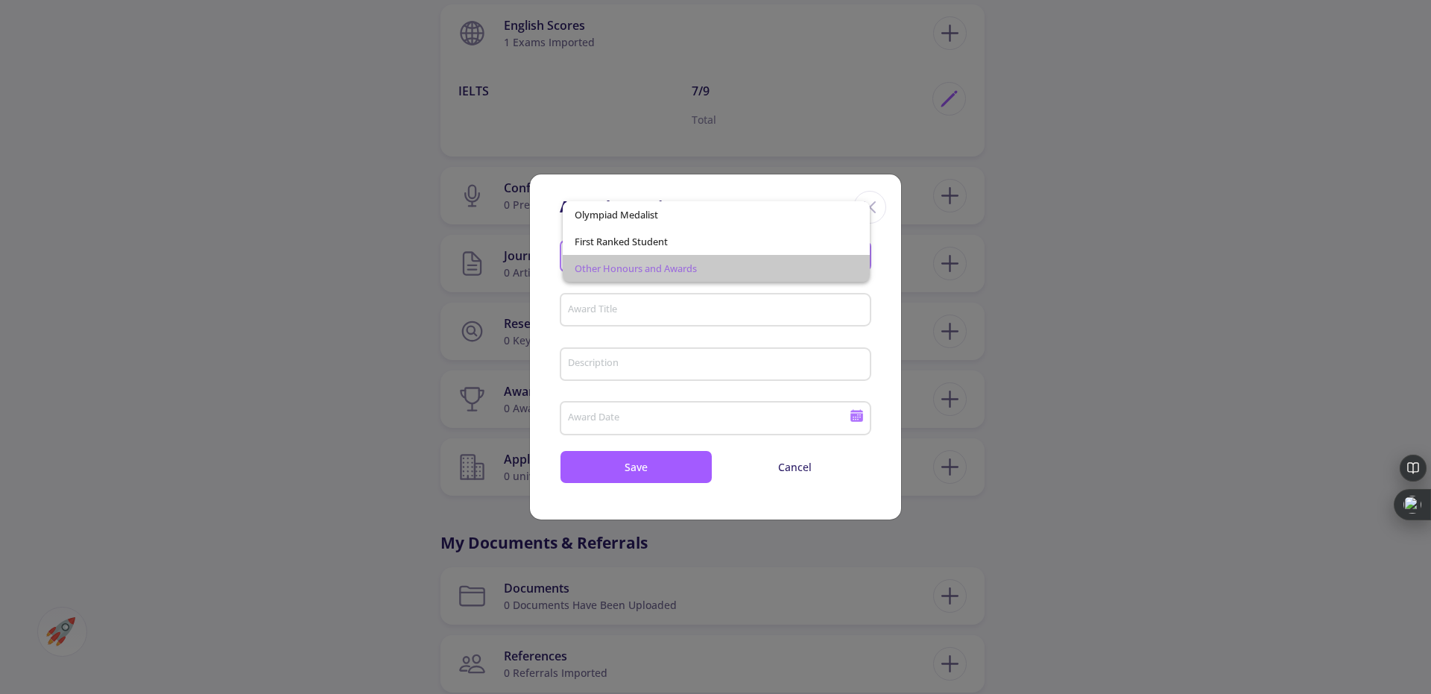
click at [760, 262] on span "Other Honours and Awards" at bounding box center [717, 268] width 284 height 27
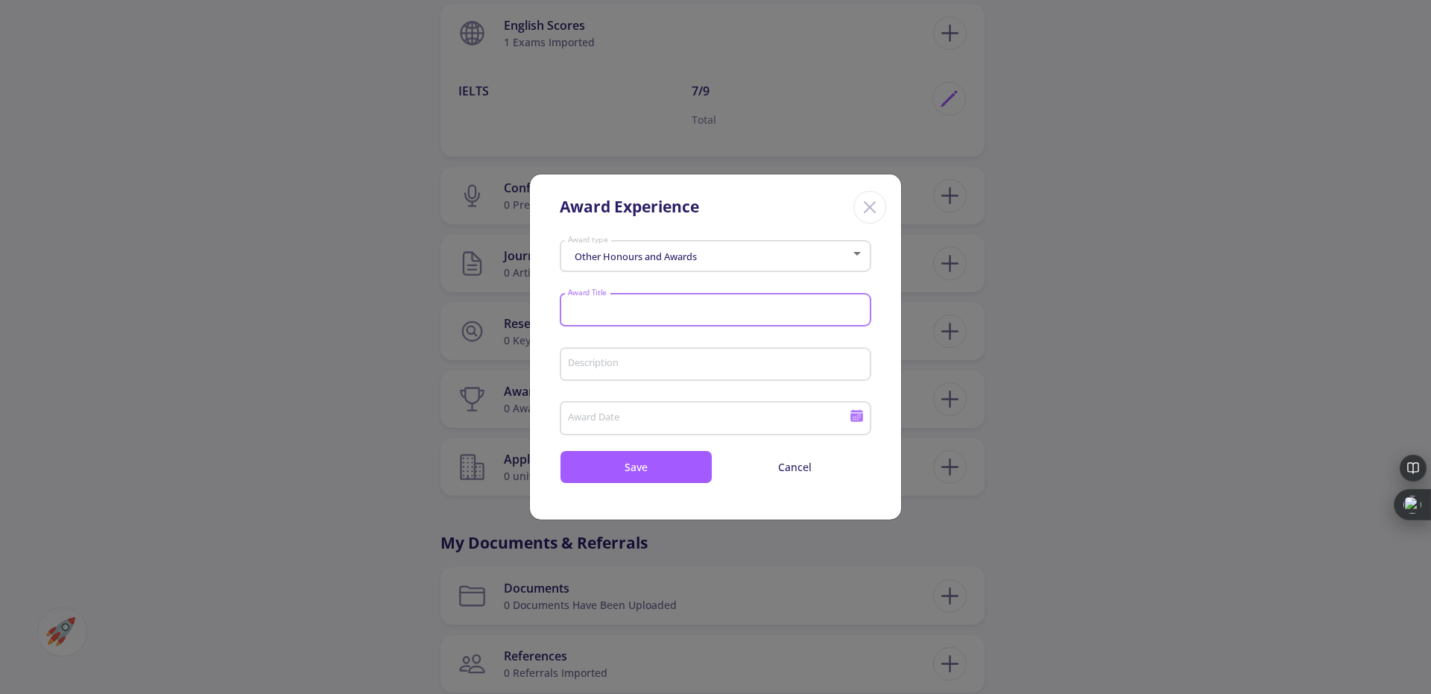
click at [705, 304] on input "Award Title" at bounding box center [717, 310] width 301 height 13
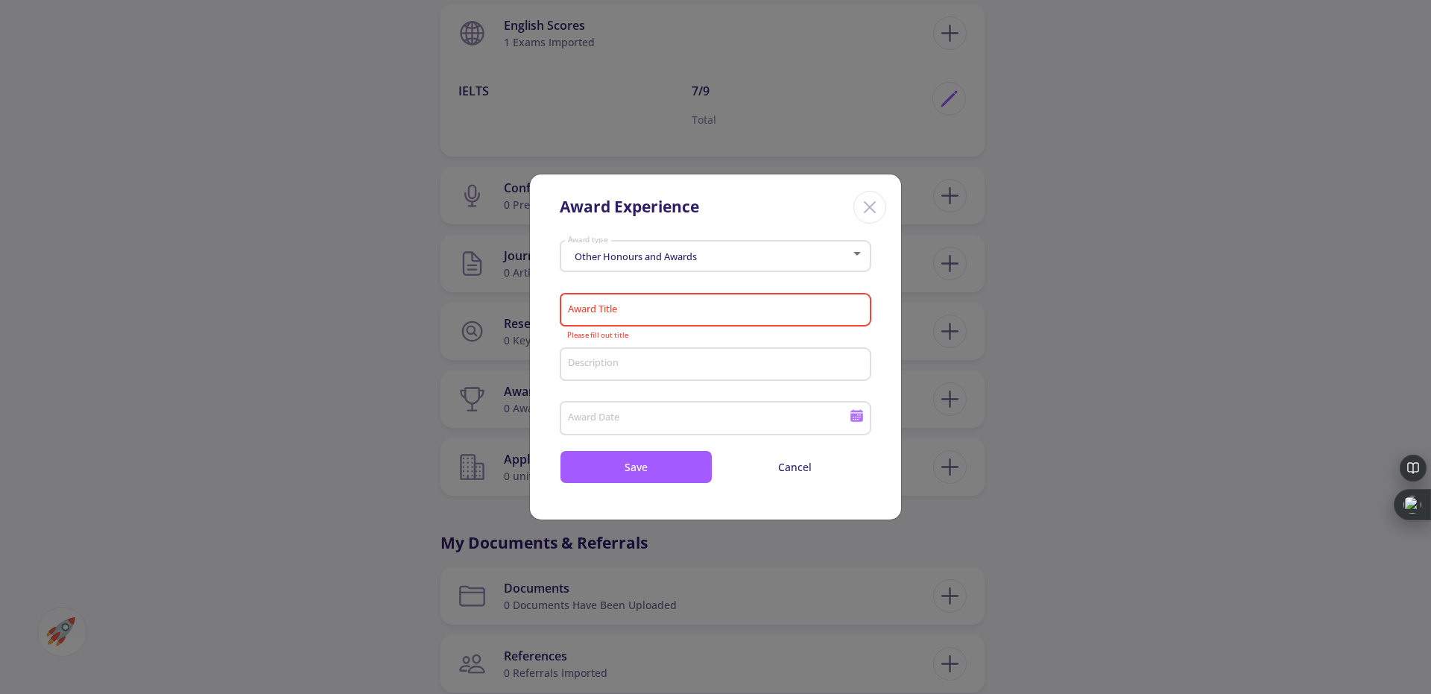
click at [859, 212] on icon "Close" at bounding box center [870, 207] width 24 height 24
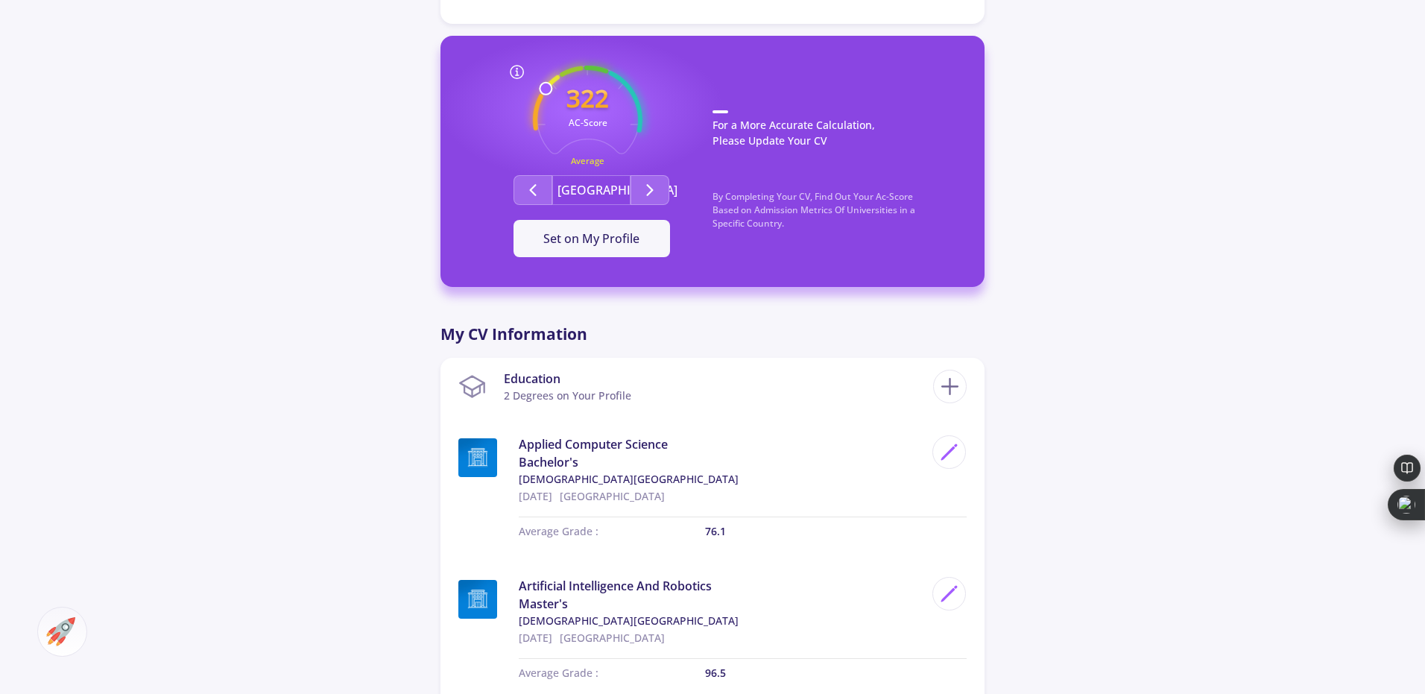
scroll to position [365, 0]
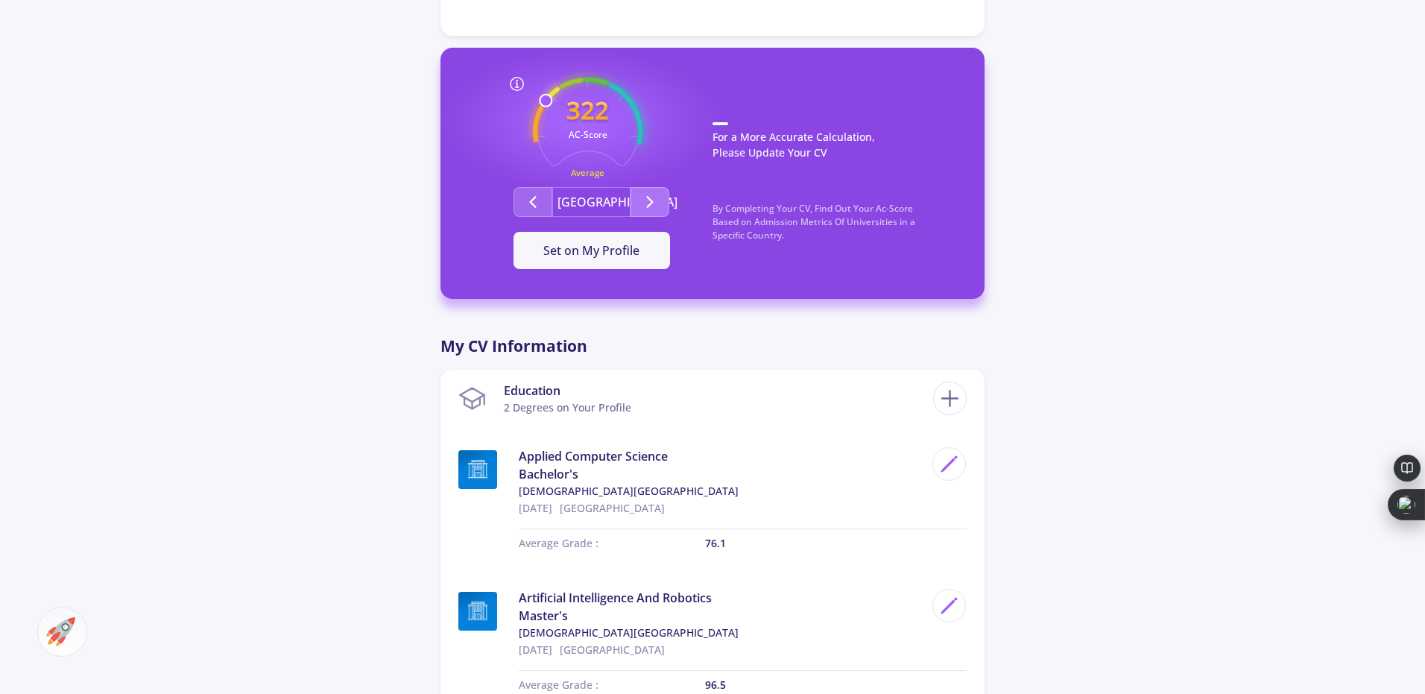
click at [643, 210] on icon "Second group" at bounding box center [650, 202] width 18 height 18
click at [536, 205] on icon "Second group" at bounding box center [533, 202] width 18 height 18
click at [515, 87] on line at bounding box center [516, 87] width 3 height 0
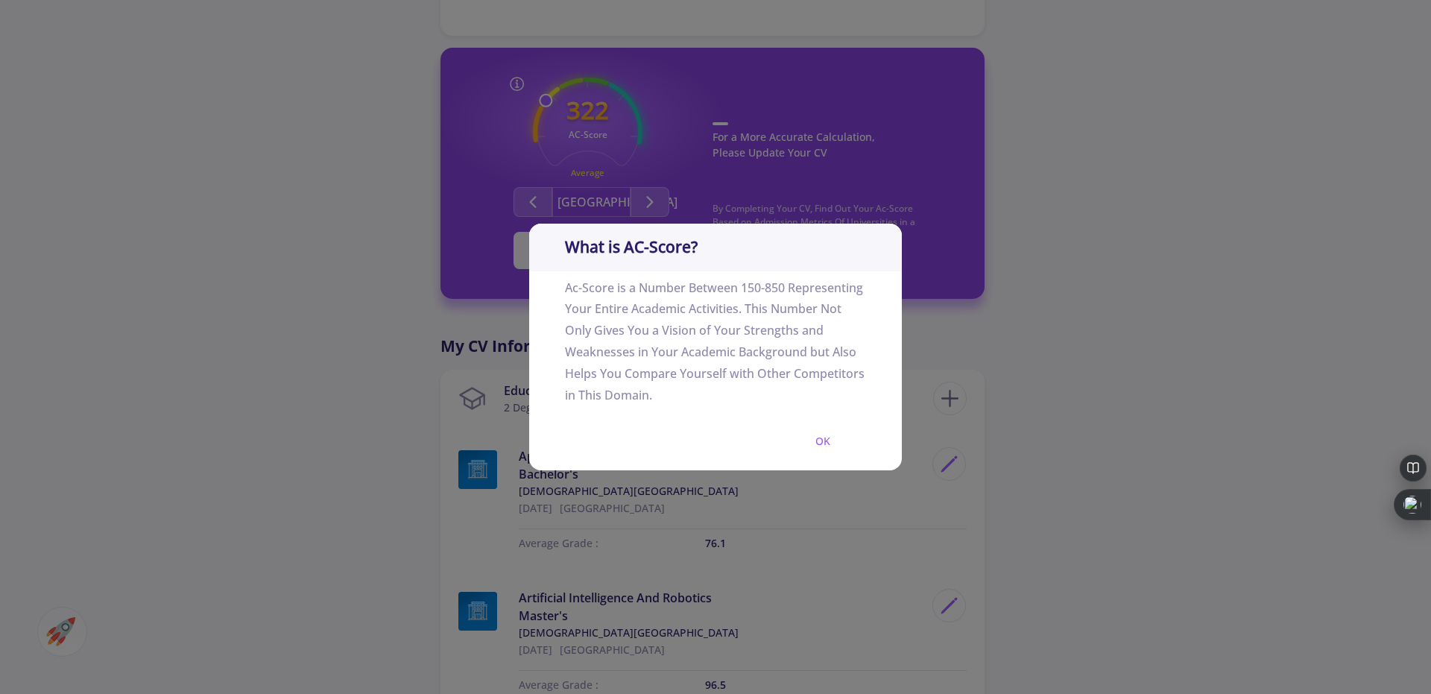
click at [515, 87] on div "What is AC-Score? Ac-Score is a Number Between 150-850 Representing Your Entire…" at bounding box center [715, 347] width 1431 height 694
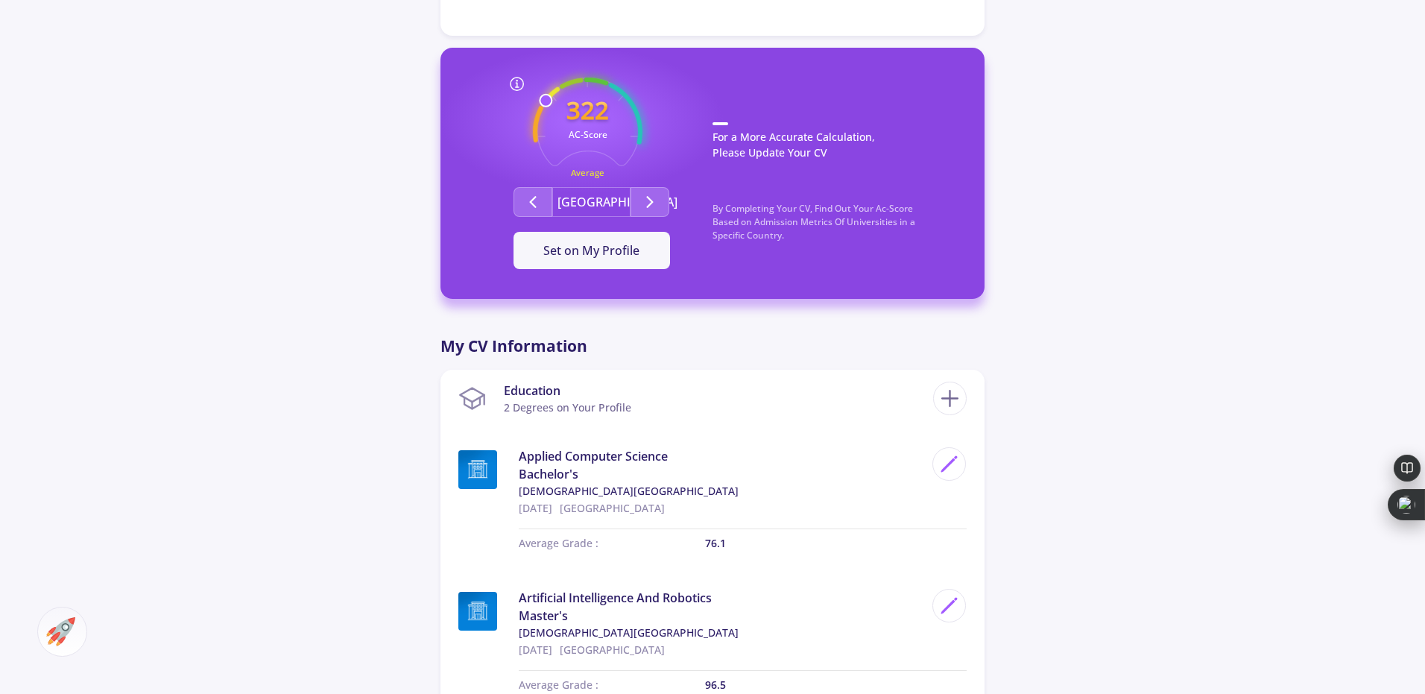
click at [515, 87] on line at bounding box center [516, 87] width 3 height 0
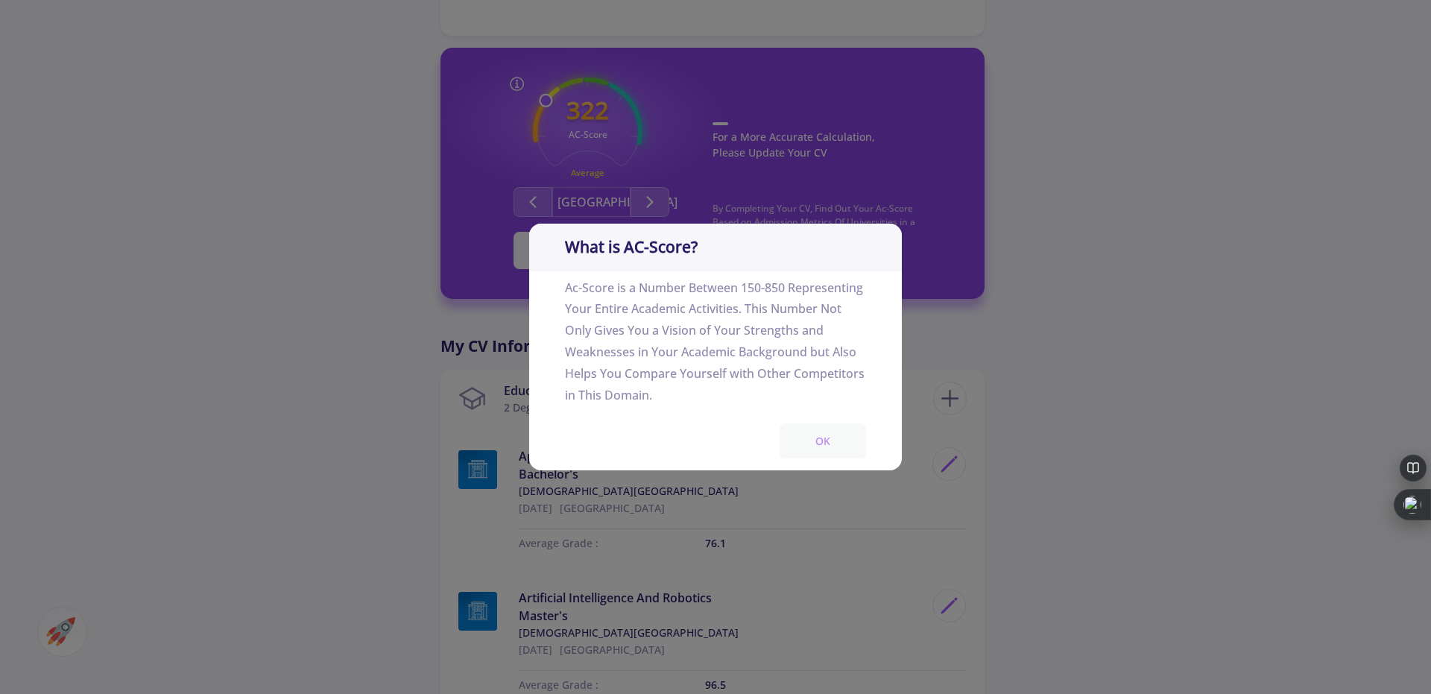
click at [828, 446] on button "OK" at bounding box center [823, 440] width 86 height 35
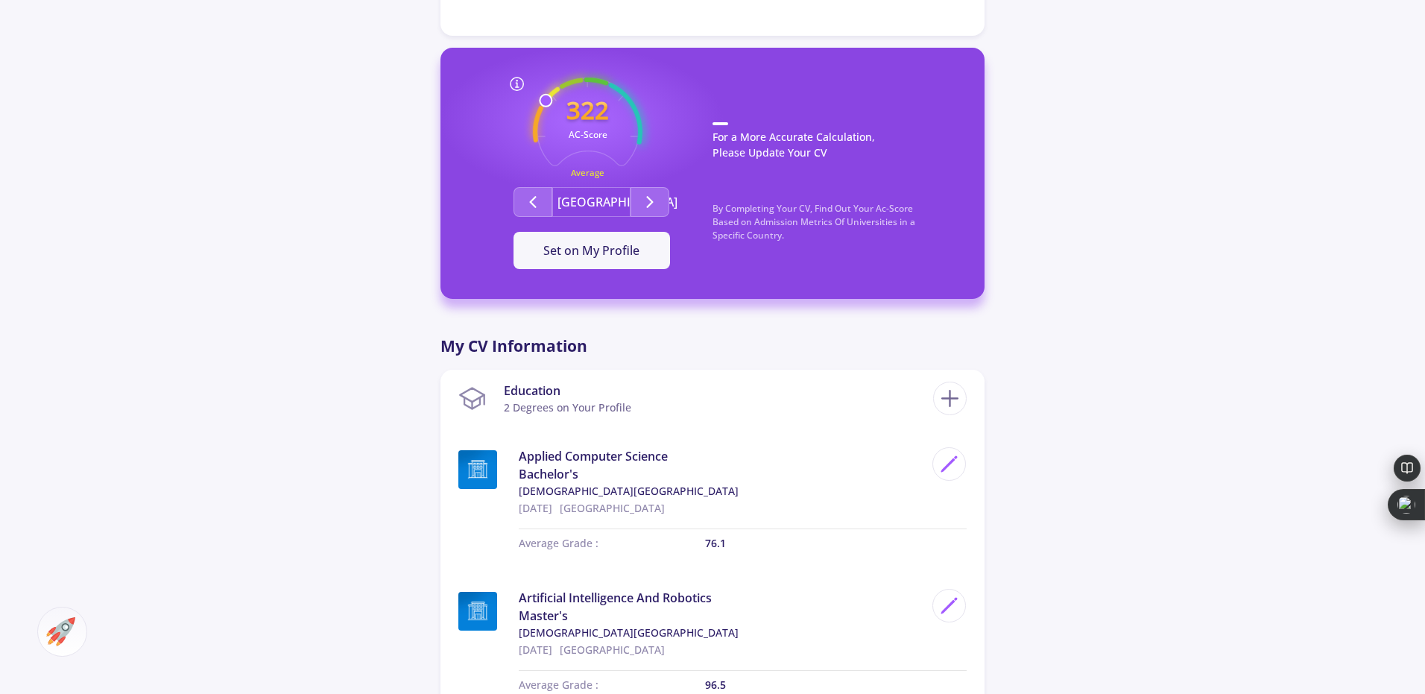
click at [1030, 335] on div "[PERSON_NAME] 0 Followers 0 Following 322 AC-Score Average By Completing Your C…" at bounding box center [712, 602] width 1425 height 1828
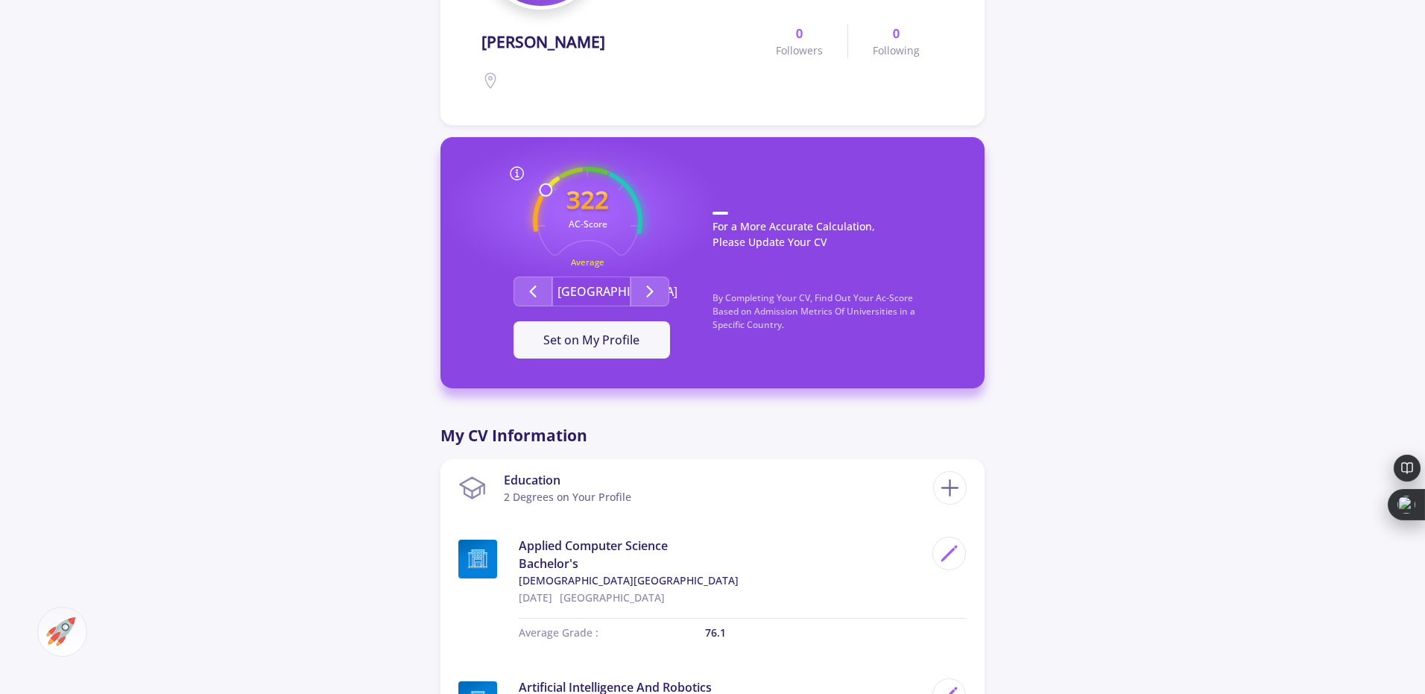
scroll to position [246, 0]
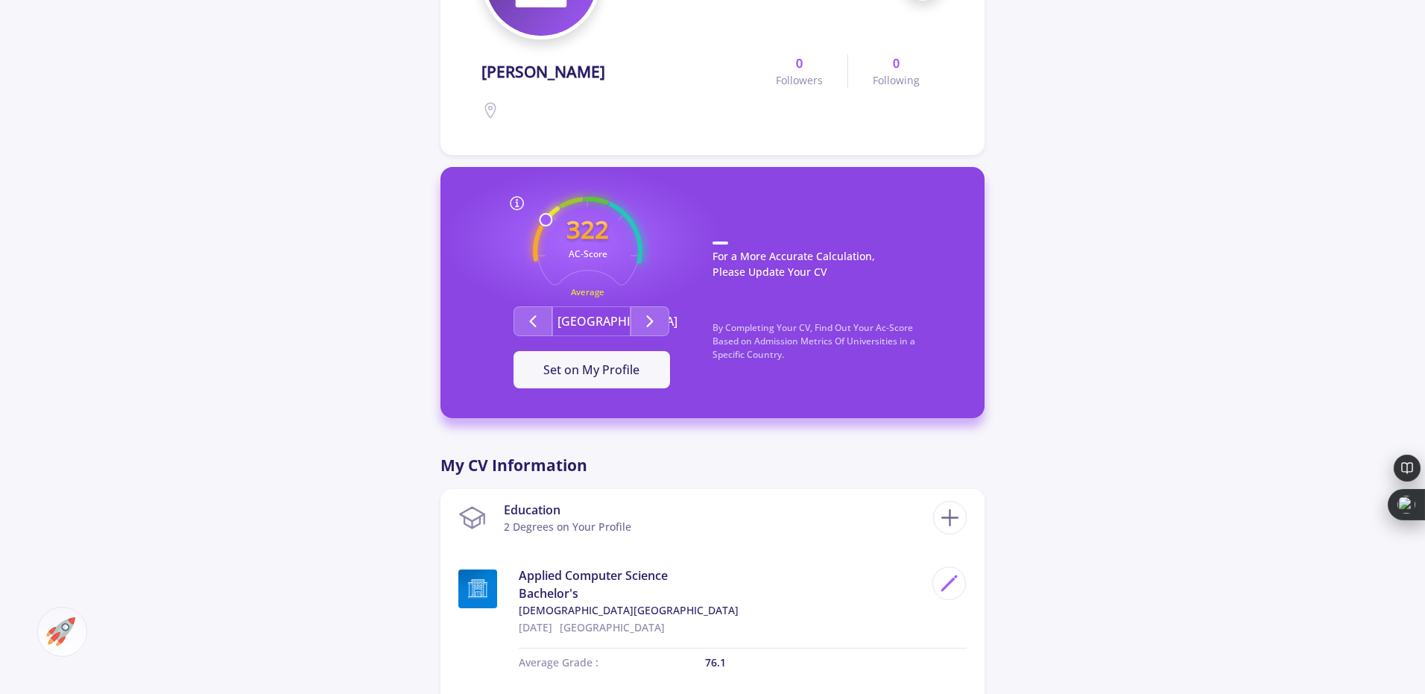
click at [650, 323] on polyline "Second group" at bounding box center [650, 321] width 5 height 10
click at [525, 326] on icon "Second group" at bounding box center [533, 321] width 18 height 18
drag, startPoint x: 1431, startPoint y: 199, endPoint x: 1431, endPoint y: 230, distance: 31.3
click at [1425, 230] on html "Dashboard My Resume Services Mentors Admission Chance With Minimum Requirements…" at bounding box center [712, 101] width 1425 height 694
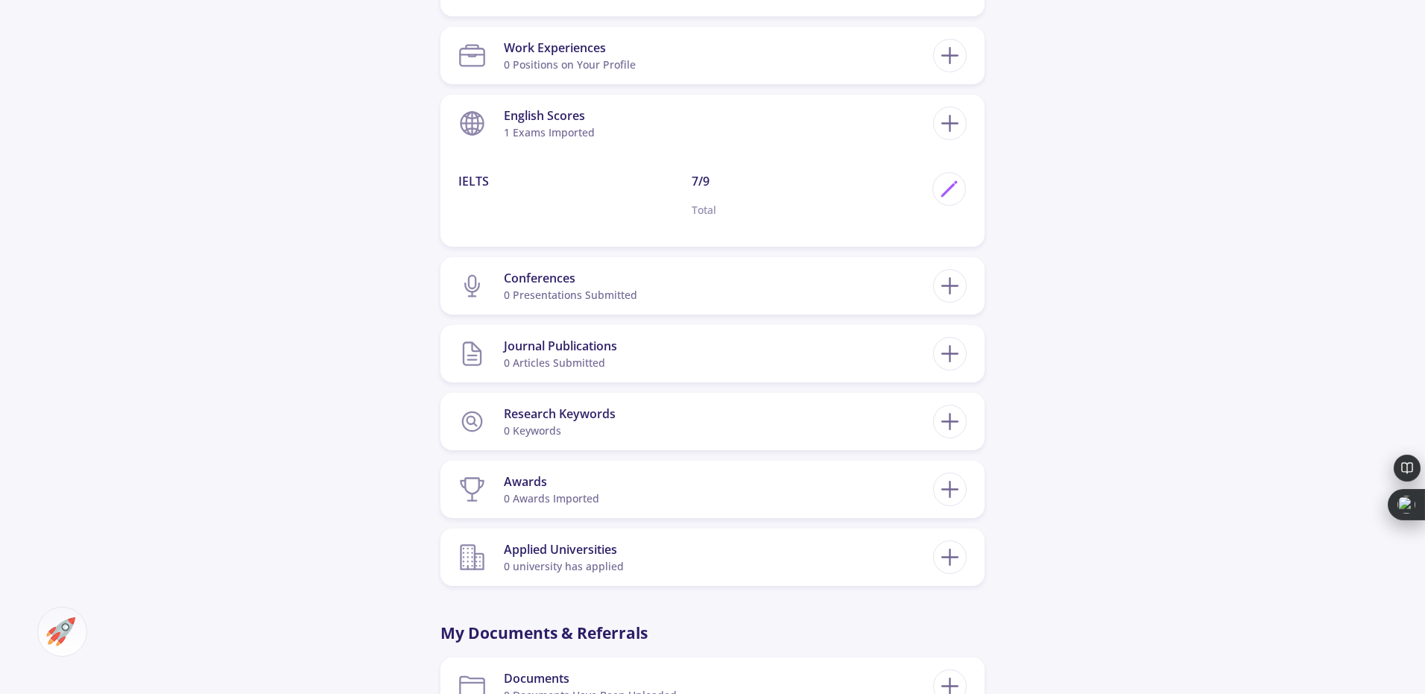
scroll to position [1071, 0]
click at [669, 347] on section "Journal Publications 0 articles submitted" at bounding box center [695, 352] width 475 height 45
click at [948, 287] on icon at bounding box center [950, 285] width 28 height 28
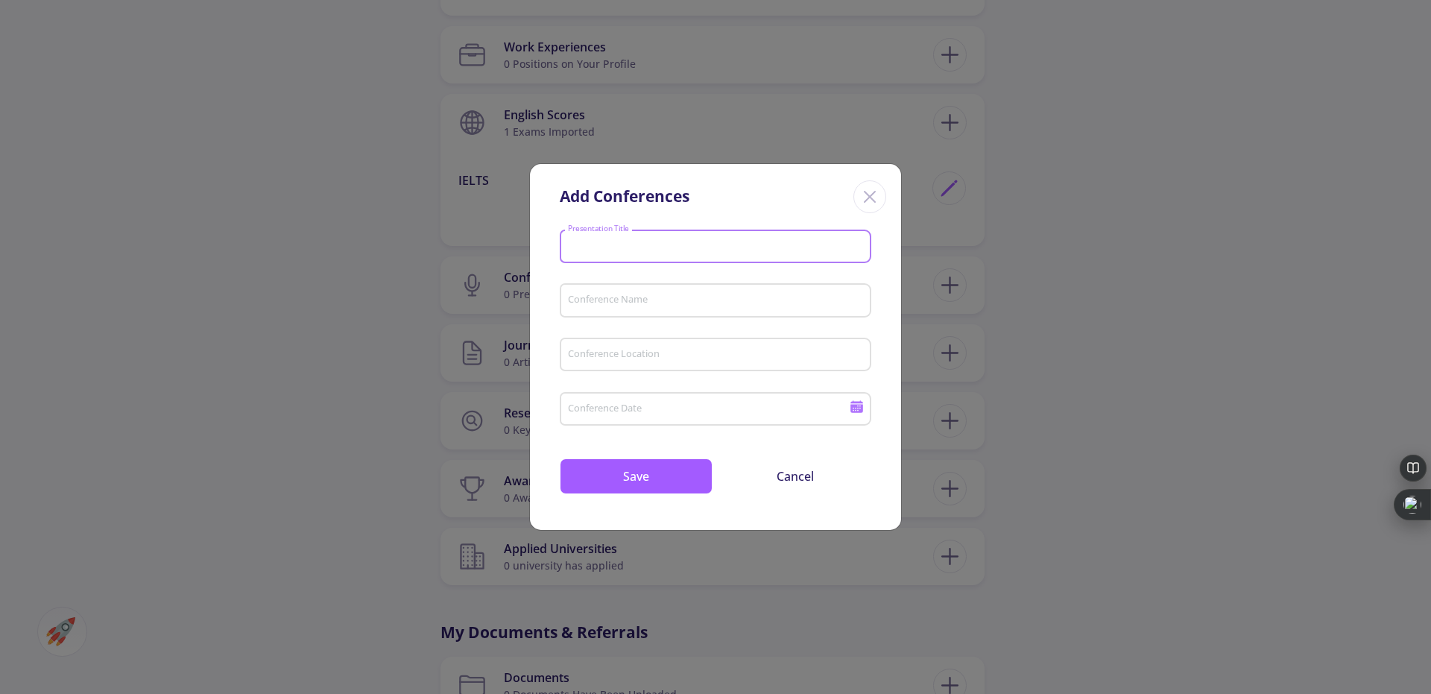
click at [687, 246] on input "Presentation Title" at bounding box center [717, 247] width 301 height 13
type input "IEEE"
click at [638, 293] on div "Conference Name" at bounding box center [715, 297] width 297 height 39
type input "wdawdaw"
click at [611, 354] on input "Conference Location" at bounding box center [717, 355] width 301 height 13
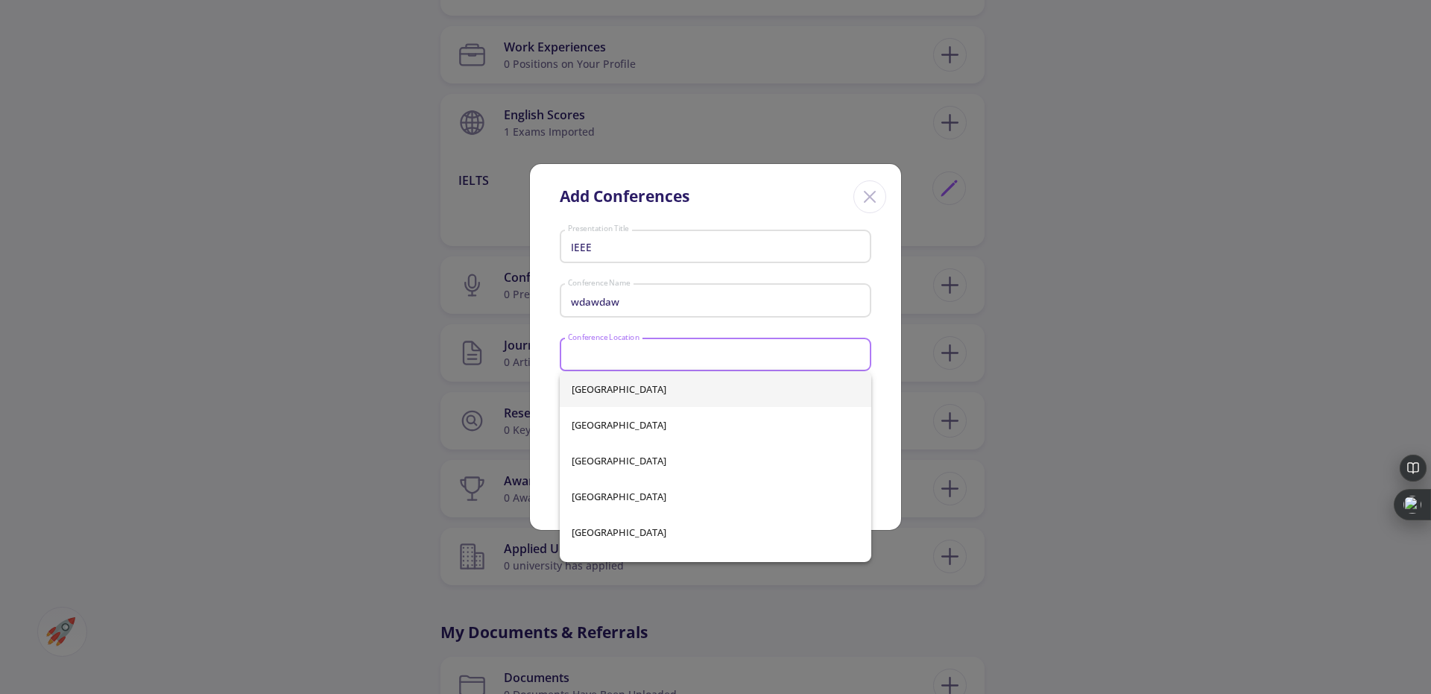
click at [611, 354] on input "Conference Location" at bounding box center [717, 355] width 301 height 13
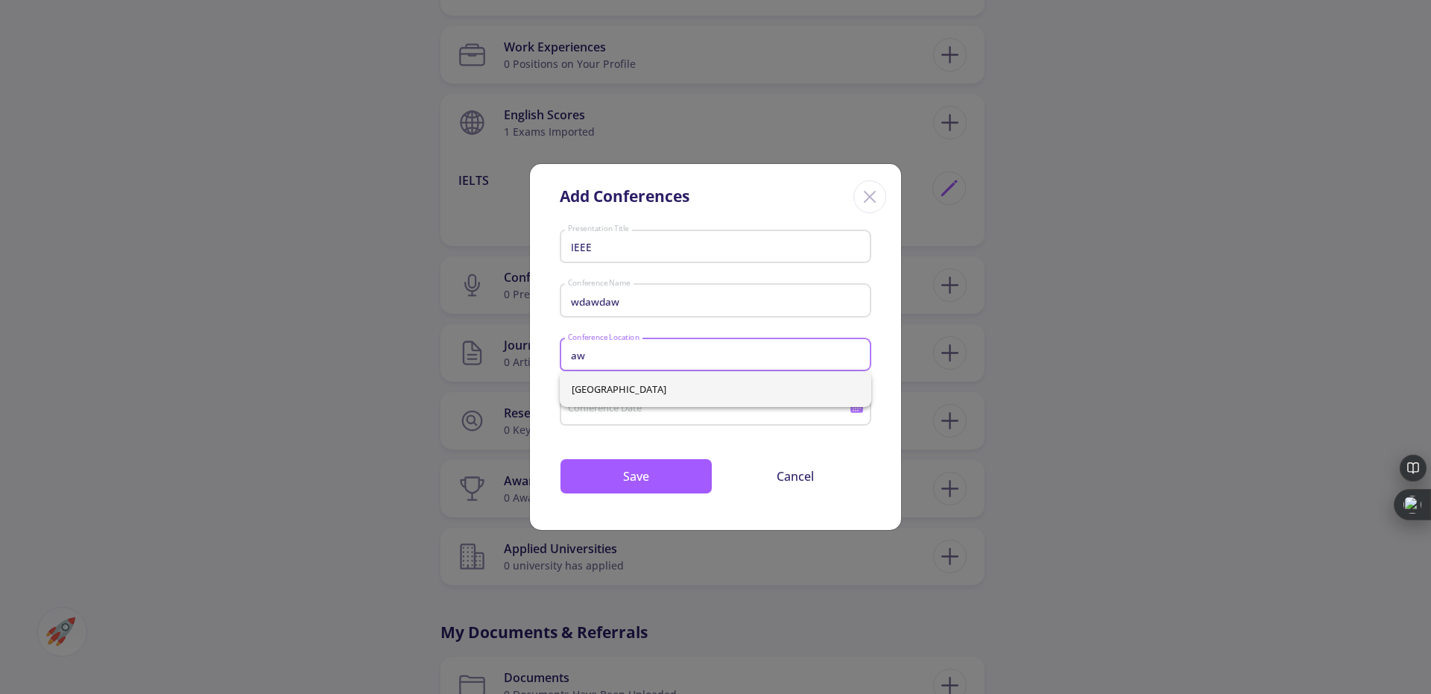
type input "a"
type input "[GEOGRAPHIC_DATA]"
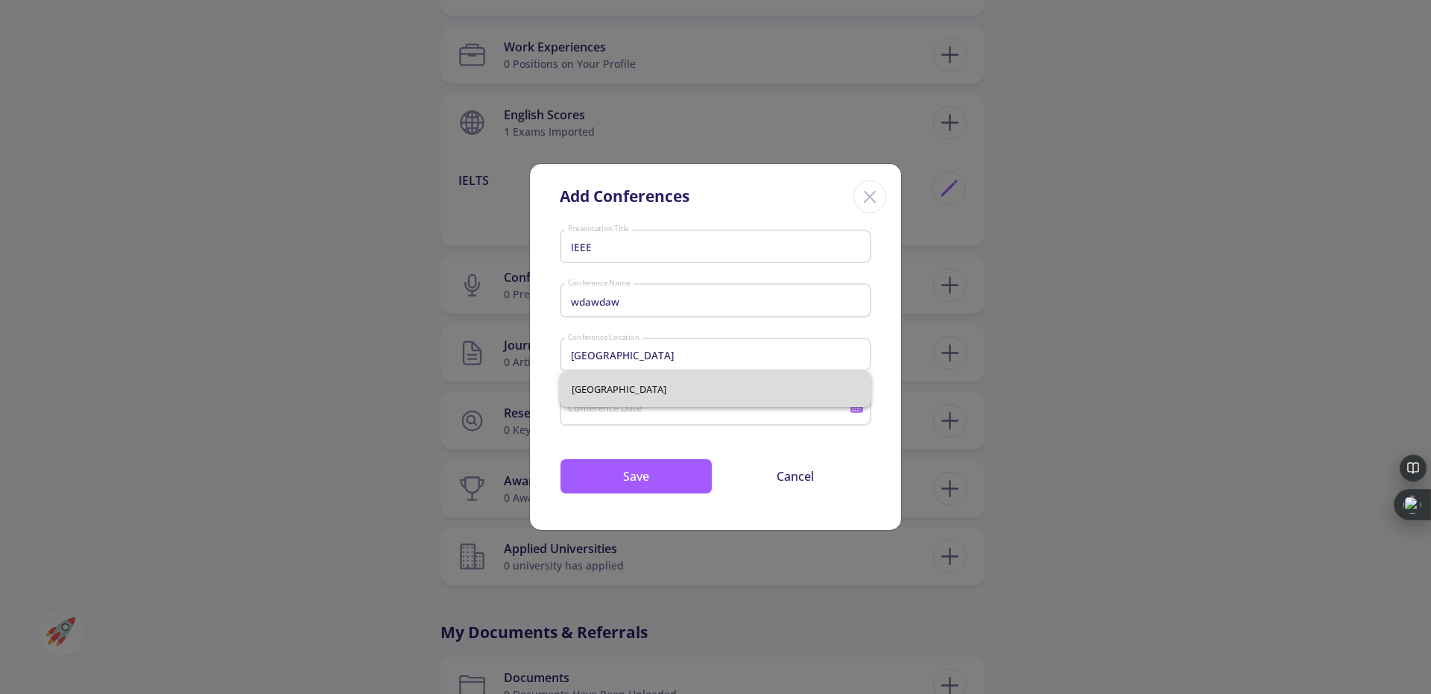
click at [583, 387] on span "[GEOGRAPHIC_DATA]" at bounding box center [716, 389] width 288 height 36
click at [599, 413] on input "Conference Date" at bounding box center [710, 409] width 287 height 13
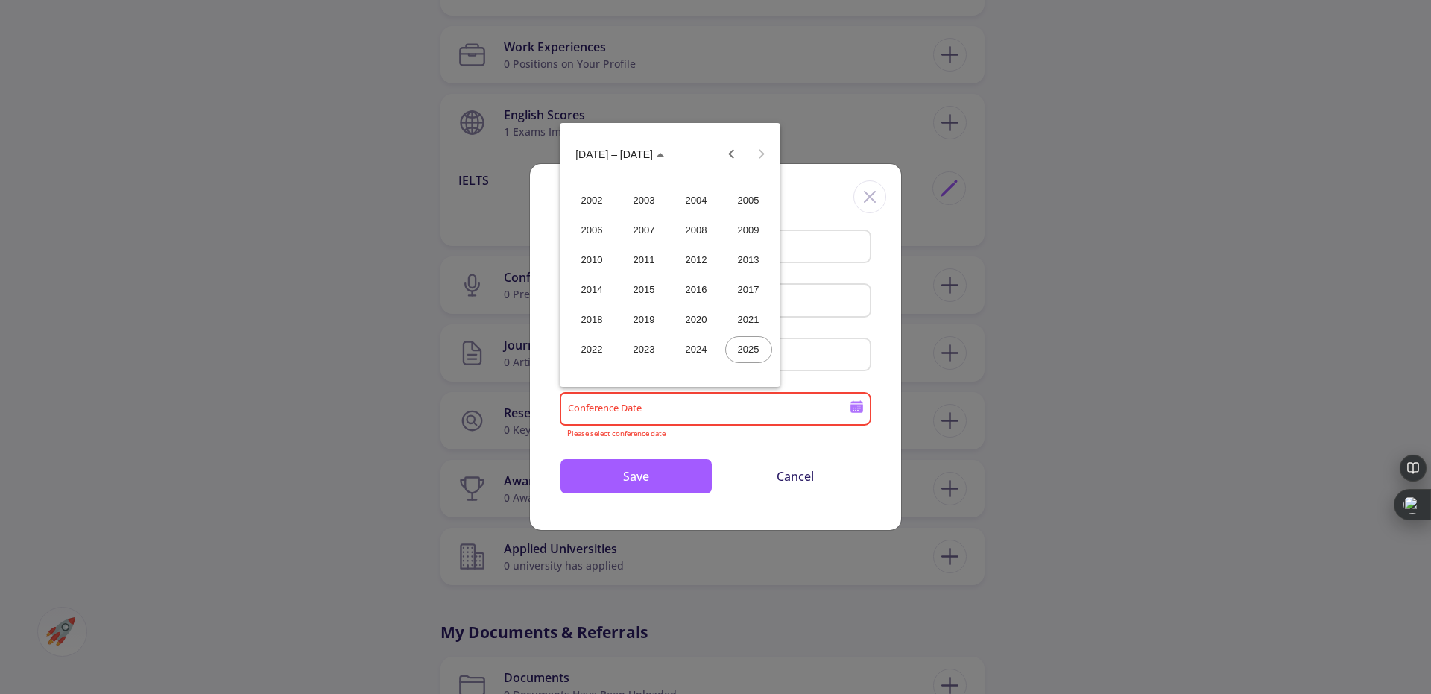
click at [736, 348] on div "2025" at bounding box center [748, 349] width 47 height 27
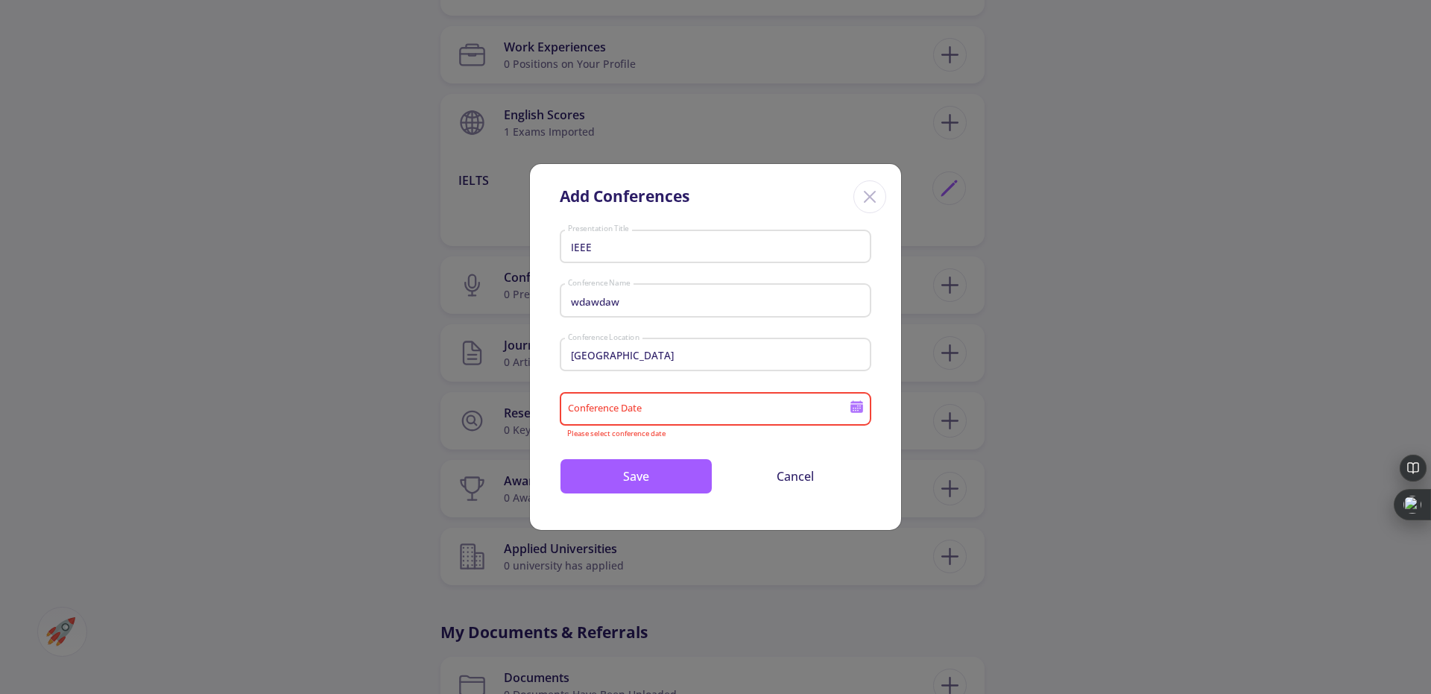
type input "2025"
click at [664, 406] on input "2025" at bounding box center [710, 409] width 287 height 13
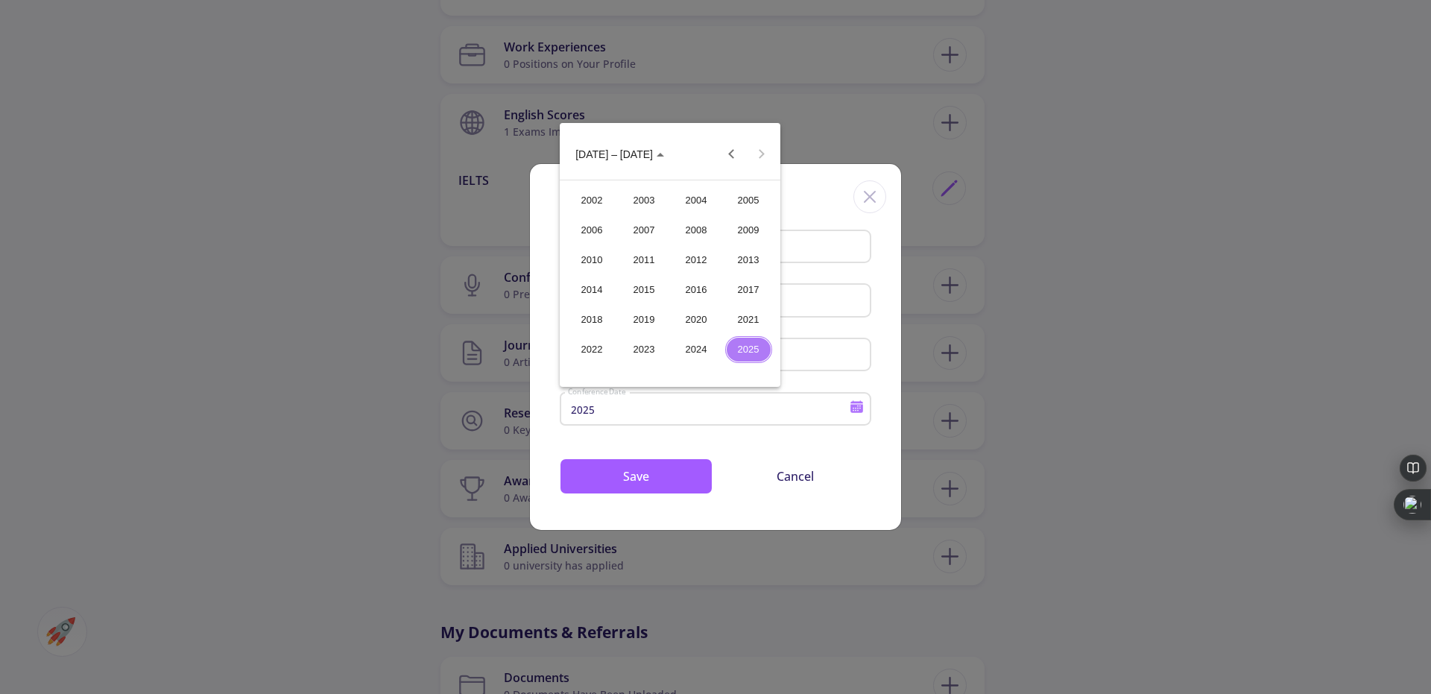
click at [664, 406] on div at bounding box center [715, 347] width 1431 height 694
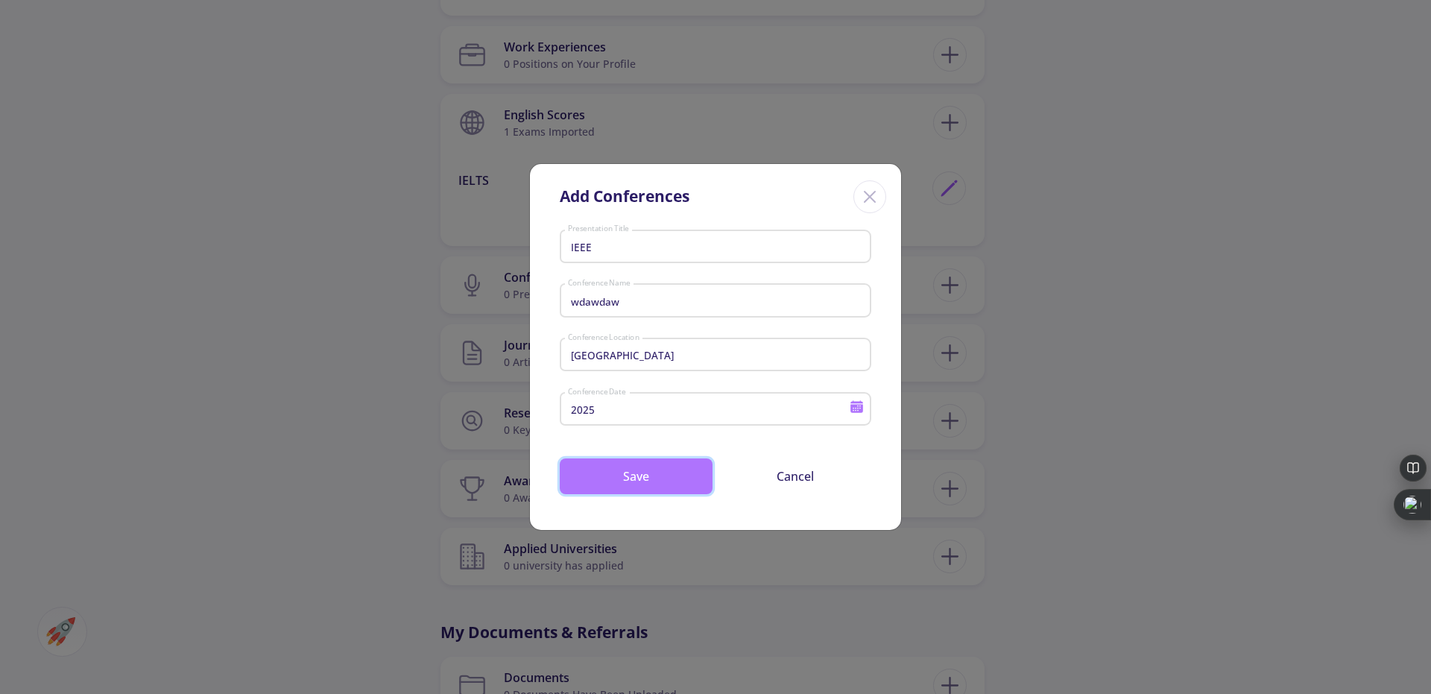
click at [630, 482] on button "Save" at bounding box center [636, 476] width 153 height 36
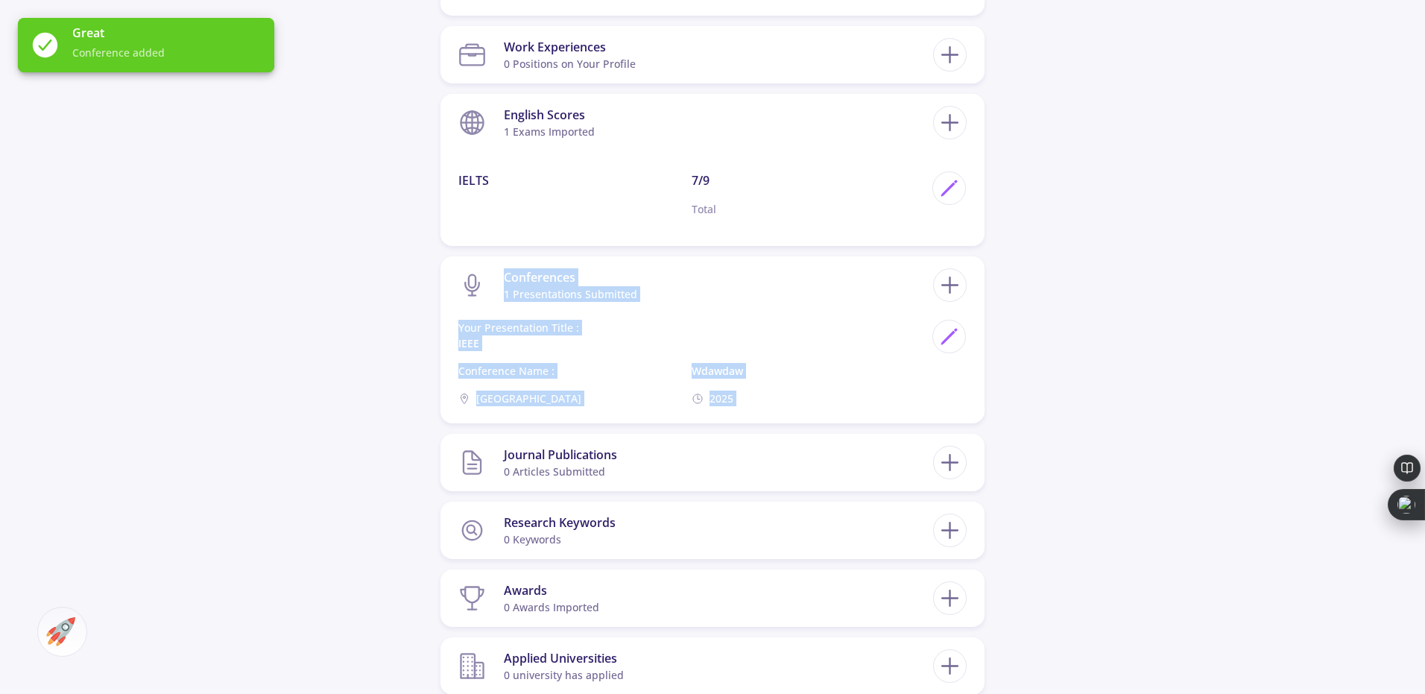
drag, startPoint x: 1431, startPoint y: 386, endPoint x: 1431, endPoint y: 248, distance: 138.7
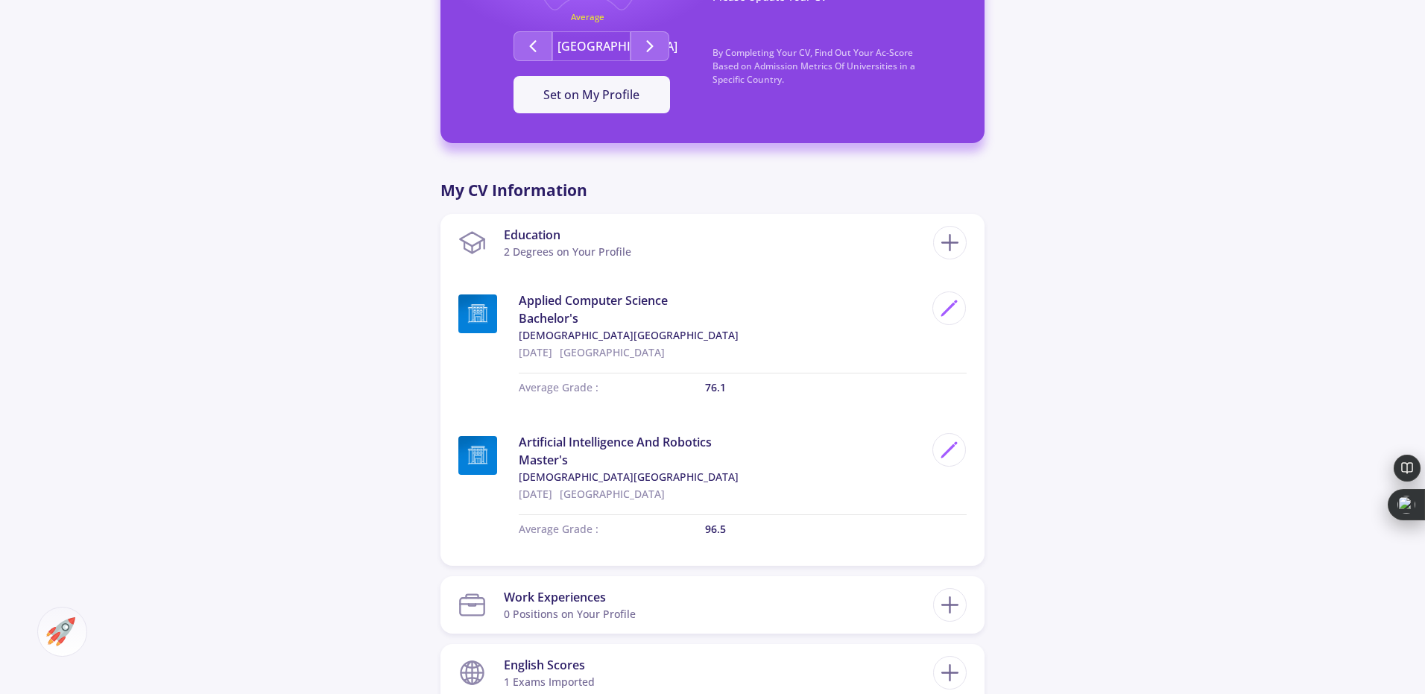
scroll to position [518, 0]
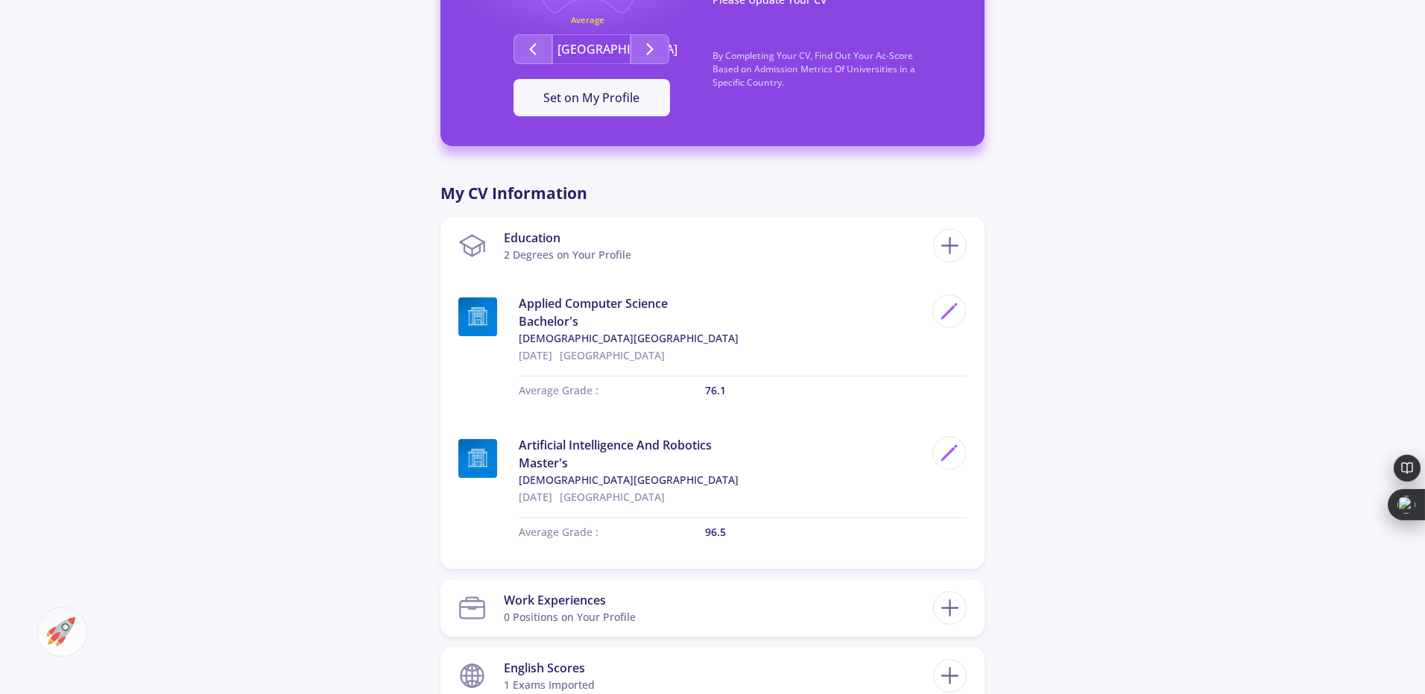
click at [1424, 183] on div "[PERSON_NAME] 0 Followers 0 Following 326 AC-Score Average Exceptional Exceptio…" at bounding box center [712, 505] width 1425 height 1938
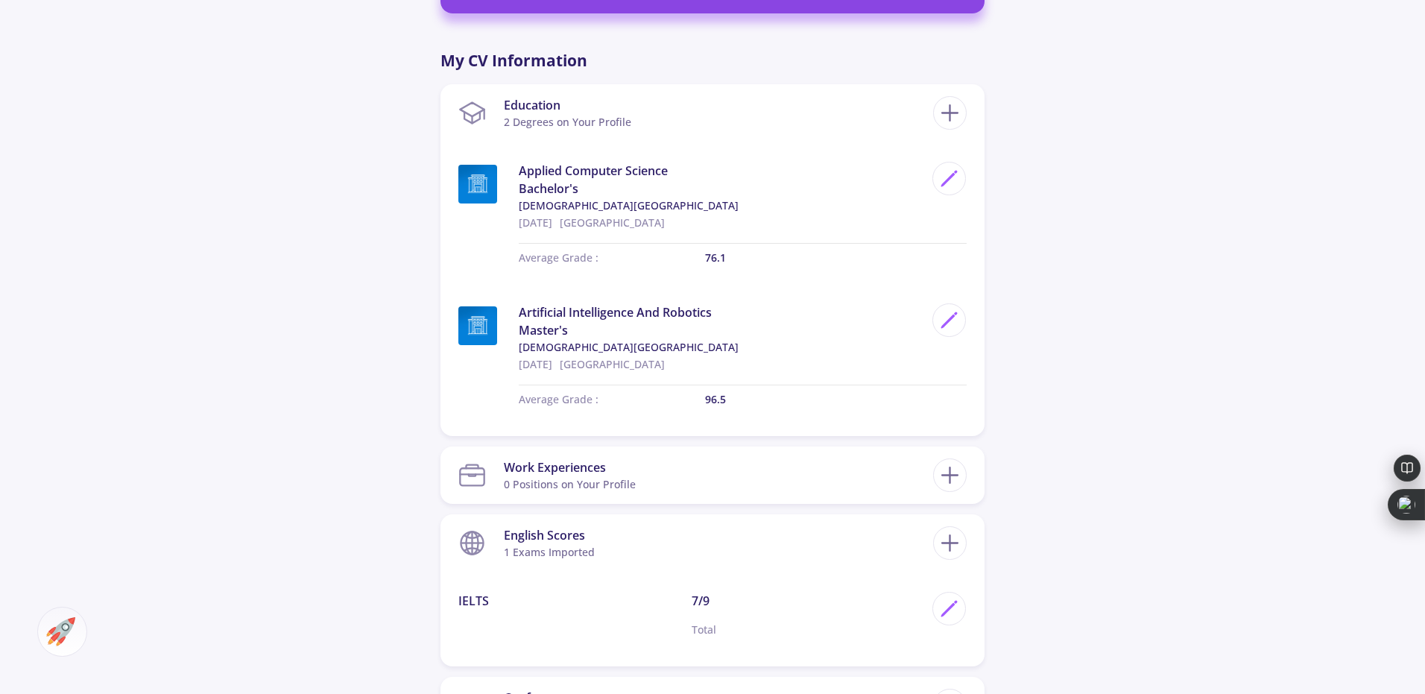
scroll to position [646, 0]
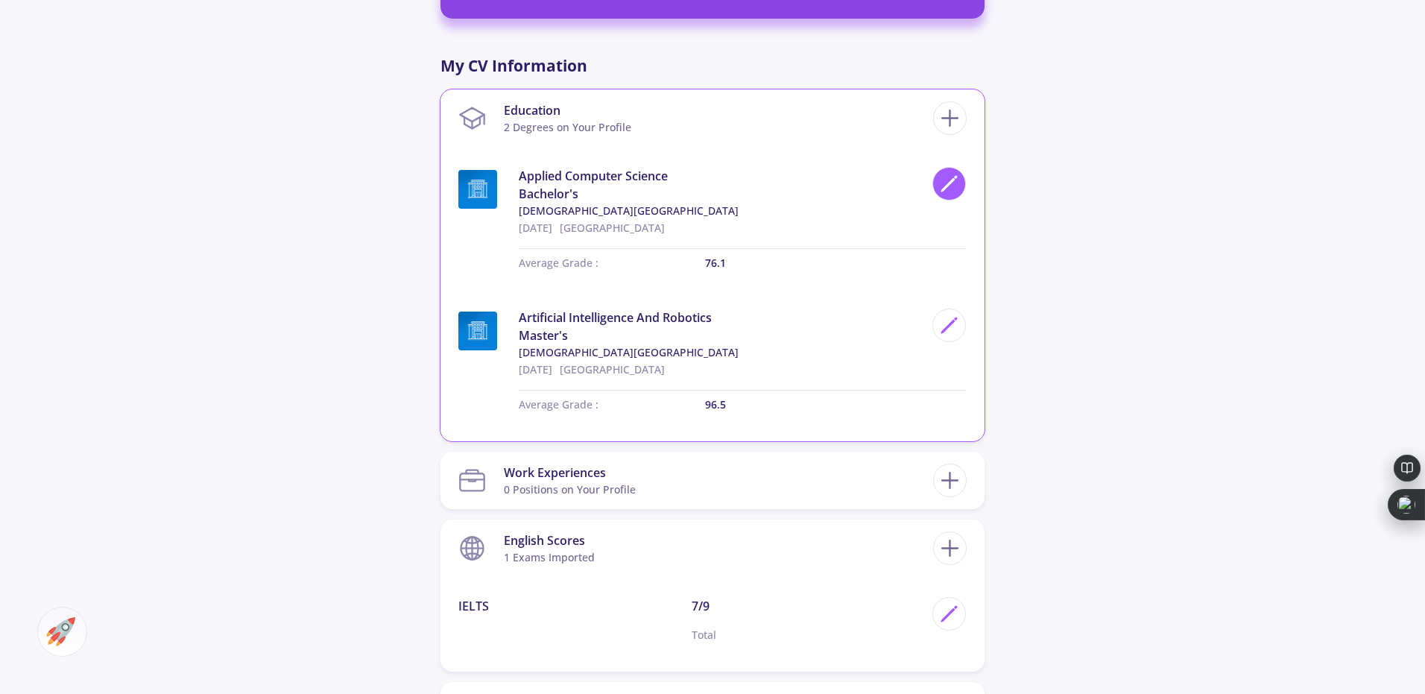
click at [948, 185] on polygon at bounding box center [948, 185] width 13 height 13
type input "Applied Computer Science"
type input "[DEMOGRAPHIC_DATA][GEOGRAPHIC_DATA]"
type input "[DATE]"
type input "76.1"
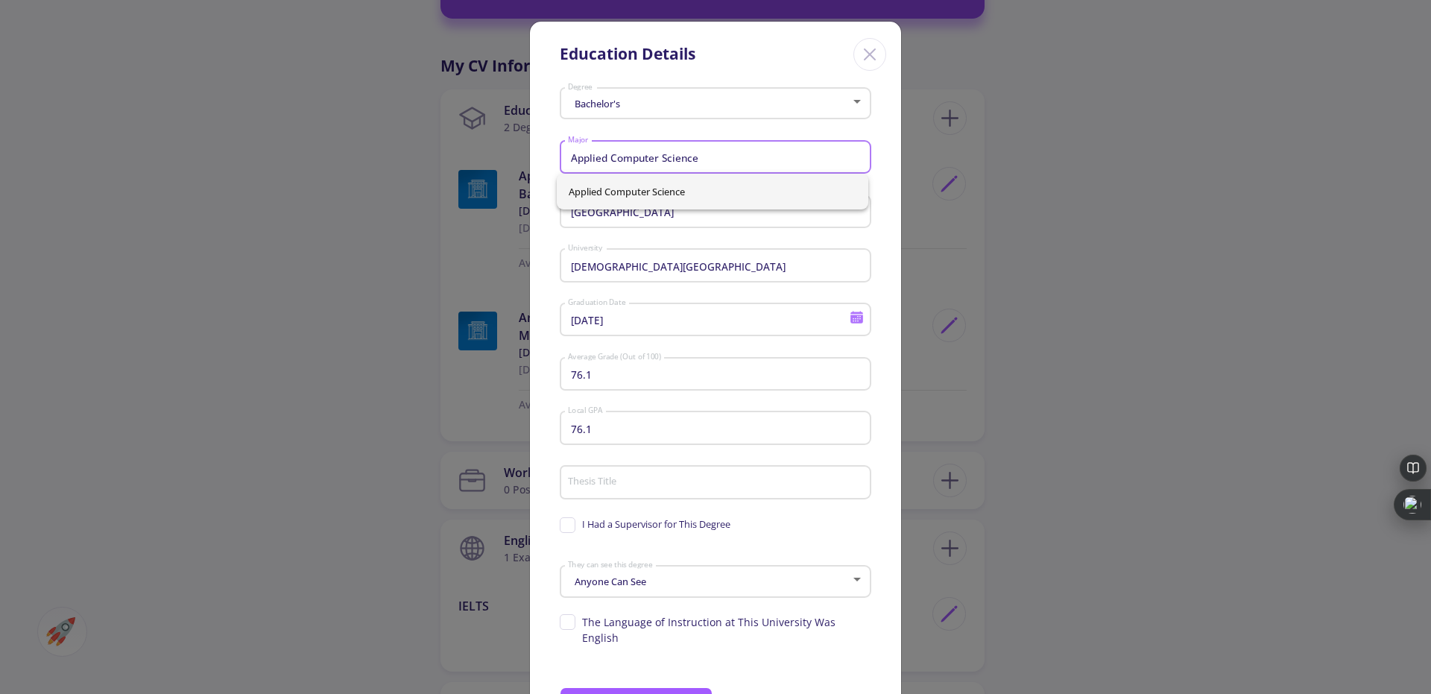
click at [705, 160] on input "Applied Computer Science" at bounding box center [717, 157] width 301 height 13
type input "Computer and Information Science"
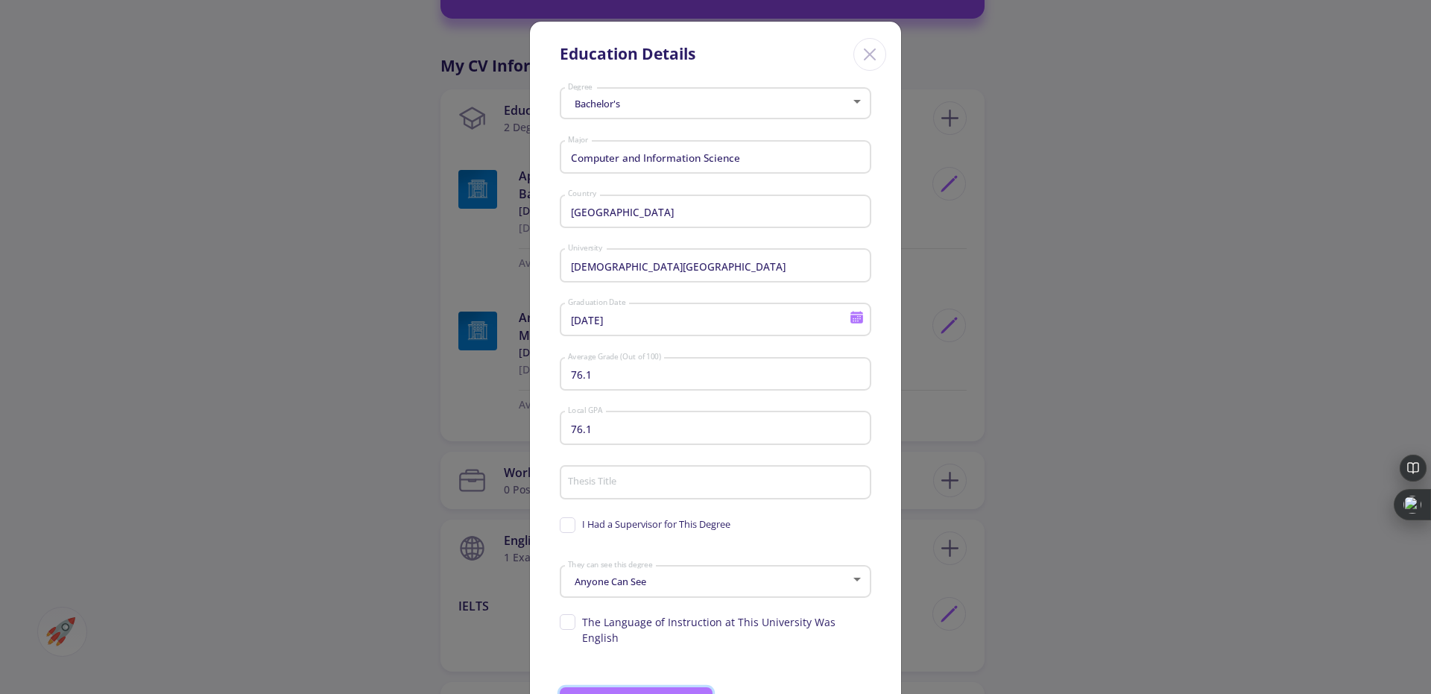
click at [620, 687] on button "Save" at bounding box center [636, 705] width 153 height 36
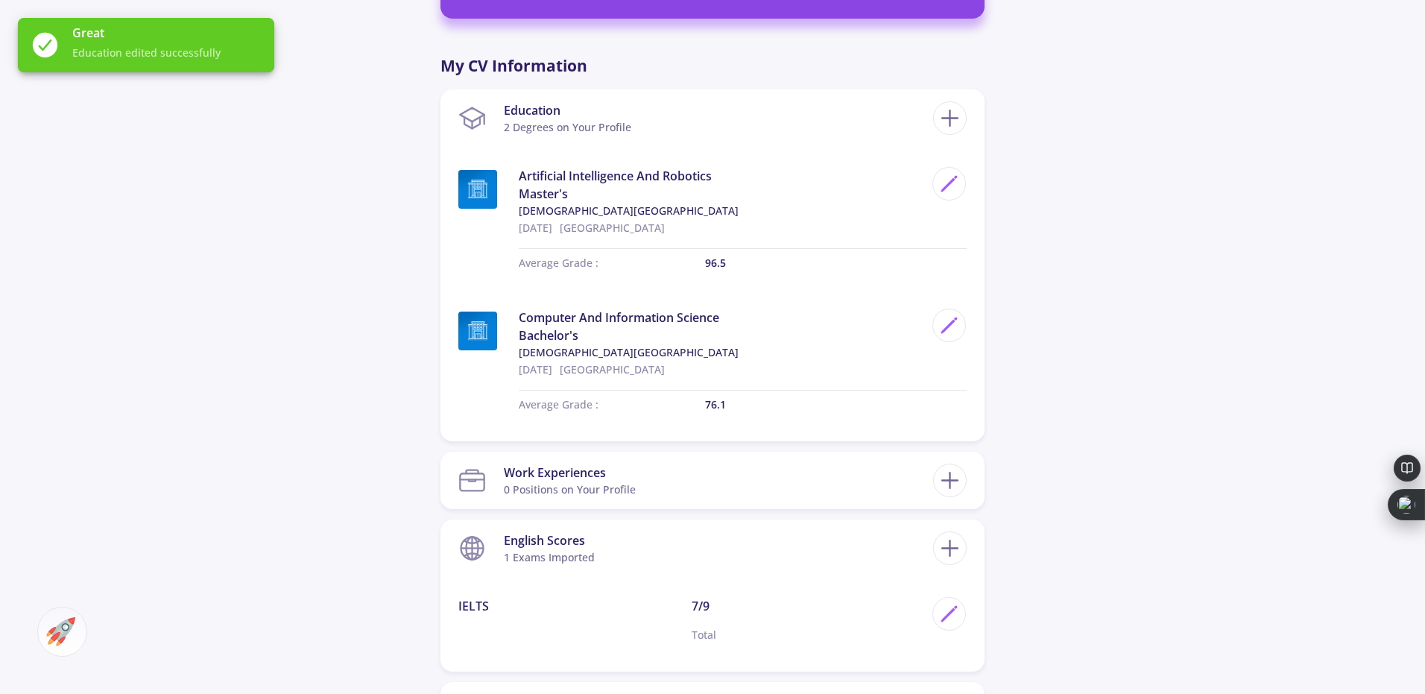
drag, startPoint x: 1431, startPoint y: 262, endPoint x: 1431, endPoint y: 117, distance: 144.6
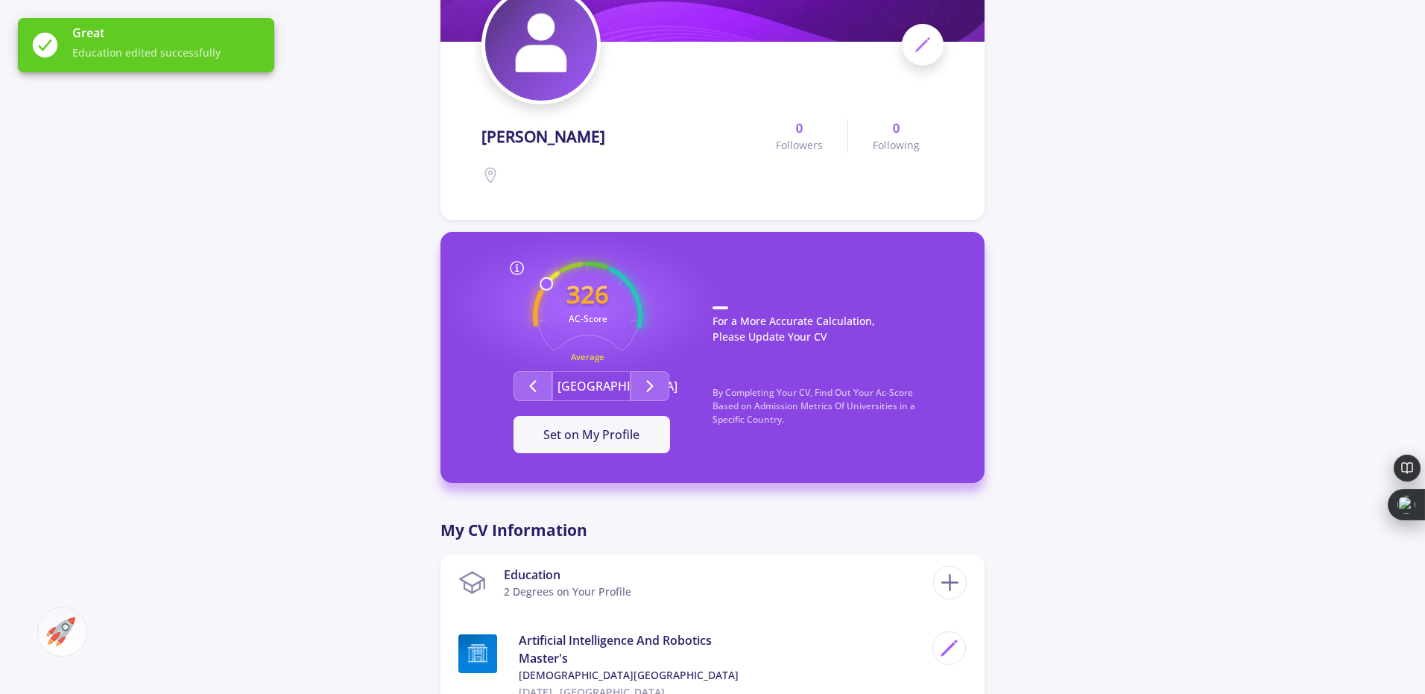
scroll to position [289, 0]
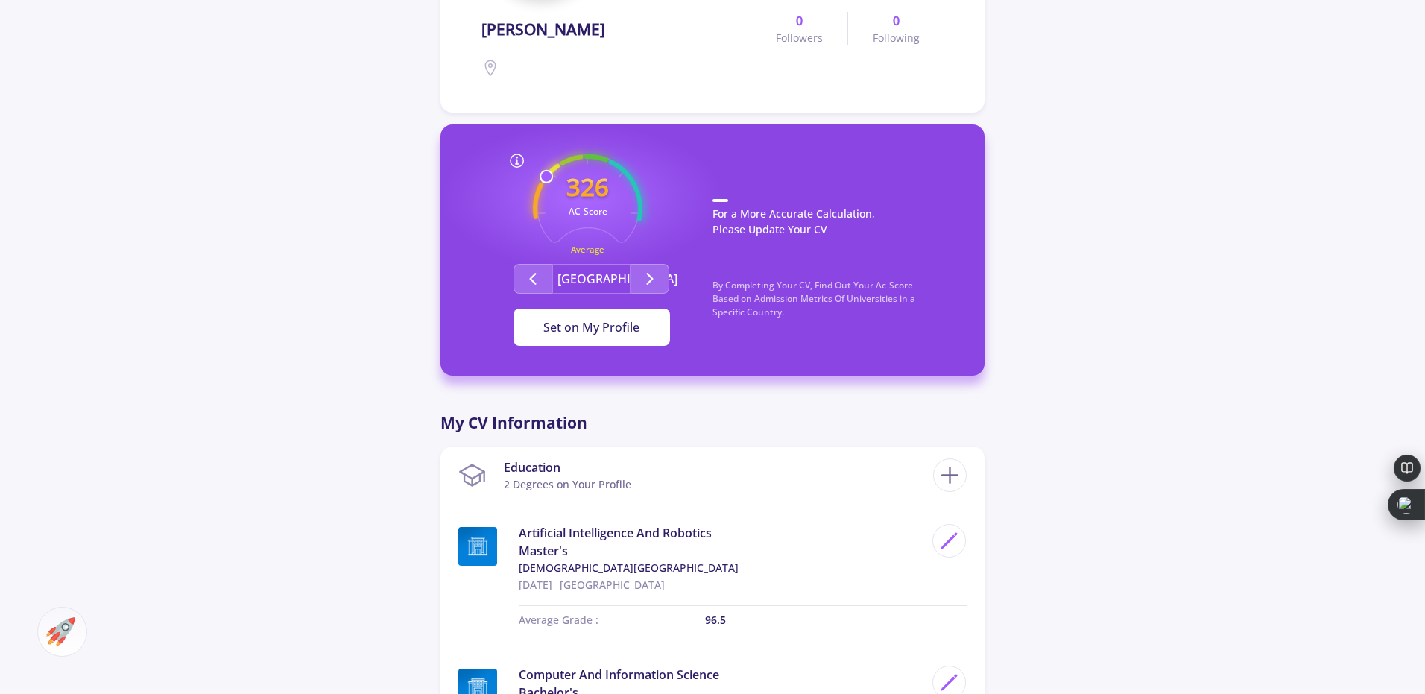
click at [594, 312] on button "Set on My Profile" at bounding box center [592, 327] width 157 height 37
click at [580, 335] on div "It Is Now Set" at bounding box center [592, 327] width 109 height 18
click at [658, 286] on icon "Second group" at bounding box center [650, 279] width 18 height 18
click at [523, 275] on button "Second group" at bounding box center [533, 279] width 39 height 30
